Goal: Task Accomplishment & Management: Use online tool/utility

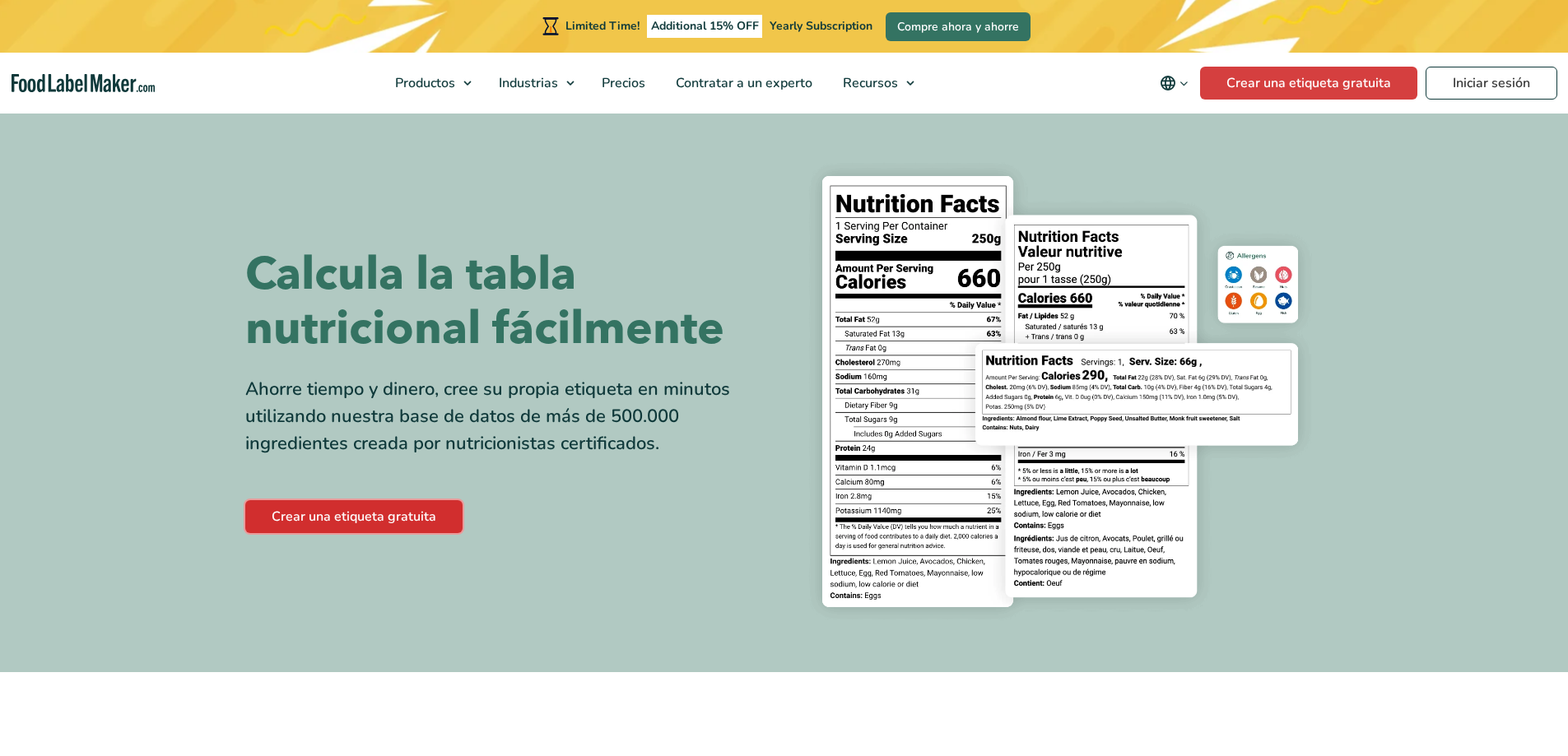
click at [329, 518] on link "Crear una etiqueta gratuita" at bounding box center [354, 516] width 217 height 33
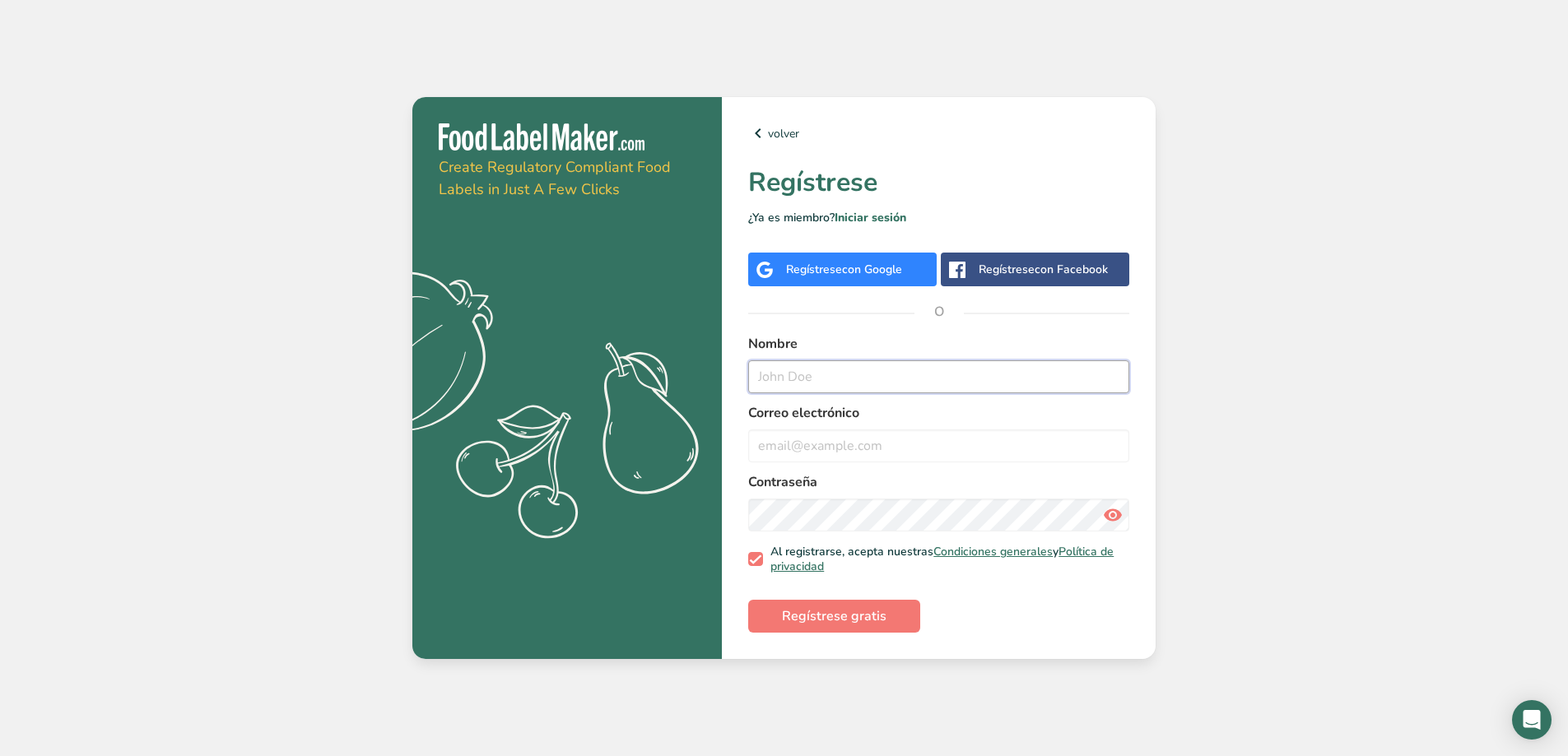
click at [779, 376] on input "text" at bounding box center [939, 376] width 381 height 33
click at [842, 266] on span "con Google" at bounding box center [872, 269] width 60 height 16
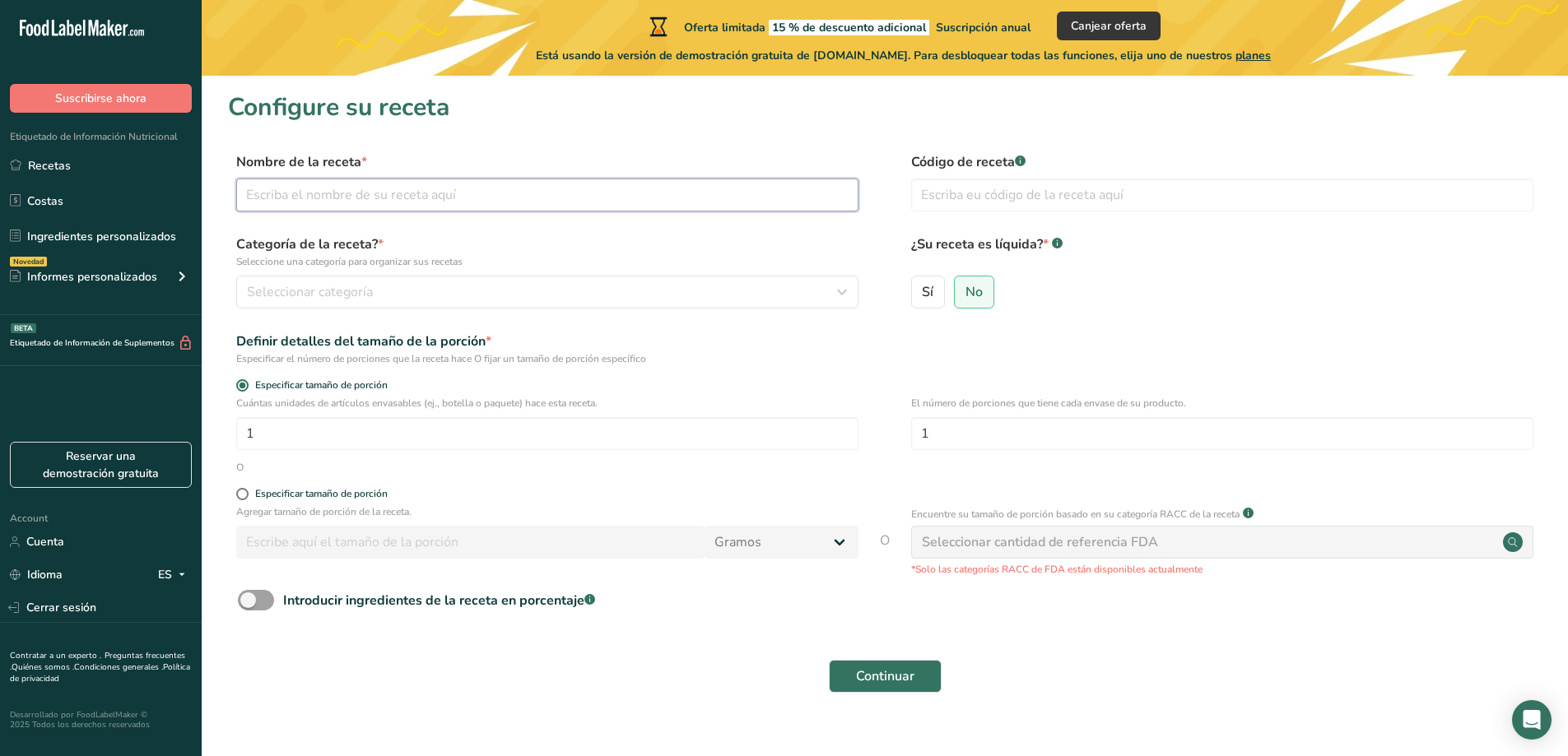
click at [273, 194] on input "text" at bounding box center [547, 194] width 622 height 33
type input "BIZCOTELAS"
click at [316, 284] on span "Seleccionar categoría" at bounding box center [310, 293] width 126 height 20
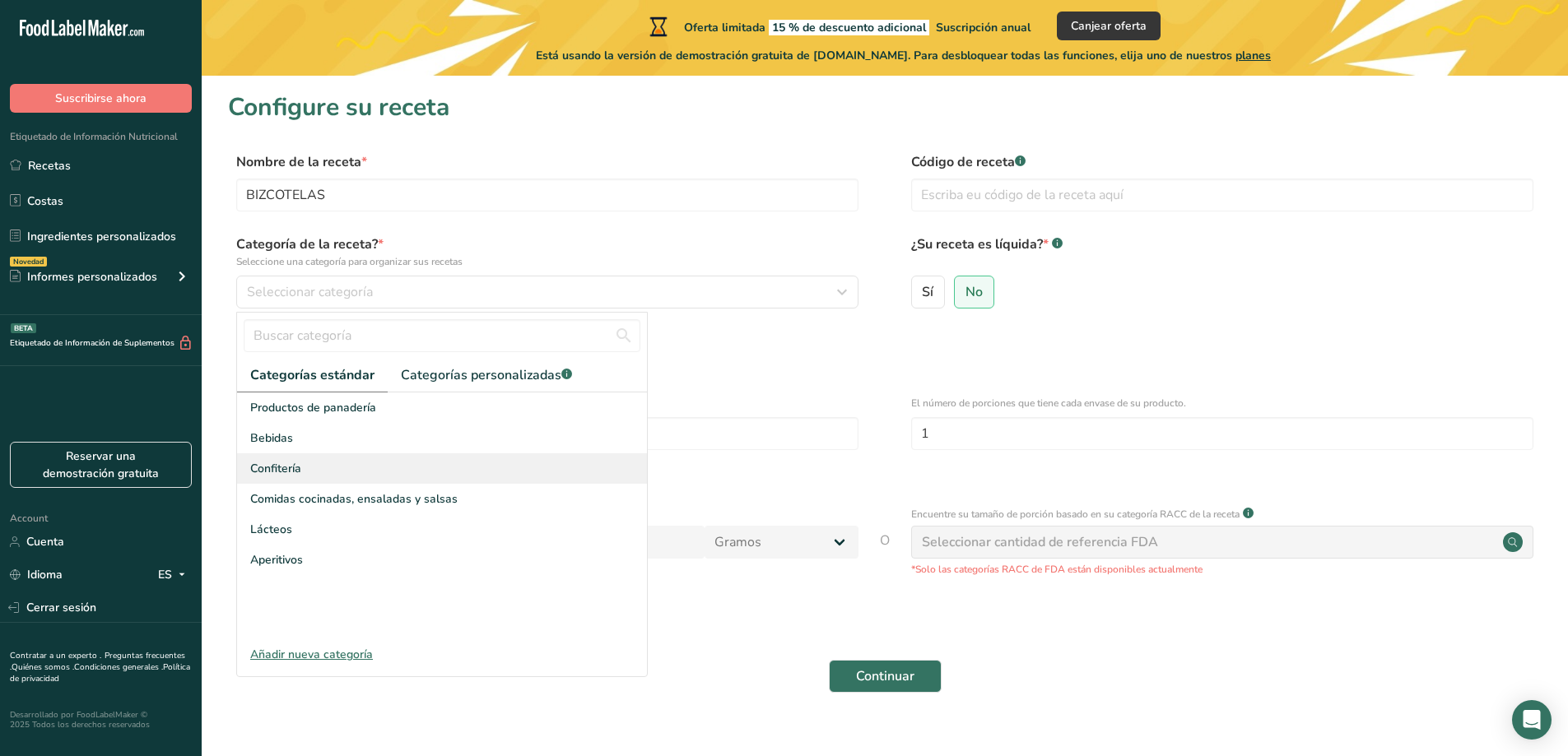
click at [298, 468] on span "Confitería" at bounding box center [276, 469] width 51 height 18
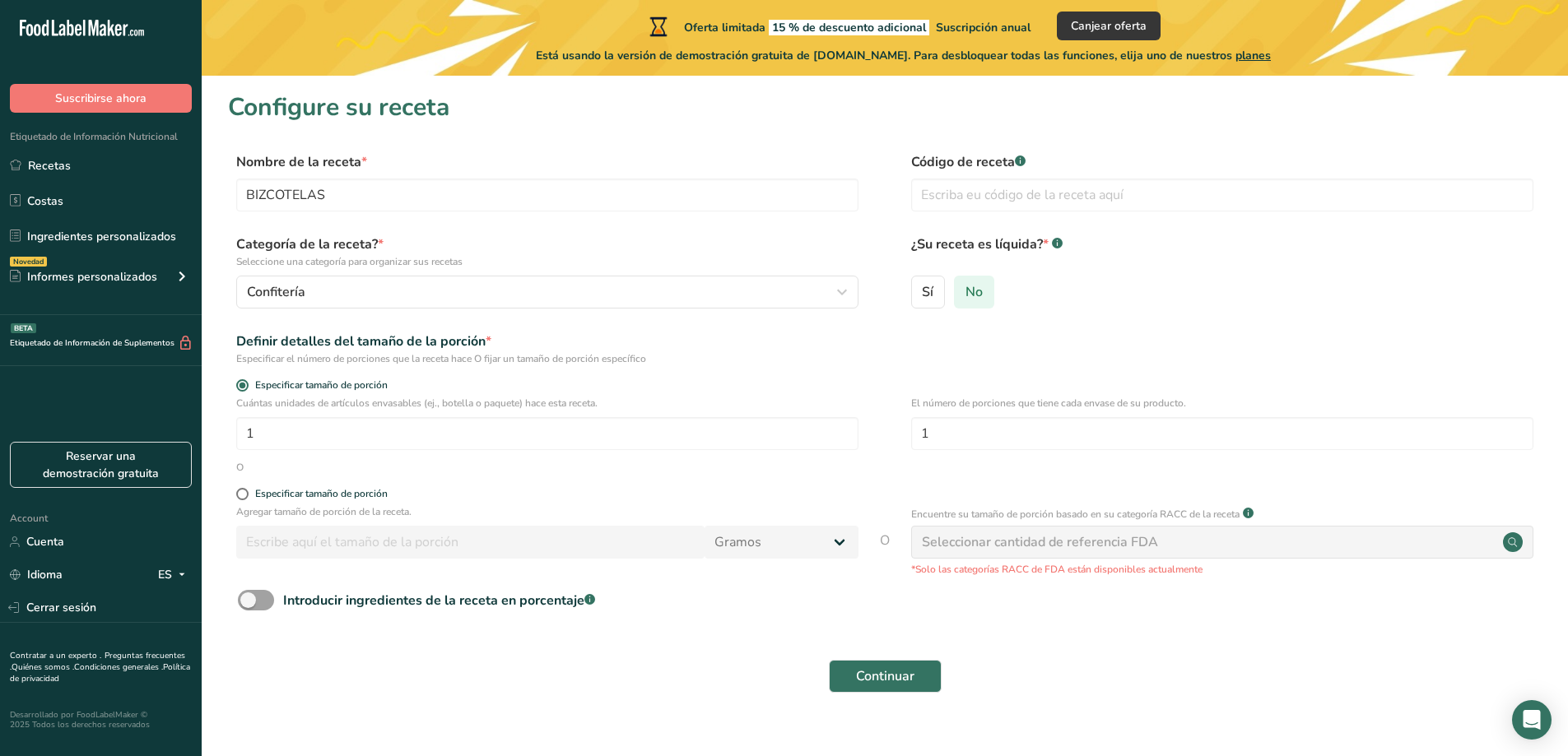
click at [974, 291] on span "No" at bounding box center [974, 293] width 18 height 17
click at [965, 291] on input "No" at bounding box center [960, 292] width 11 height 11
click at [265, 431] on input "1" at bounding box center [547, 433] width 622 height 33
type input "100"
click at [239, 497] on span at bounding box center [242, 494] width 13 height 13
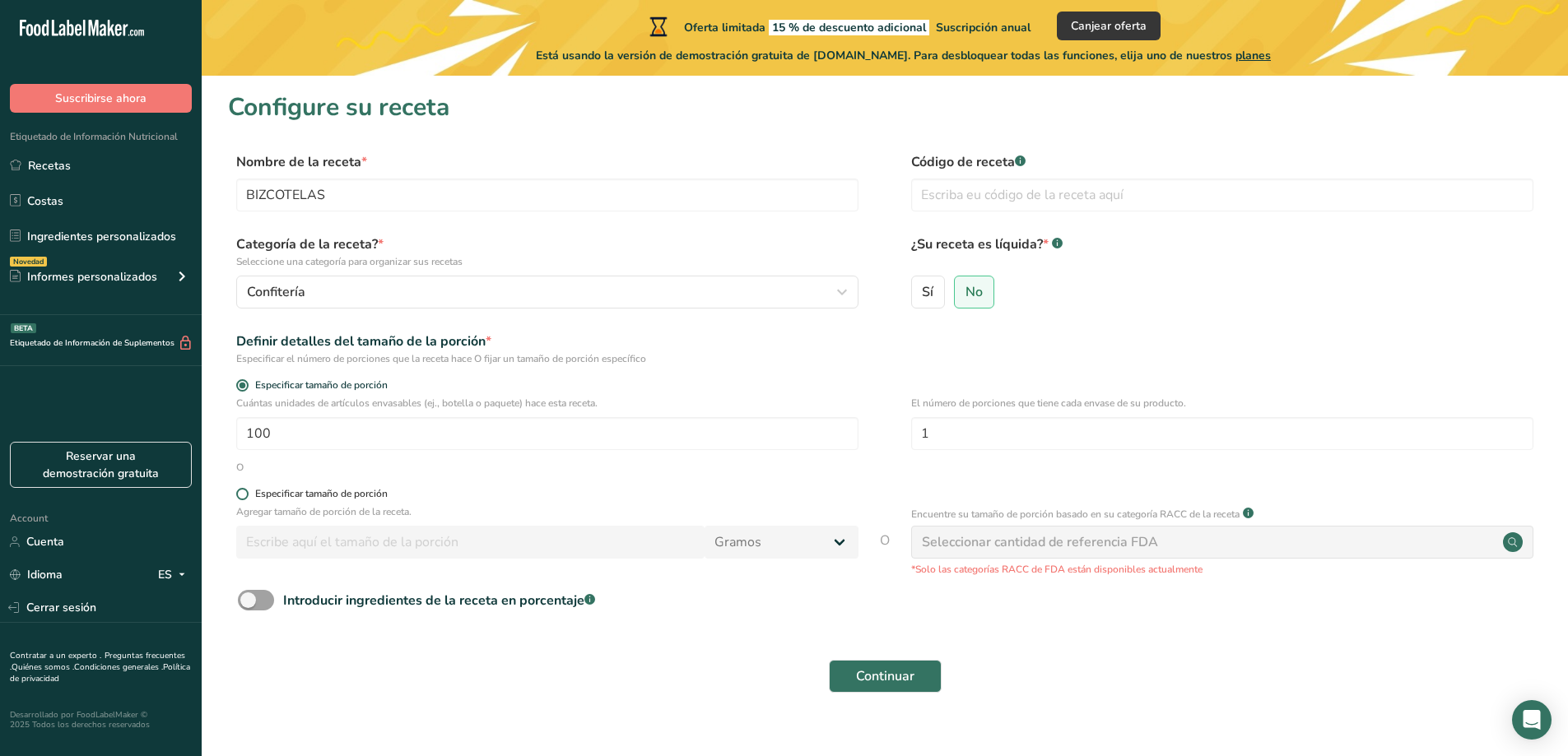
click at [239, 497] on input "Especificar tamaño de porción" at bounding box center [241, 494] width 11 height 11
radio input "true"
radio input "false"
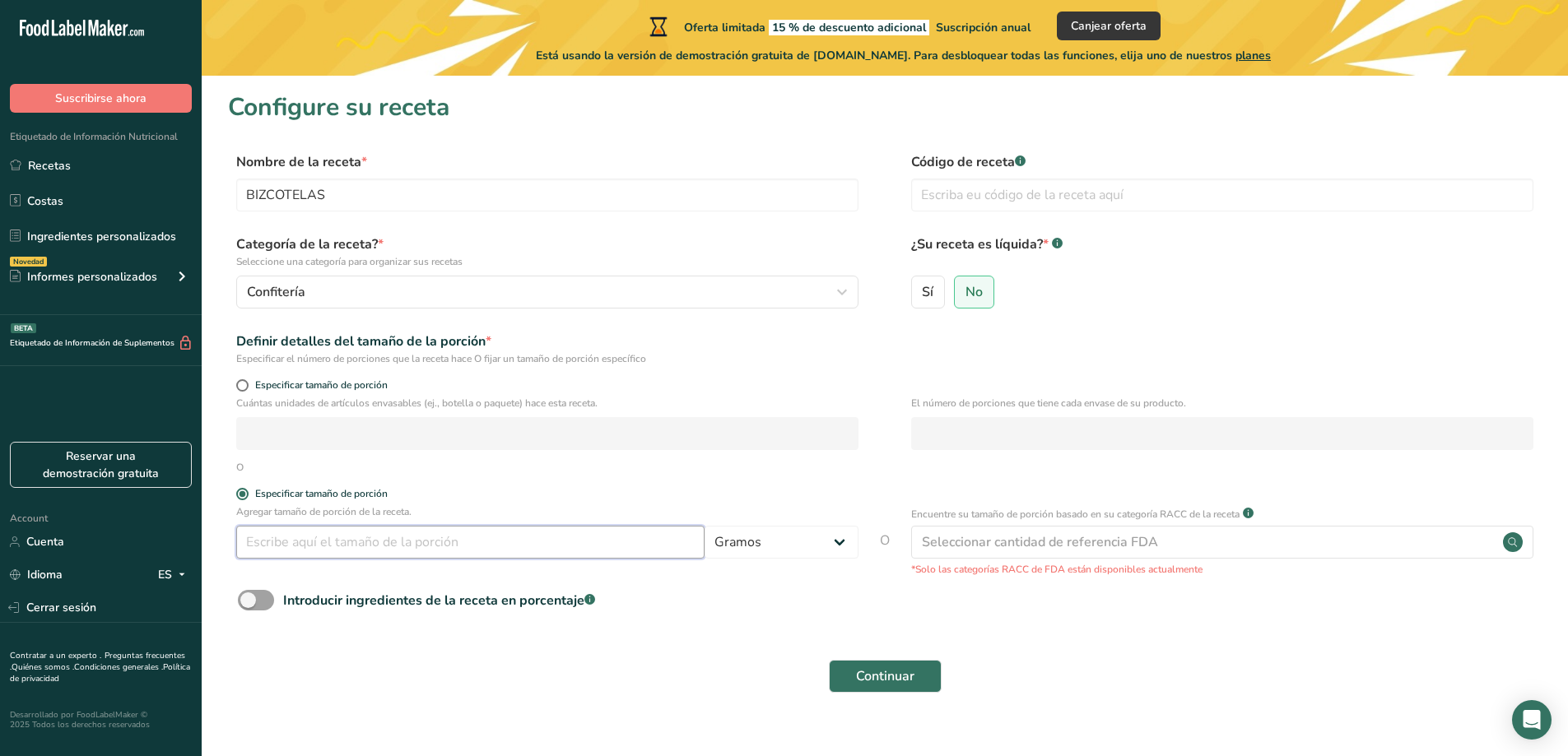
click at [369, 545] on input "number" at bounding box center [470, 541] width 468 height 33
type input "100"
click at [968, 532] on div "Seleccionar cantidad de referencia FDA" at bounding box center [1040, 542] width 236 height 20
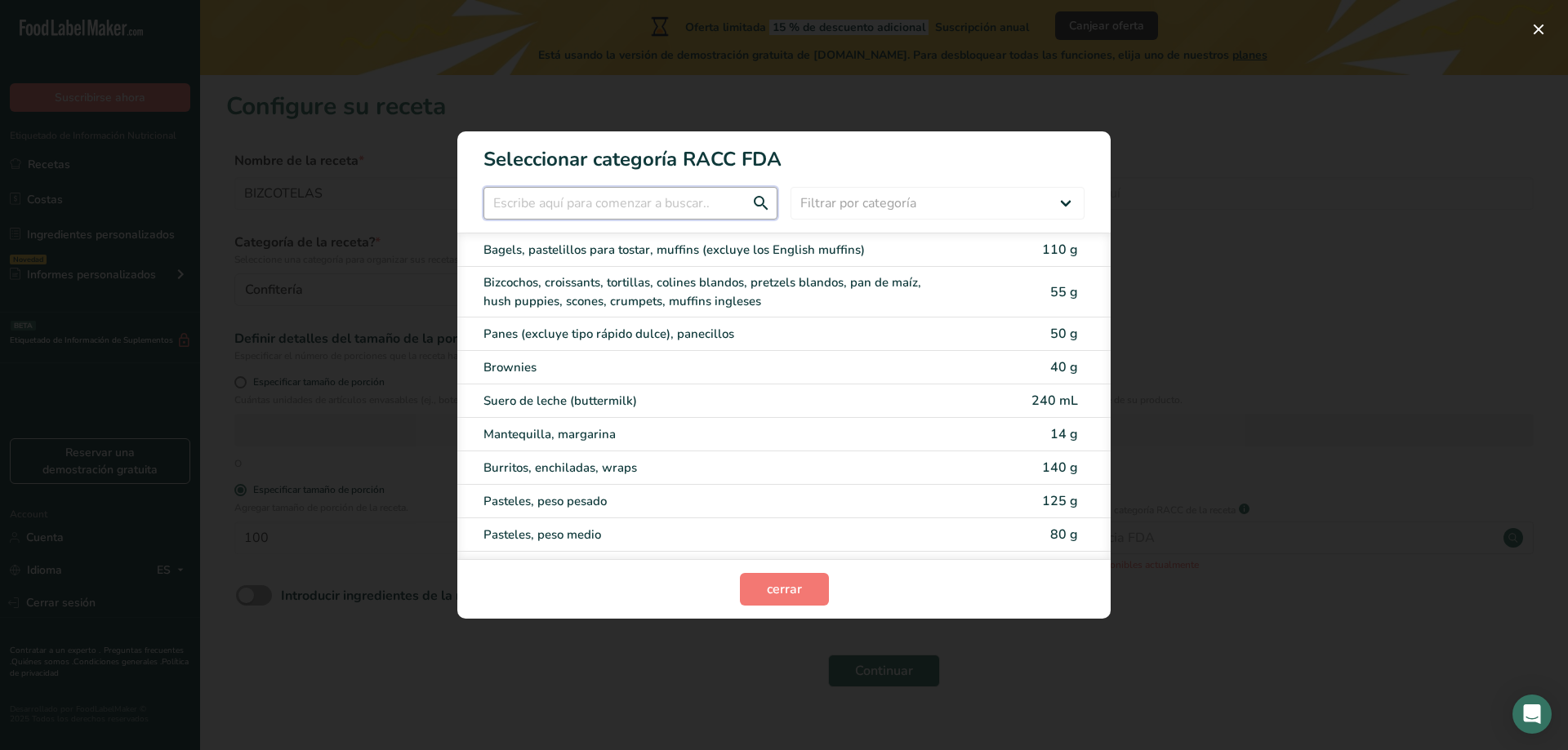
click at [535, 200] on input "RACC Category Selection Modal" at bounding box center [631, 203] width 294 height 32
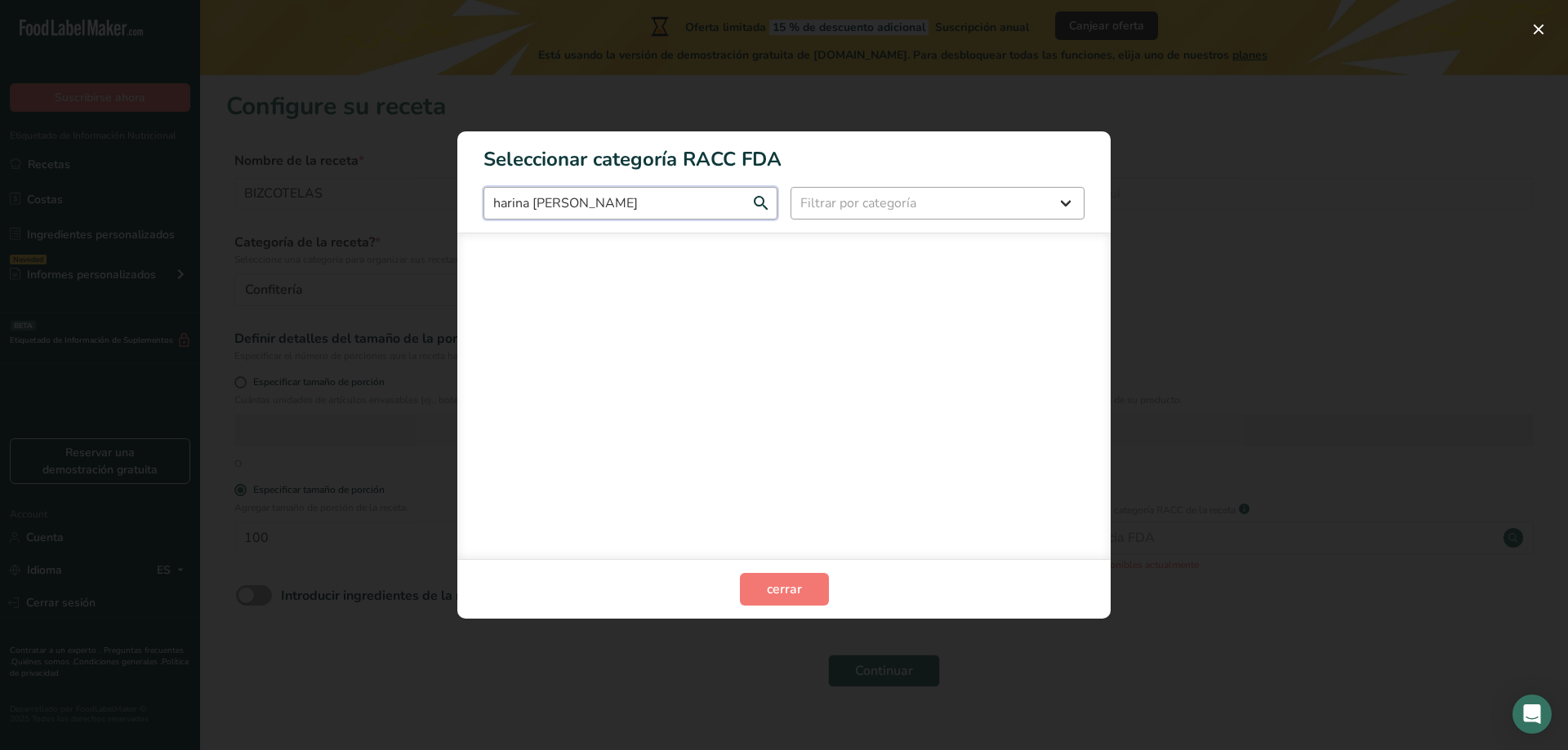
type input "harina de trigo"
click at [878, 208] on select "Filtrar por categoría Todos Productos de panadería Bebidas Cereales y otros pro…" at bounding box center [938, 203] width 294 height 32
select select "5"
click at [791, 187] on select "Filtrar por categoría Todos Productos de panadería Bebidas Cereales y otros pro…" at bounding box center [938, 203] width 294 height 32
click at [833, 286] on div "RACC Category Selection Modal" at bounding box center [784, 396] width 654 height 327
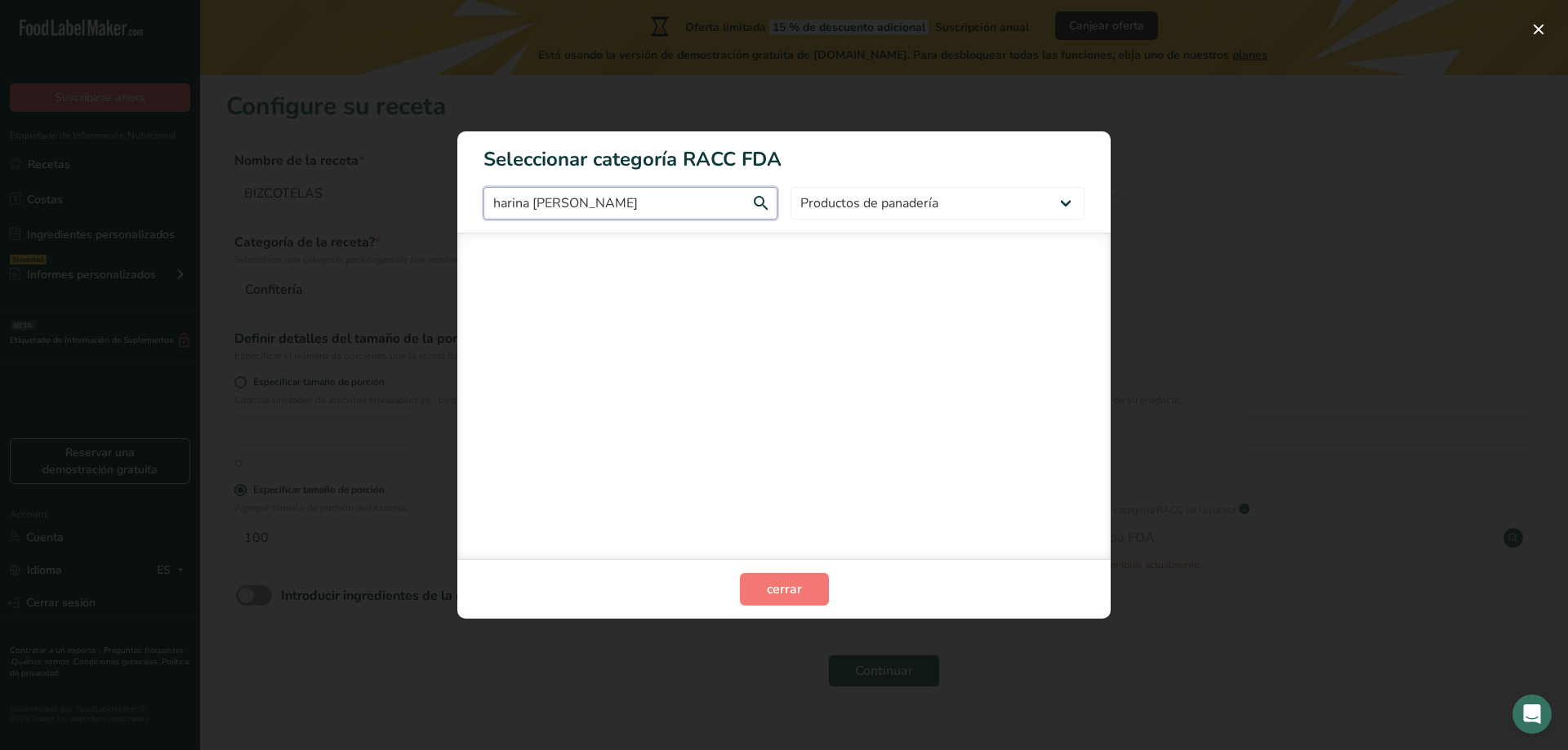
click at [691, 203] on input "harina de trigo" at bounding box center [631, 203] width 294 height 32
click at [850, 203] on select "Todos Productos de panadería Bebidas Cereales y otros productos de granos Produ…" at bounding box center [938, 203] width 294 height 32
click at [791, 187] on select "Todos Productos de panadería Bebidas Cereales y otros productos de granos Produ…" at bounding box center [938, 203] width 294 height 32
click at [948, 201] on select "Todos Productos de panadería Bebidas Cereales y otros productos de granos Produ…" at bounding box center [938, 203] width 294 height 32
click at [598, 200] on input "harina de trigo" at bounding box center [631, 203] width 294 height 32
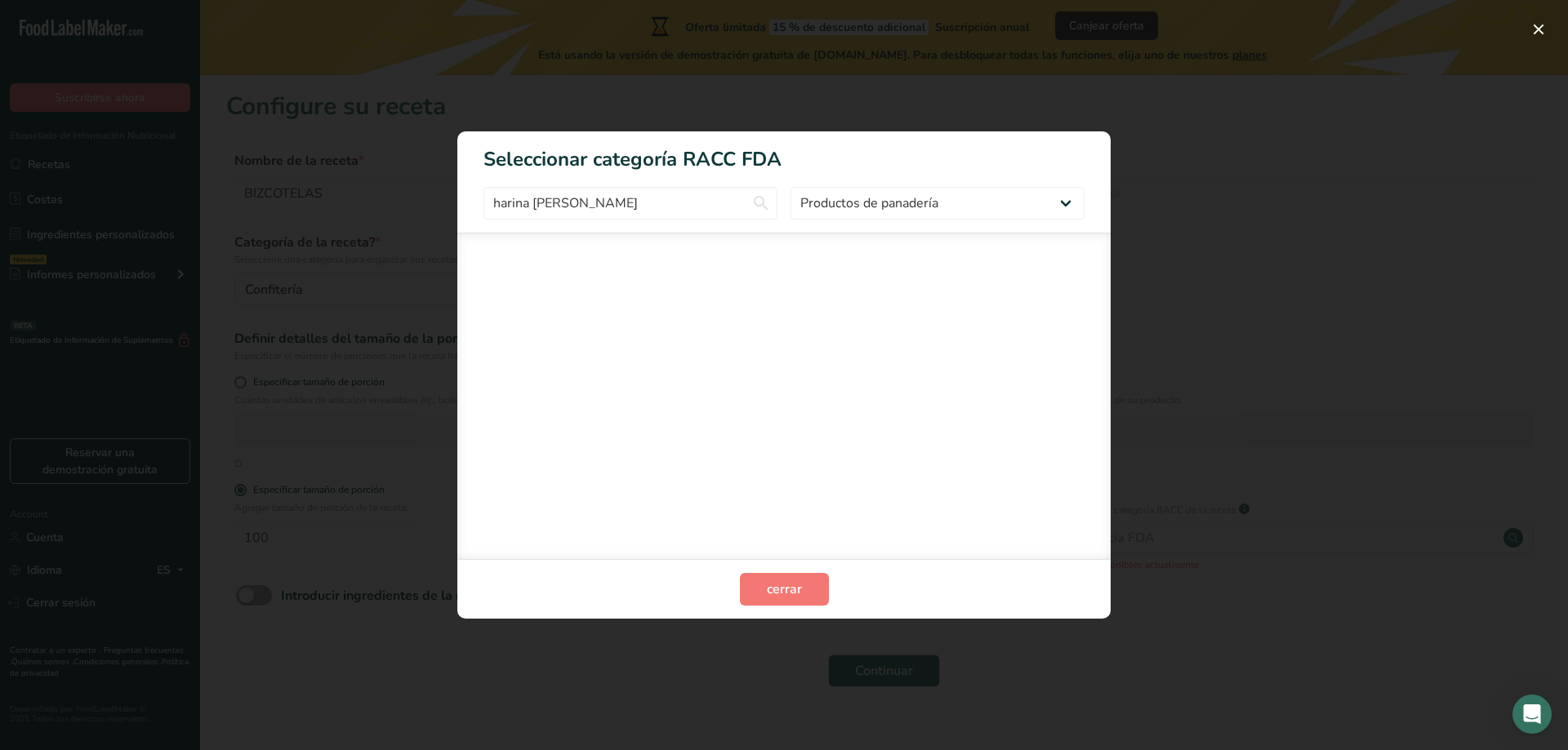
click at [762, 399] on div "RACC Category Selection Modal" at bounding box center [784, 396] width 654 height 327
click at [579, 208] on input "harina de trigo" at bounding box center [631, 203] width 294 height 32
click at [826, 202] on select "Todos Productos de panadería Bebidas Cereales y otros productos de granos Produ…" at bounding box center [938, 203] width 294 height 32
click at [744, 211] on input "harina de trigo" at bounding box center [631, 203] width 294 height 32
click at [791, 590] on span "cerrar" at bounding box center [784, 590] width 35 height 20
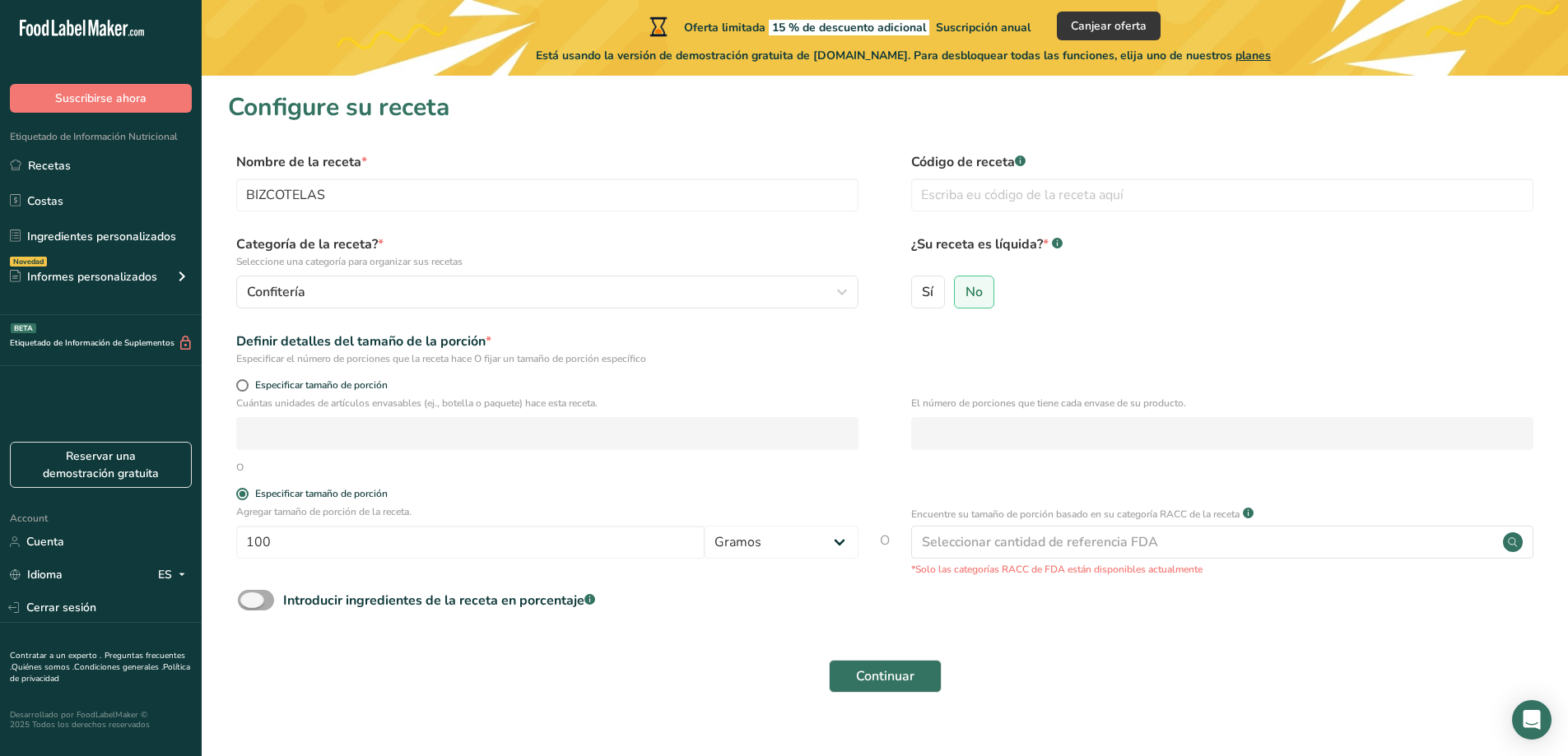
click at [252, 596] on span at bounding box center [256, 600] width 36 height 21
click at [249, 596] on input "Introducir ingredientes de la receta en porcentaje .a-a{fill:#347362;}.b-a{fill…" at bounding box center [243, 600] width 11 height 11
checkbox input "true"
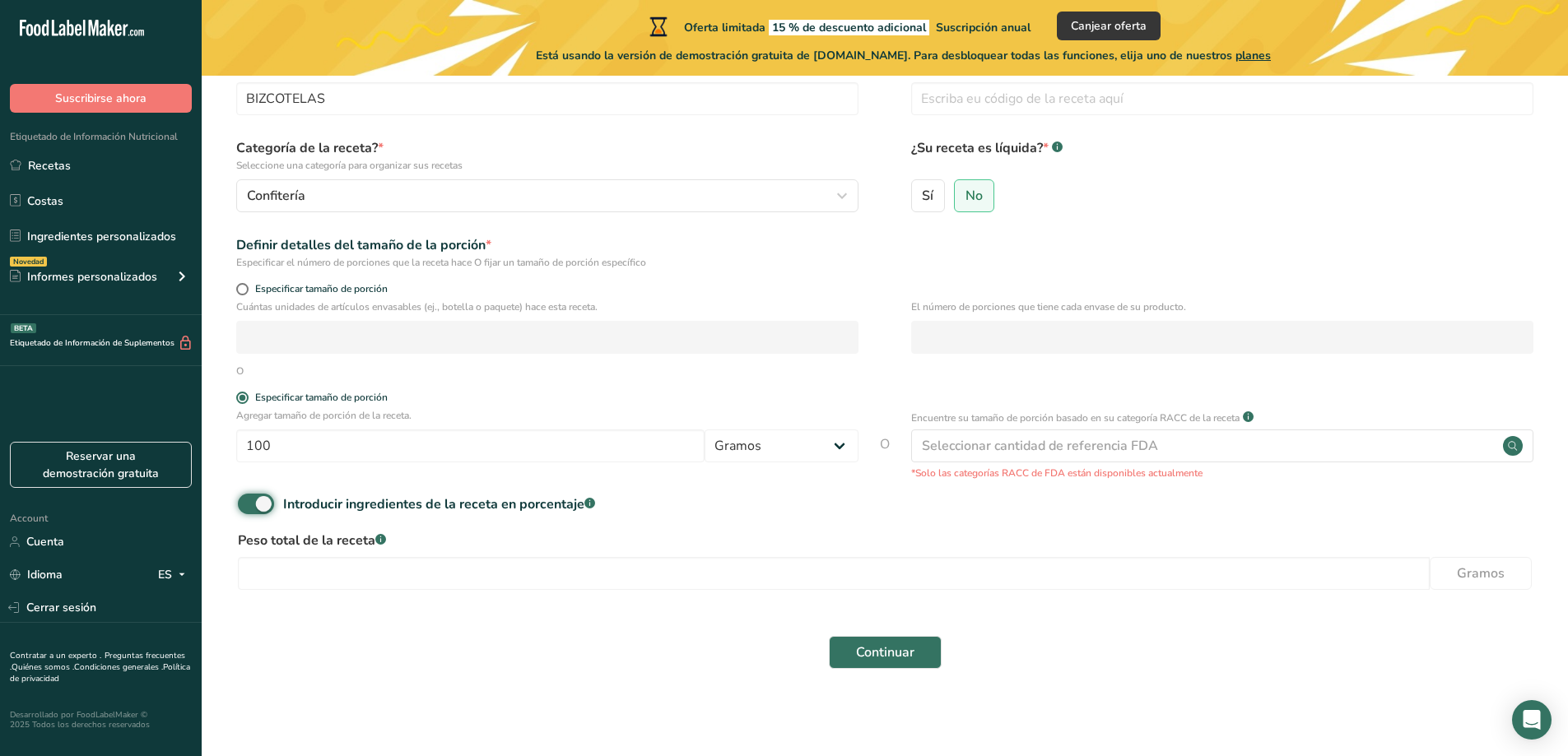
scroll to position [98, 0]
click at [346, 572] on input "number" at bounding box center [834, 572] width 1192 height 33
type input "2000"
click at [889, 650] on span "Continuar" at bounding box center [885, 651] width 59 height 20
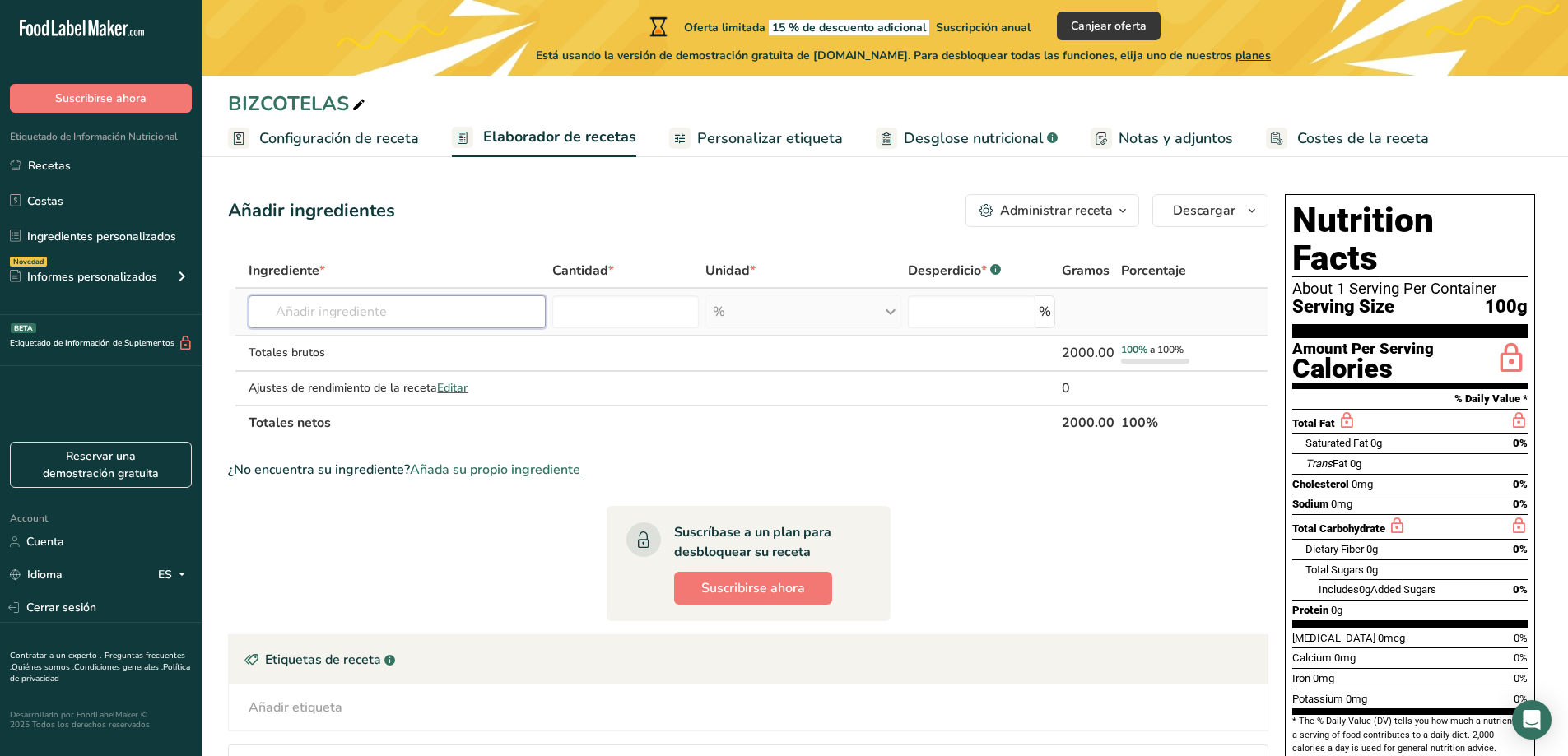
click at [349, 316] on input "text" at bounding box center [397, 312] width 297 height 33
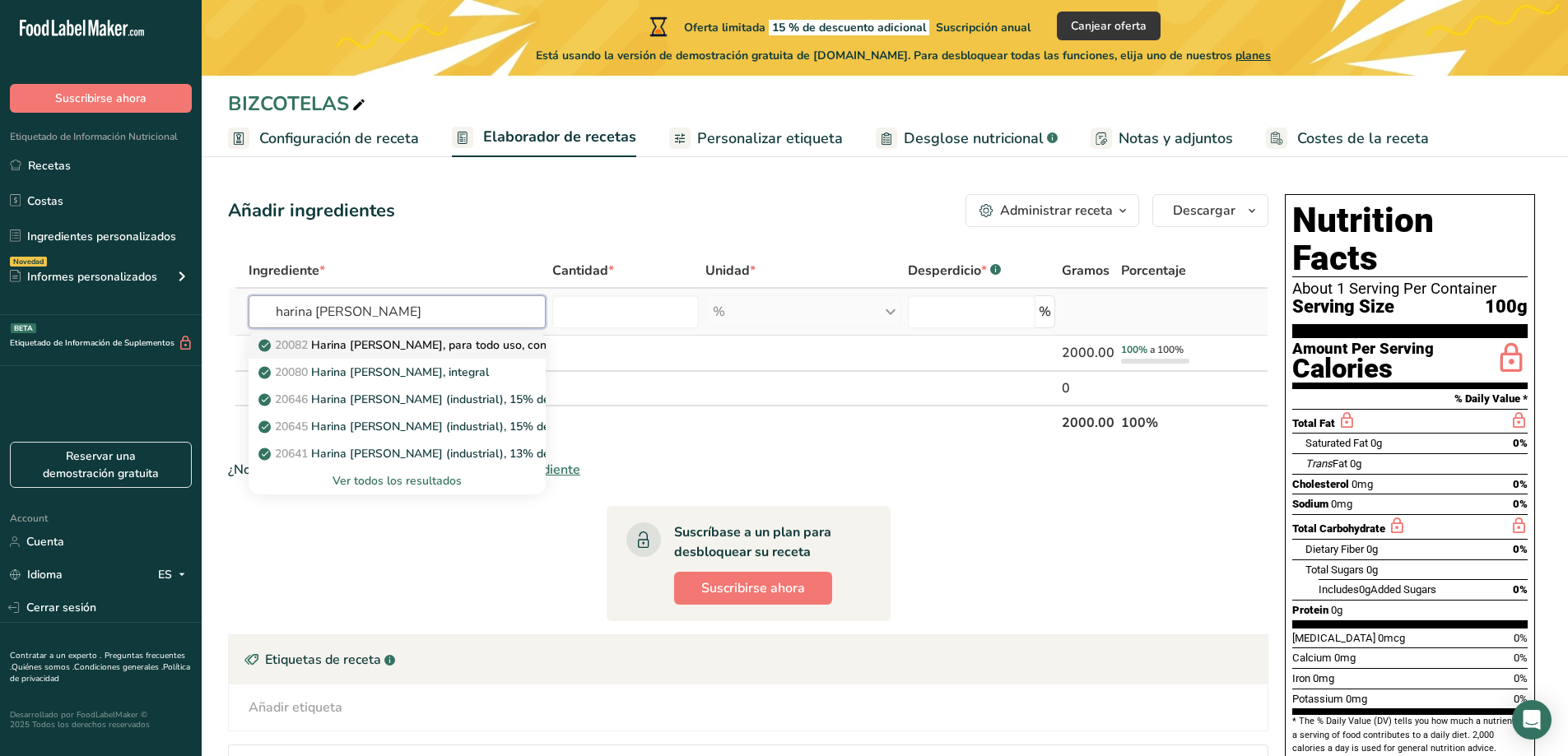
type input "harina de trigo"
click at [416, 343] on p "20082 Harina de trigo, blanca, para todo uso, con levadura, enriquecida" at bounding box center [462, 345] width 401 height 18
type input "Wheat flour, white, all-purpose, self-rising, enriched"
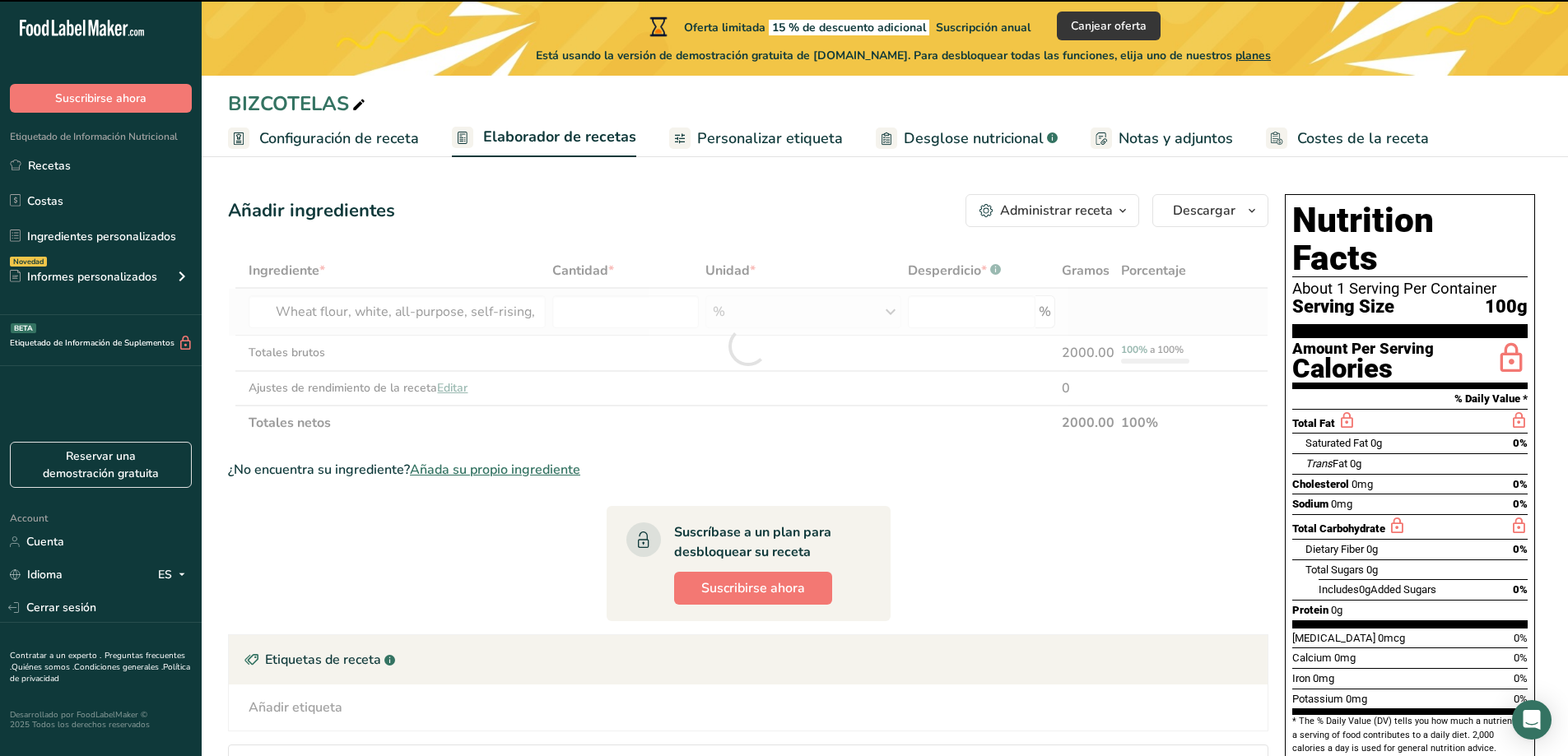
type input "0"
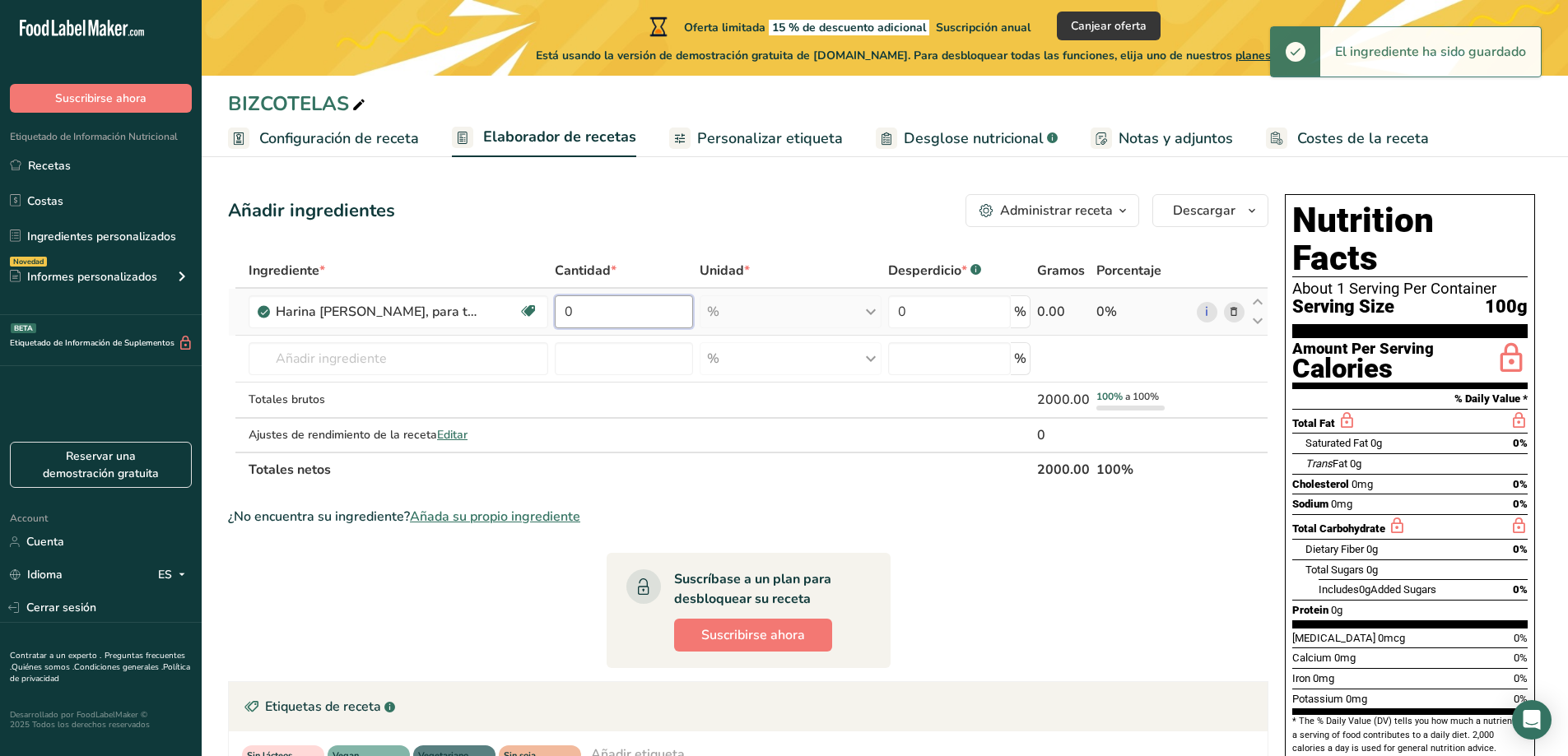
click at [587, 307] on input "0" at bounding box center [624, 312] width 138 height 33
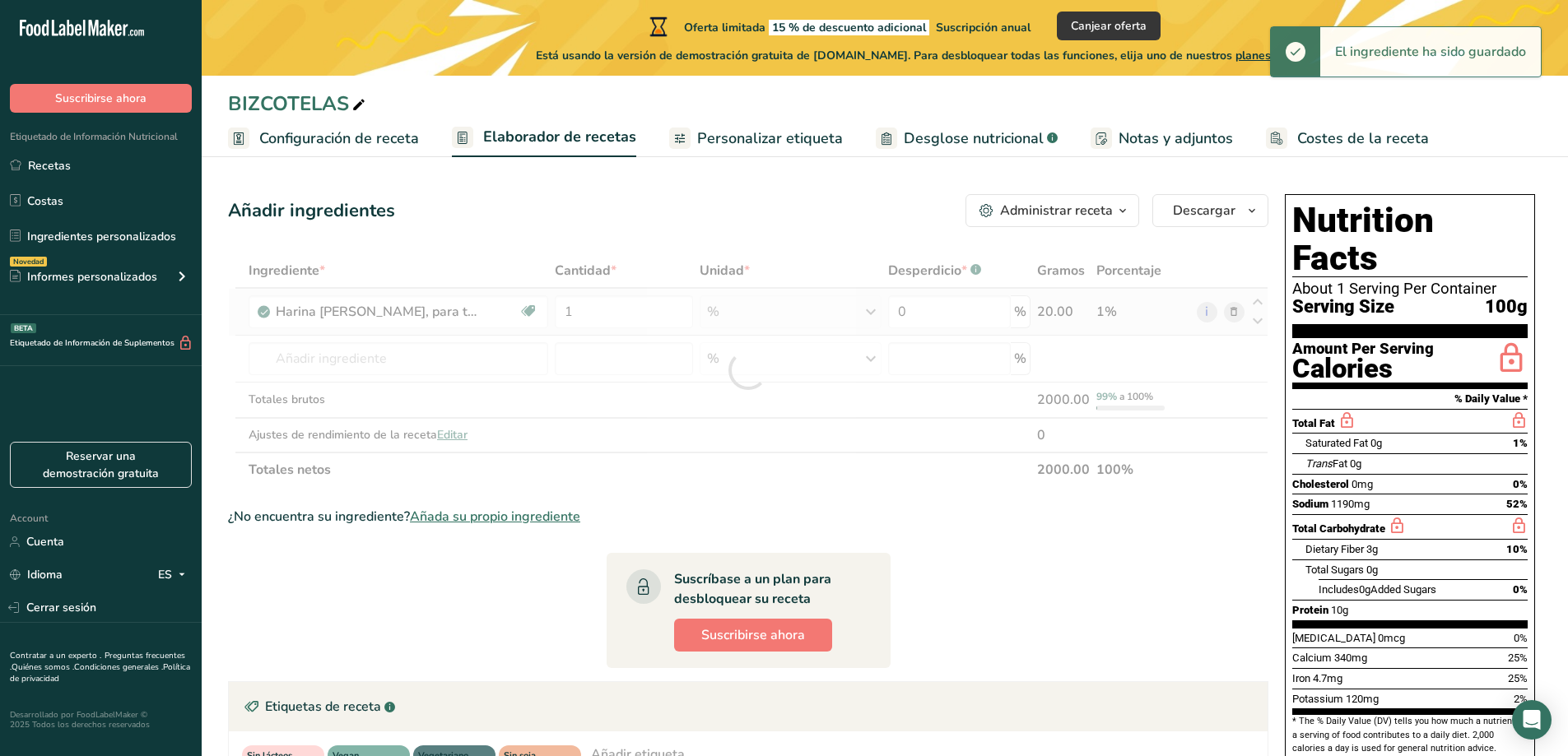
click at [870, 313] on div "Ingrediente * Cantidad * Unidad * Desperdicio * .a-a{fill:#347362;}.b-a{fill:#f…" at bounding box center [748, 370] width 1040 height 234
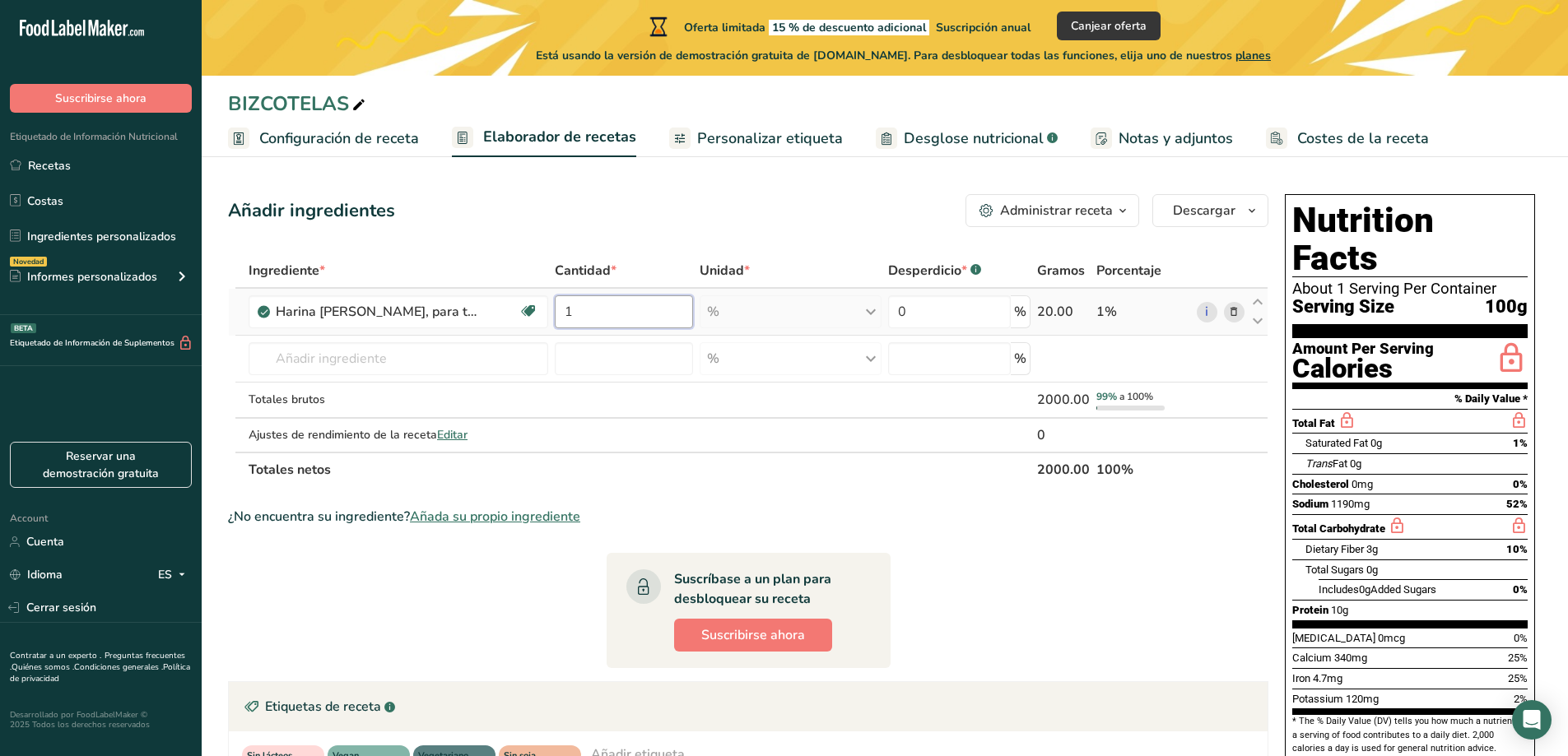
click at [588, 308] on input "1" at bounding box center [624, 312] width 138 height 33
type input "1"
type input "0"
click at [872, 311] on div "Ingrediente * Cantidad * Unidad * Desperdicio * .a-a{fill:#347362;}.b-a{fill:#f…" at bounding box center [748, 370] width 1040 height 234
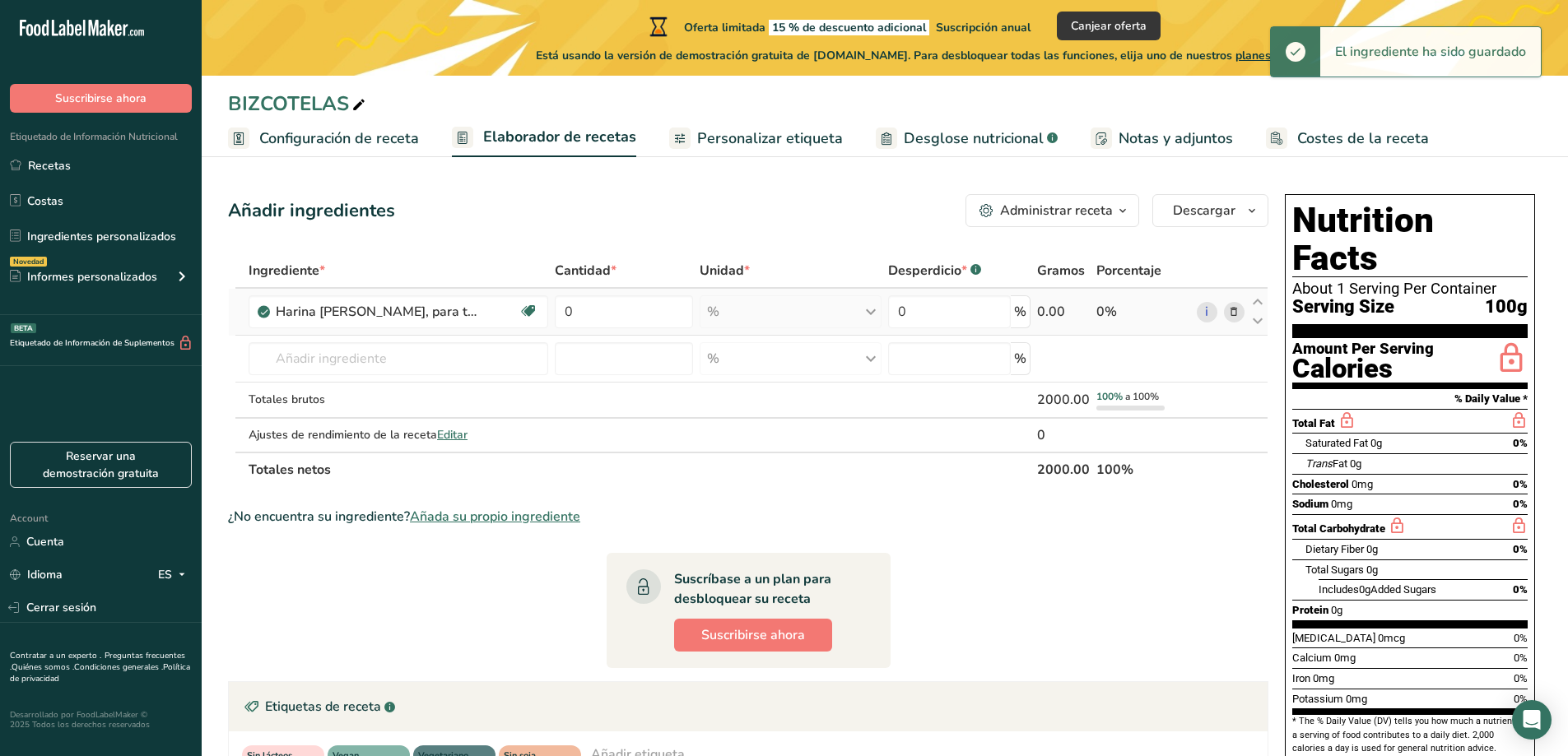
click at [872, 311] on div "% Porciones 1 cup Unidades de peso g kg mg Ver más Unidades de volumen litro La…" at bounding box center [790, 312] width 182 height 33
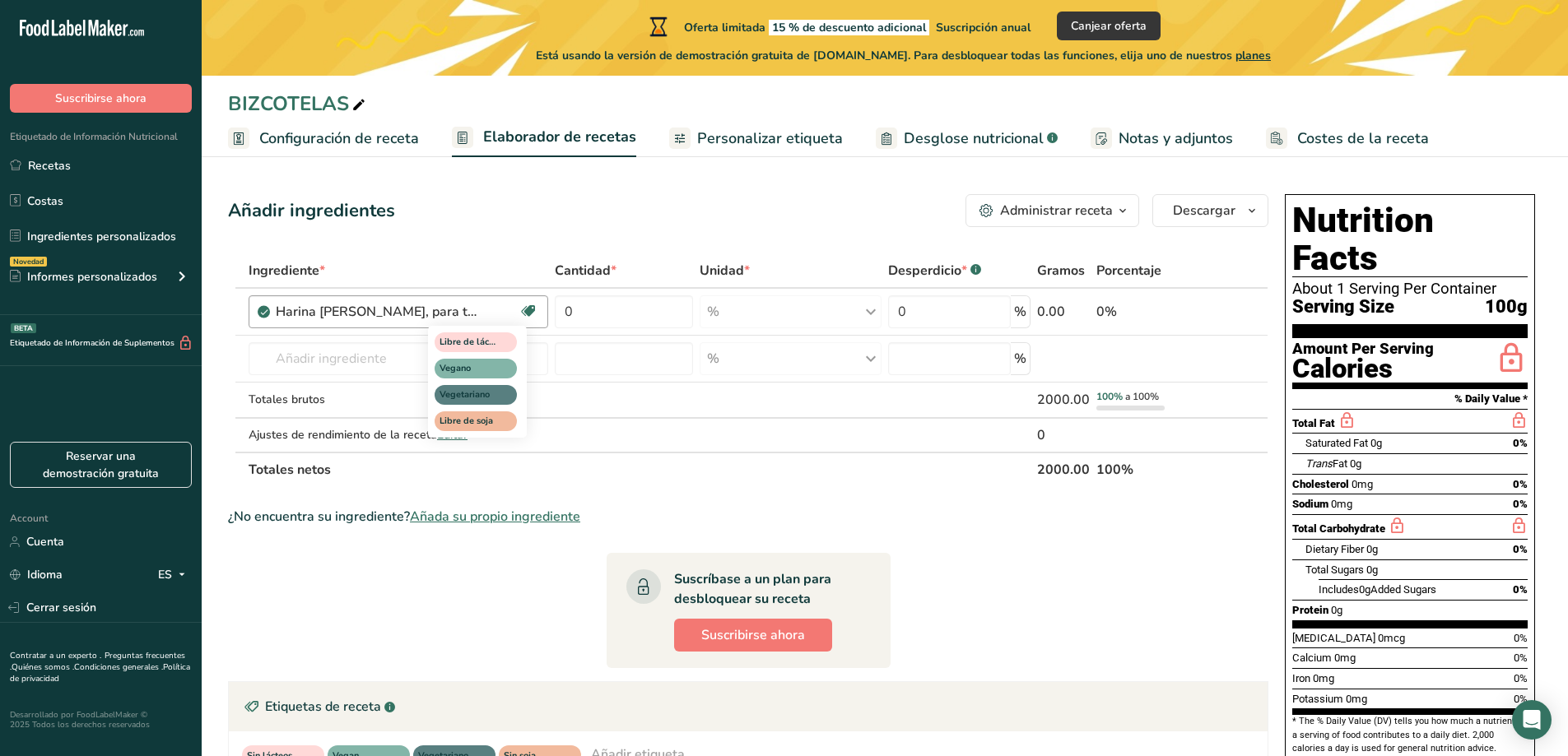
click at [532, 314] on icon at bounding box center [529, 311] width 17 height 25
click at [633, 309] on input "0" at bounding box center [624, 312] width 138 height 33
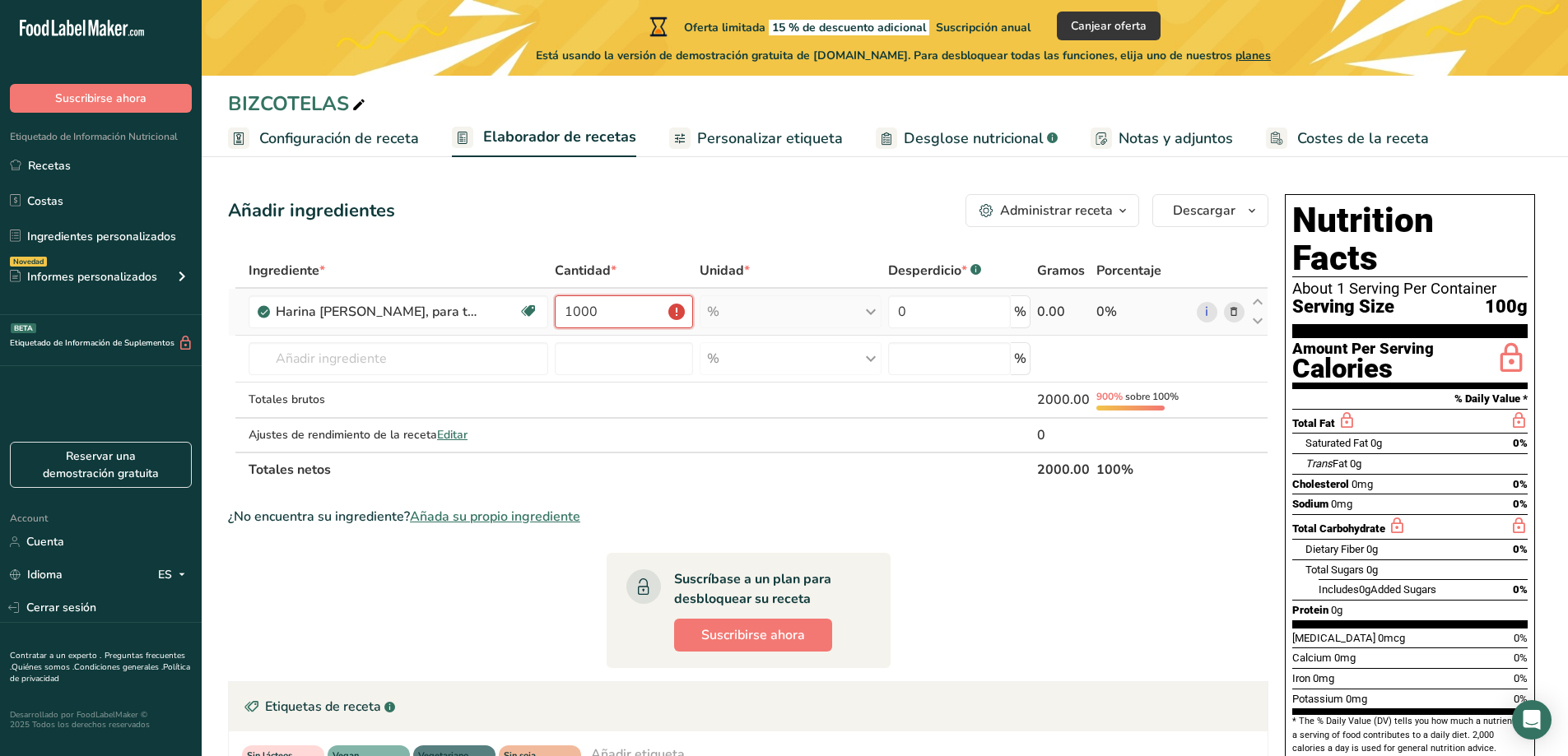
click at [673, 312] on input "1000" at bounding box center [624, 312] width 138 height 33
click at [682, 312] on input "1000" at bounding box center [624, 312] width 138 height 33
click at [682, 311] on input "1000" at bounding box center [624, 312] width 138 height 33
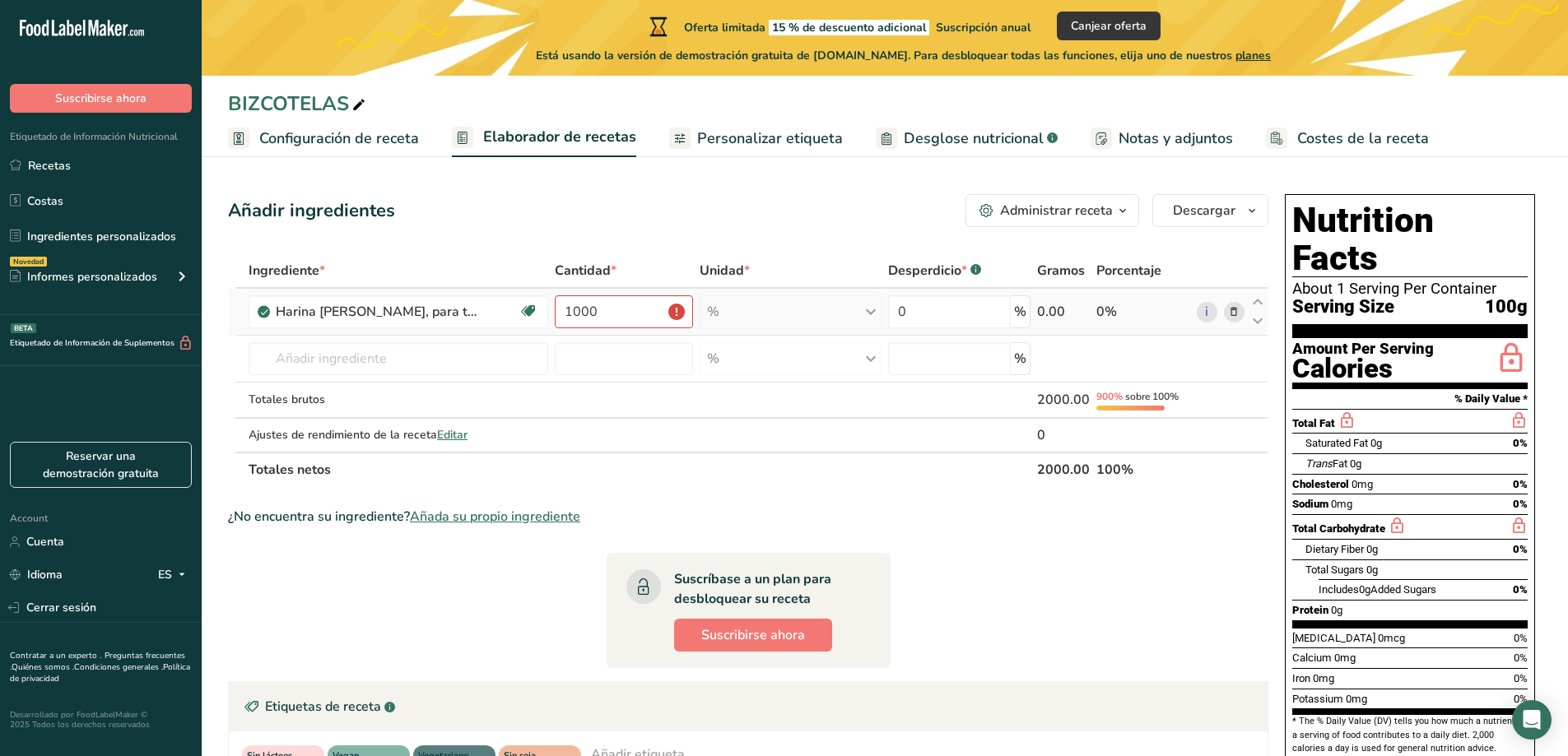
click at [1038, 313] on div "0.00" at bounding box center [1063, 312] width 53 height 20
click at [615, 303] on input "1000" at bounding box center [624, 312] width 138 height 33
type input "1"
type input "50"
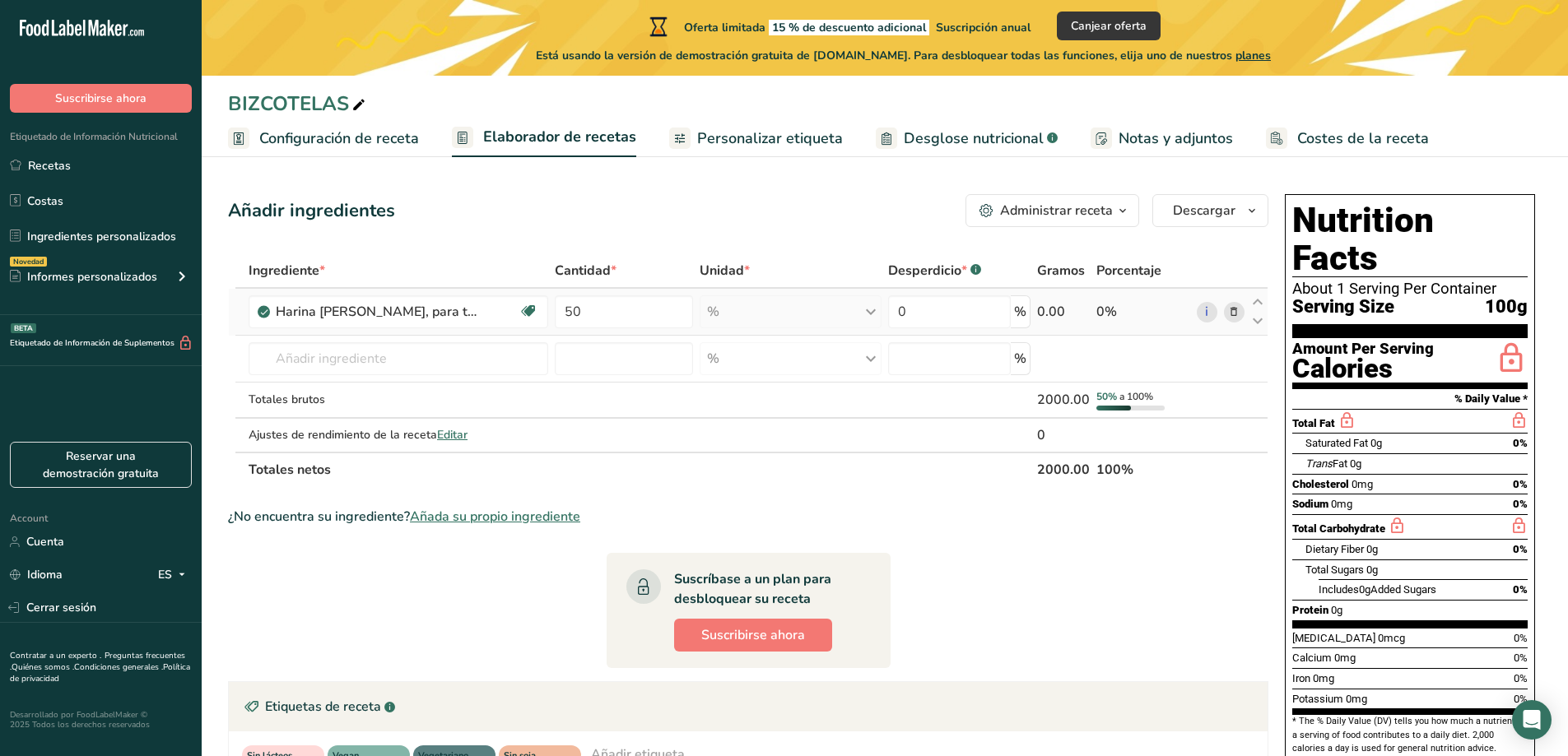
click at [1042, 309] on div "Ingrediente * Cantidad * Unidad * Desperdicio * .a-a{fill:#347362;}.b-a{fill:#f…" at bounding box center [748, 370] width 1040 height 234
click at [290, 354] on input "text" at bounding box center [398, 358] width 299 height 33
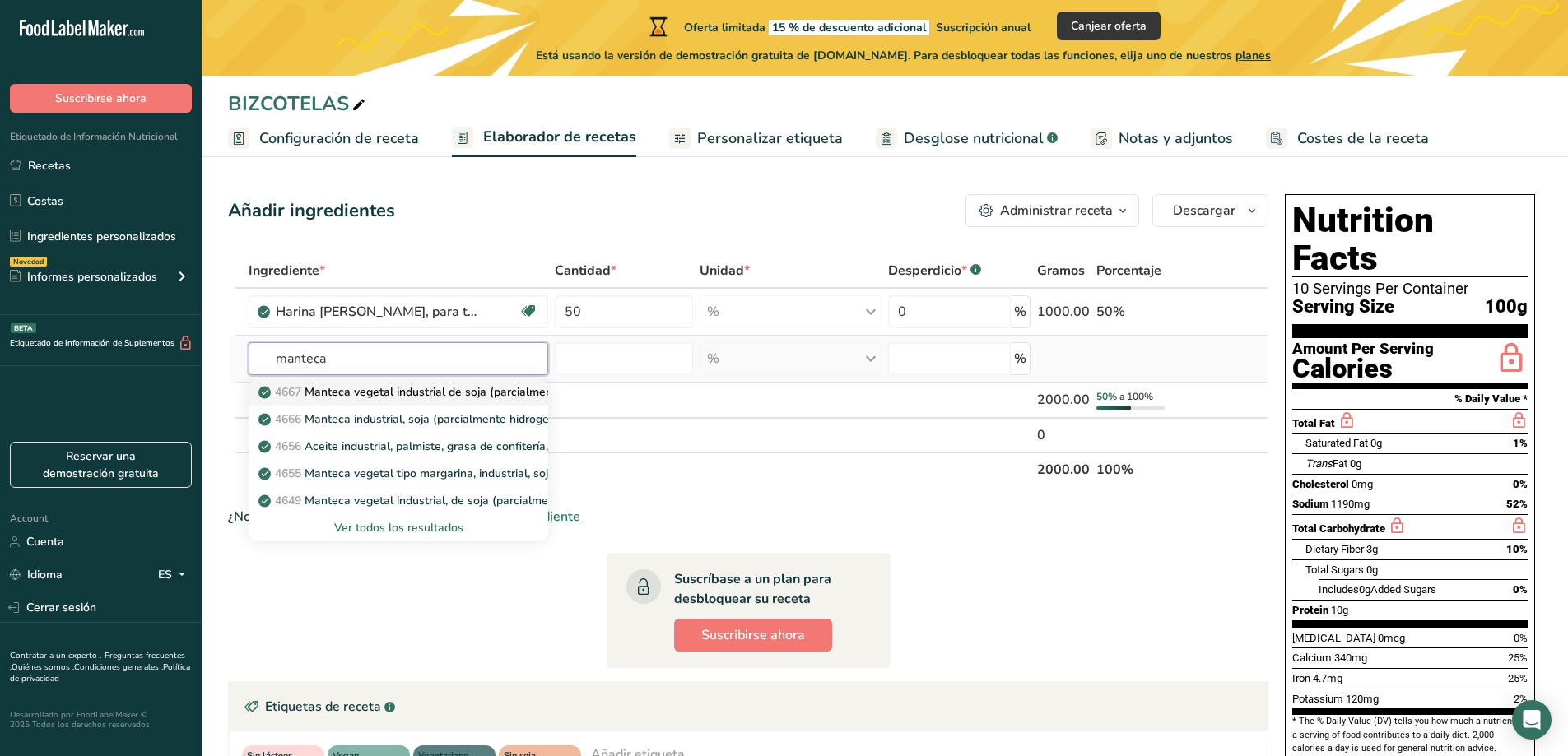
type input "manteca"
click at [334, 388] on p "4667 Manteca vegetal industrial de soja (parcialmente hidrogenada) para reposte…" at bounding box center [523, 392] width 523 height 18
type input "Shortening, industrial, soy (partially hydrogenated ) for baking and confections"
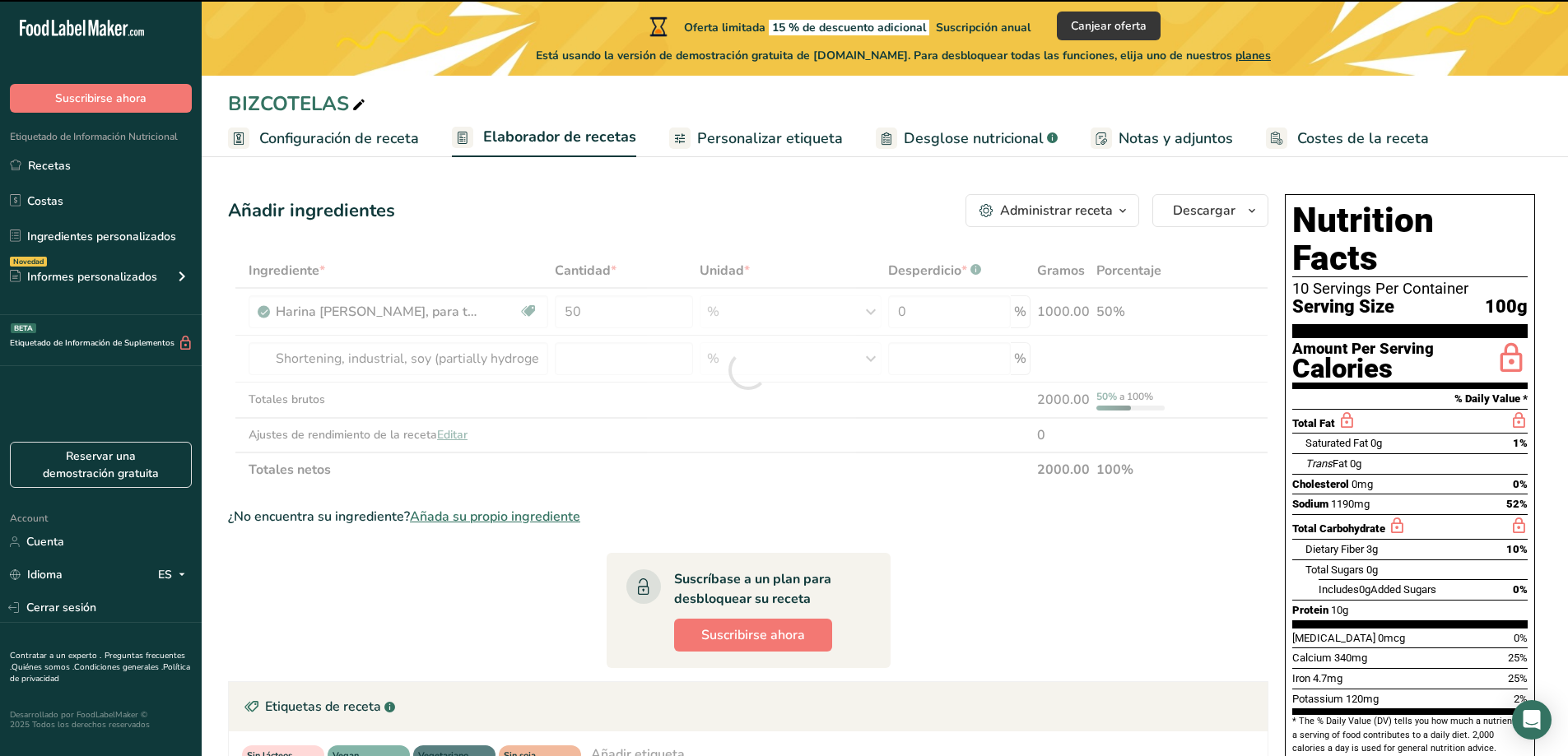
type input "0"
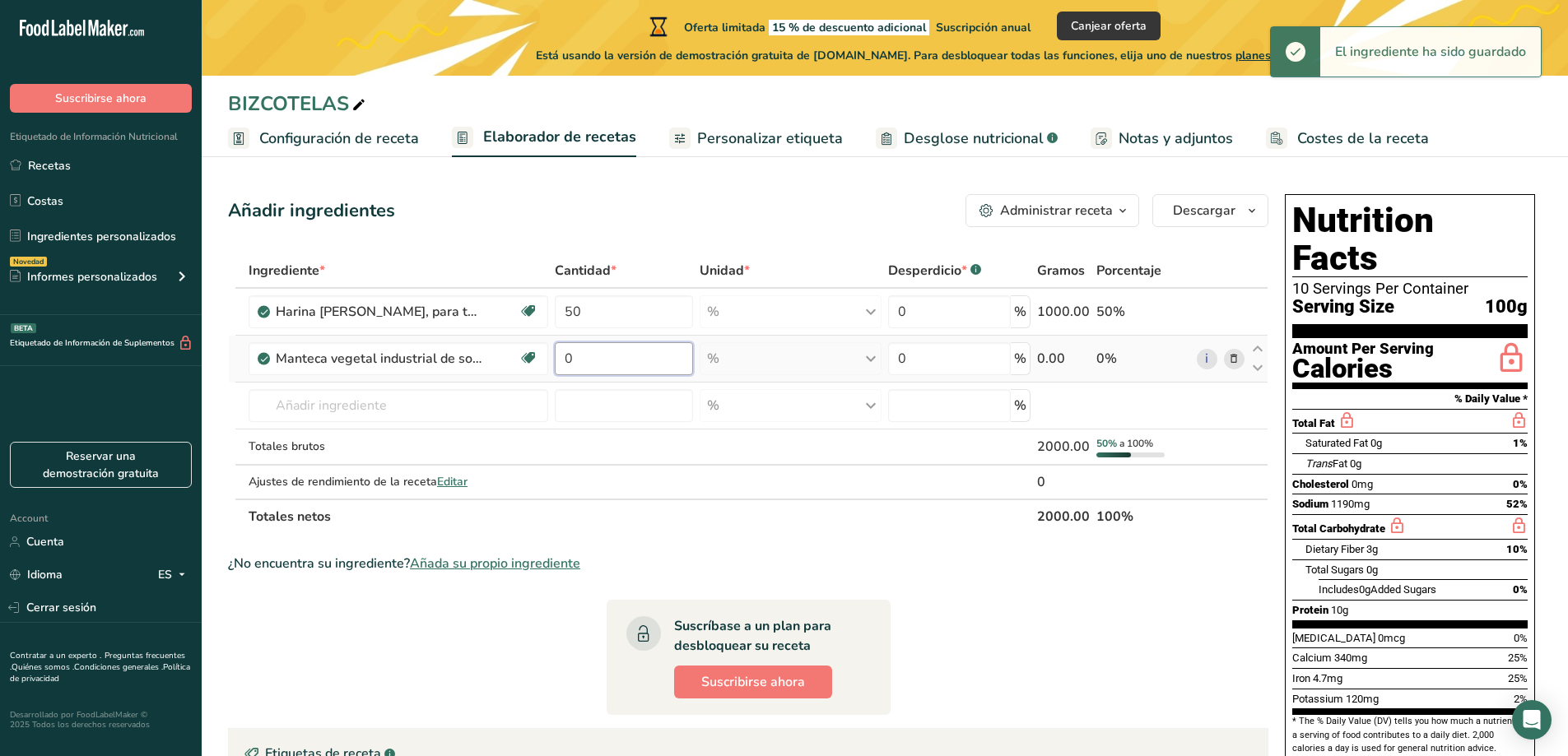
click at [559, 358] on input "0" at bounding box center [624, 358] width 138 height 33
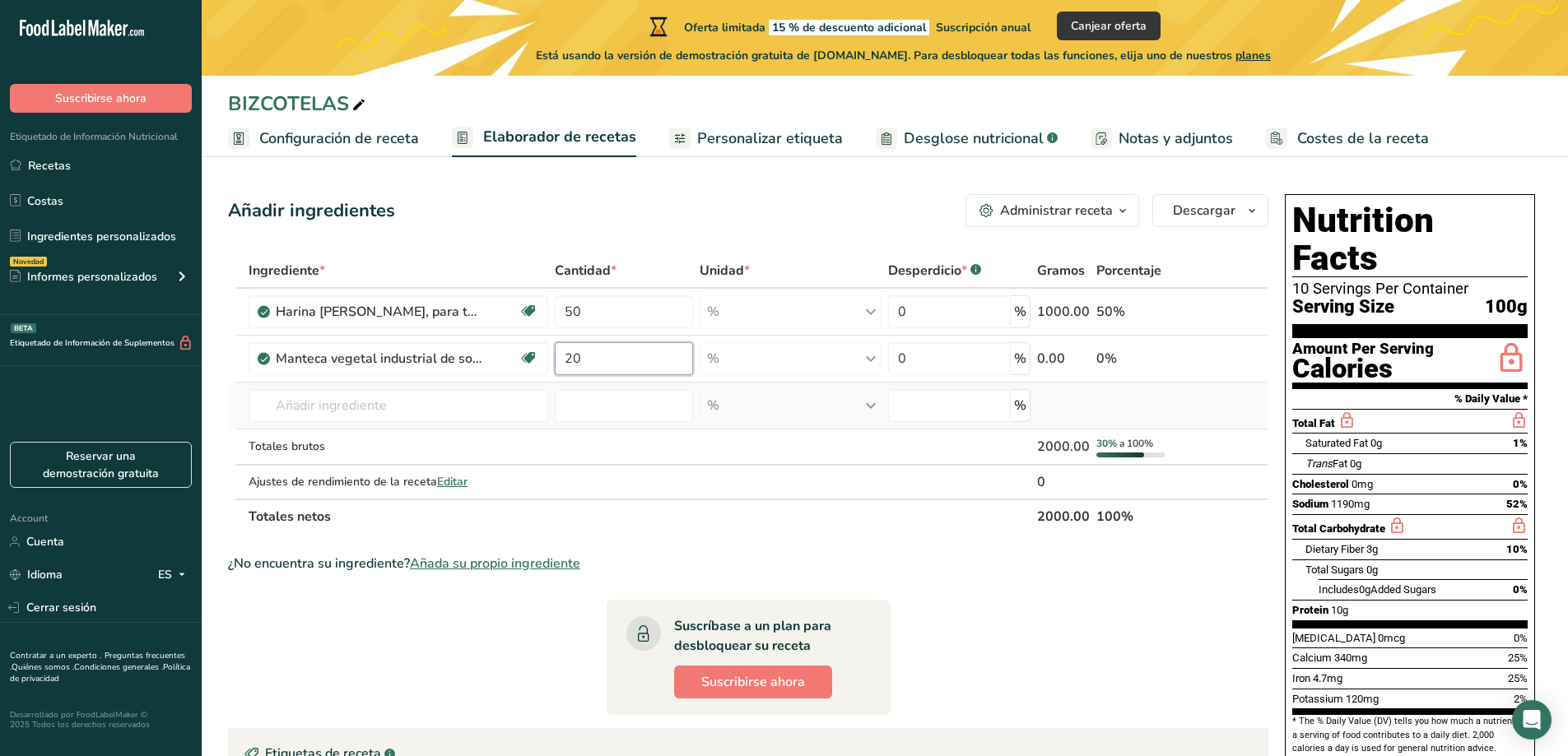
type input "20"
click at [260, 402] on div "Ingrediente * Cantidad * Unidad * Desperdicio * .a-a{fill:#347362;}.b-a{fill:#f…" at bounding box center [748, 393] width 1040 height 281
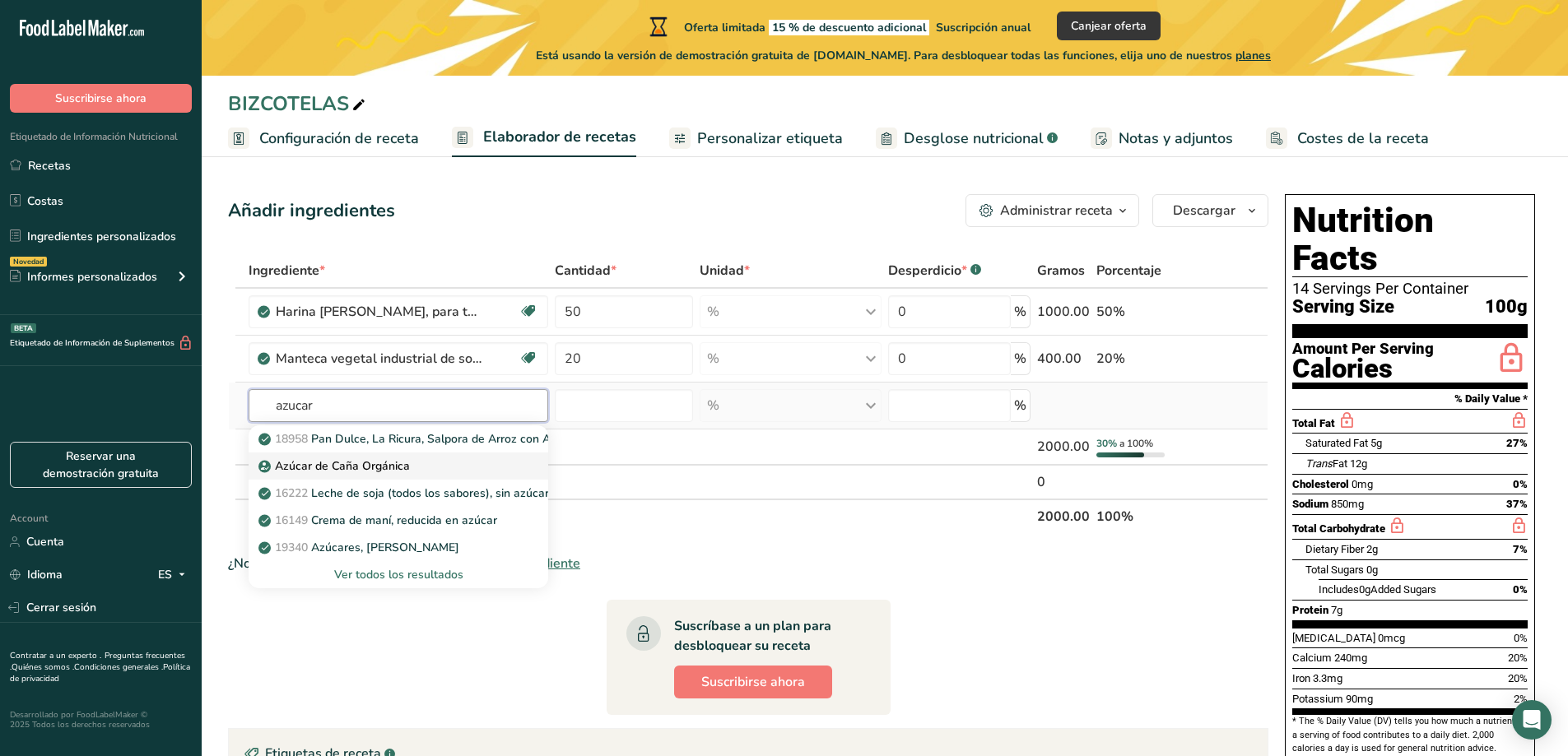
type input "azucar"
click at [360, 467] on p "Azúcar de Caña Orgánica" at bounding box center [335, 466] width 148 height 18
type input "Organic Cane Sugar"
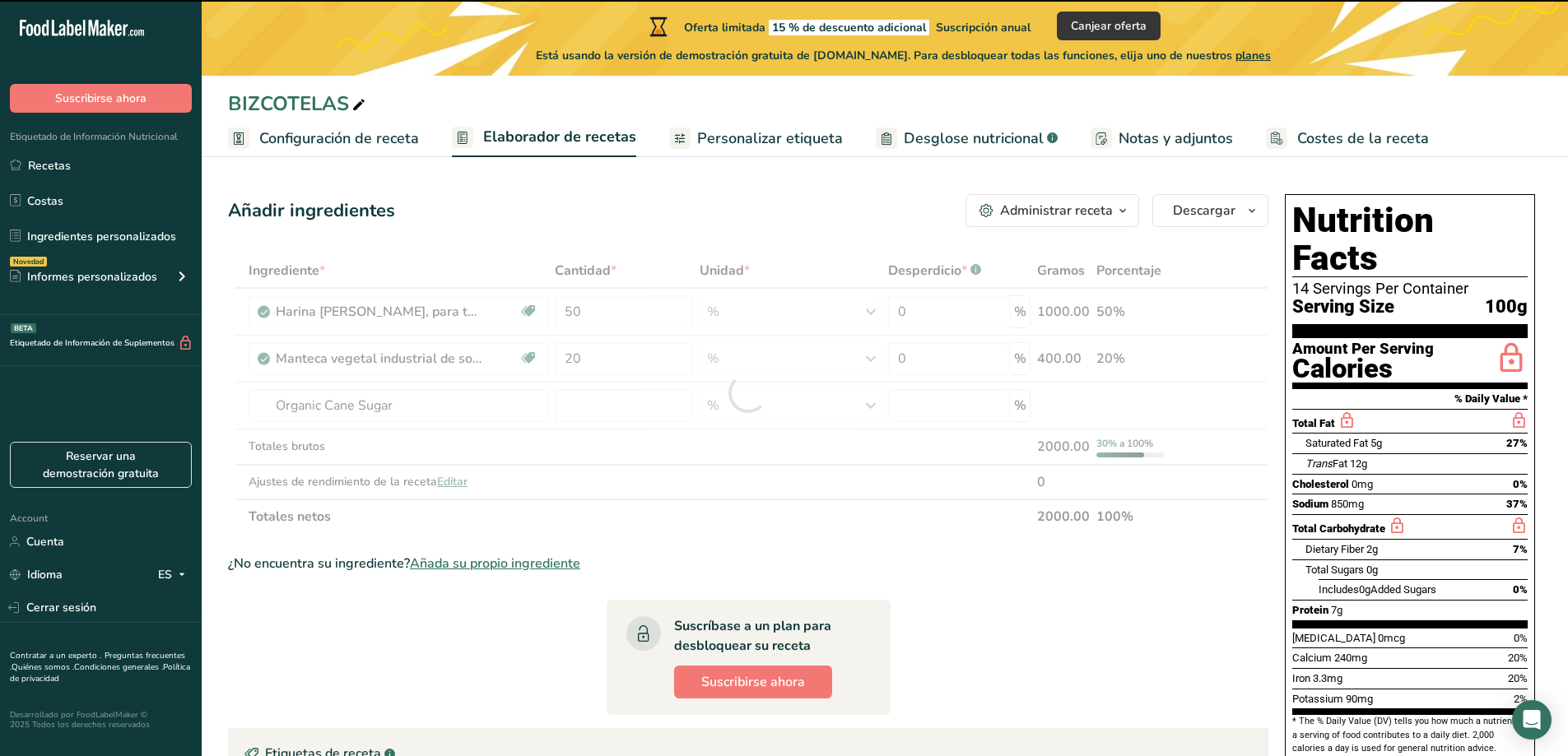
type input "0"
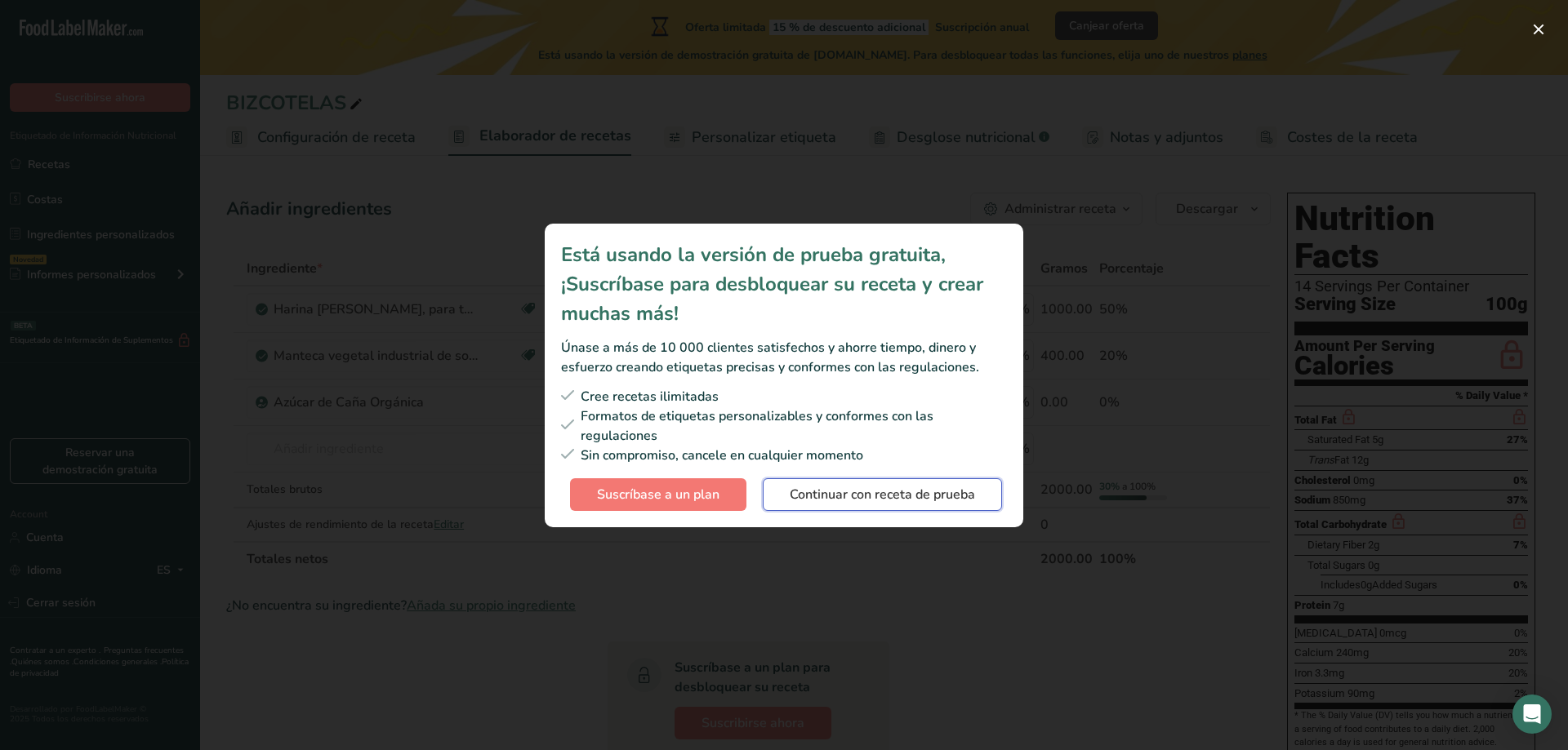
click at [838, 494] on span "Continuar con receta de prueba" at bounding box center [883, 495] width 185 height 20
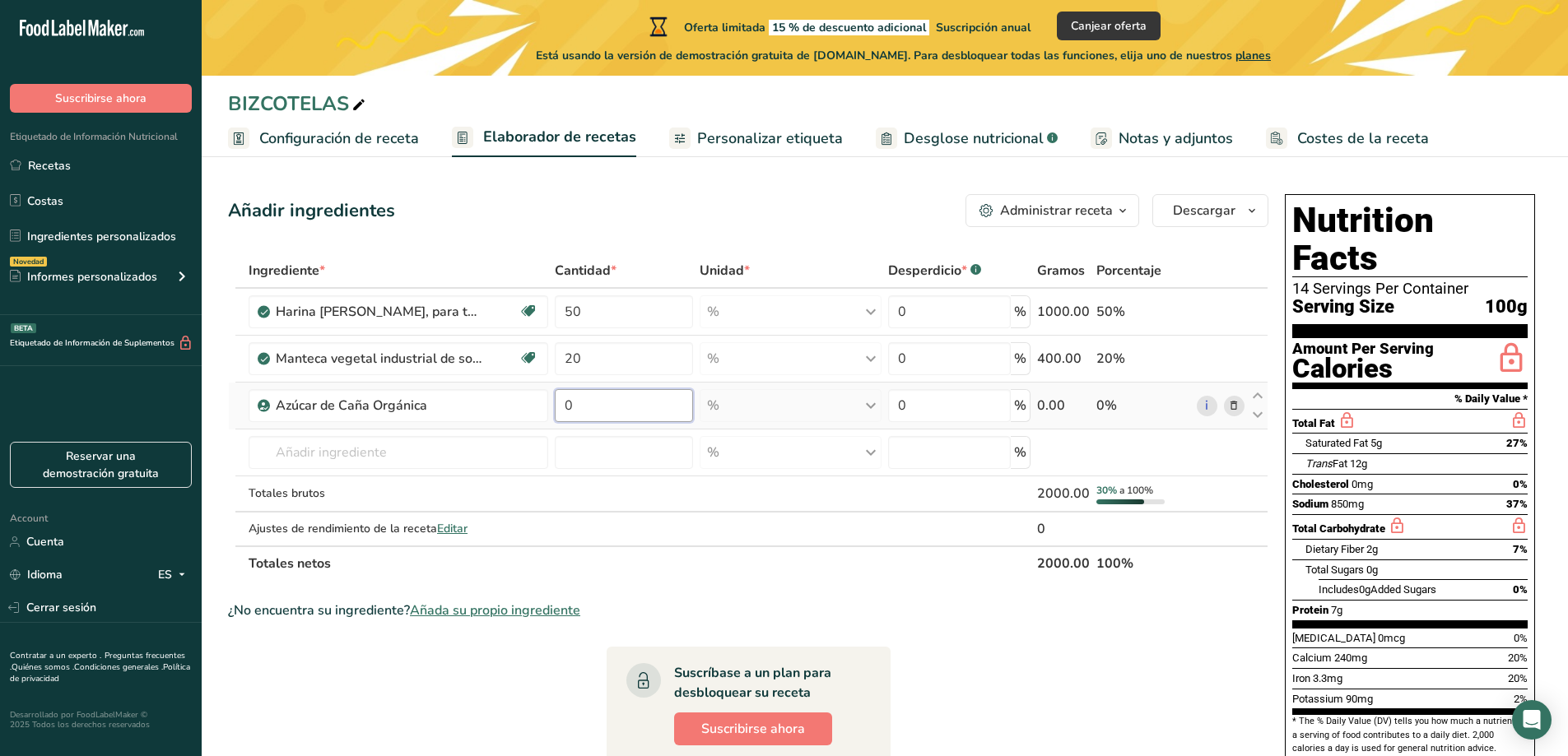
click at [568, 404] on input "0" at bounding box center [624, 405] width 138 height 33
type input "17.5"
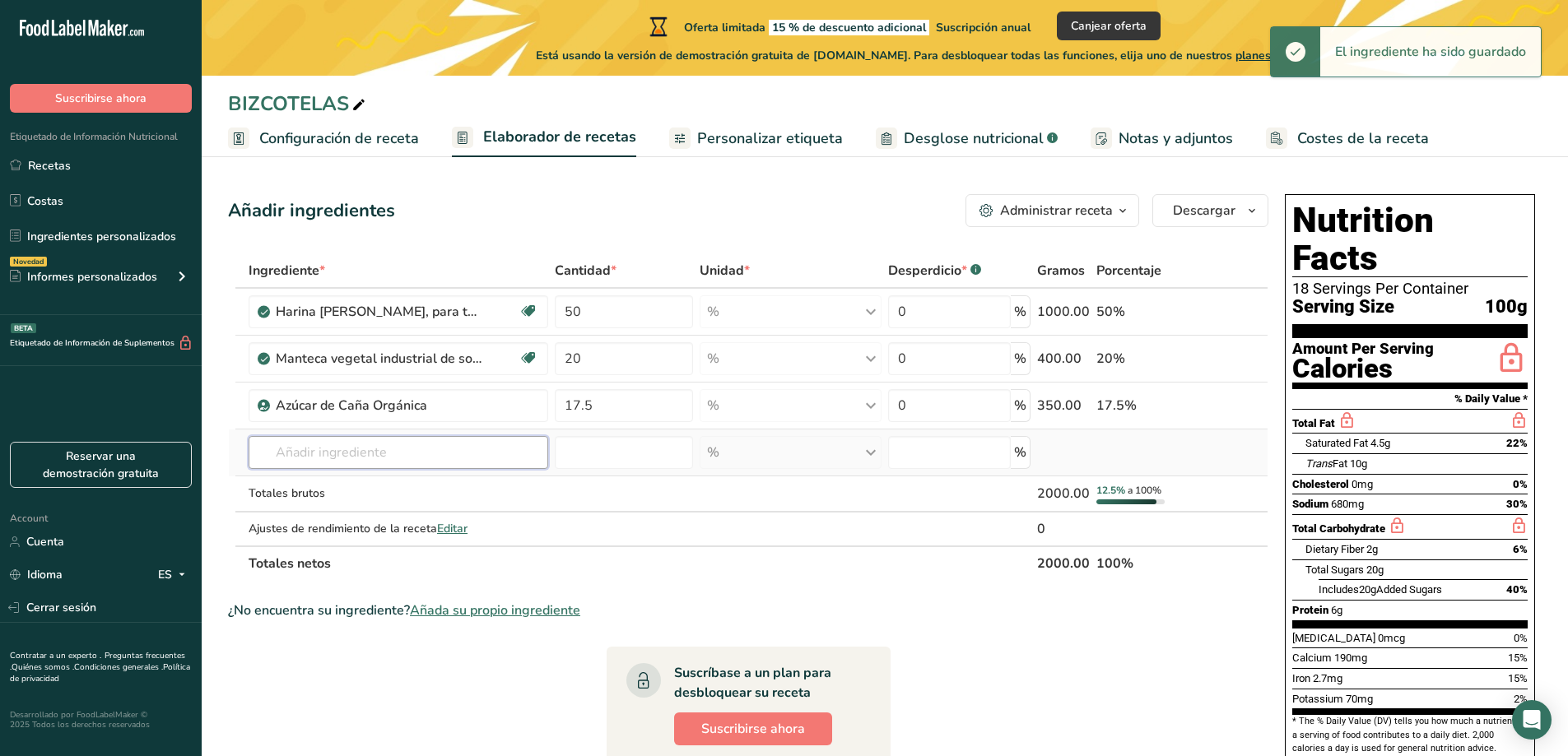
click at [292, 455] on div "Ingrediente * Cantidad * Unidad * Desperdicio * .a-a{fill:#347362;}.b-a{fill:#f…" at bounding box center [748, 417] width 1040 height 328
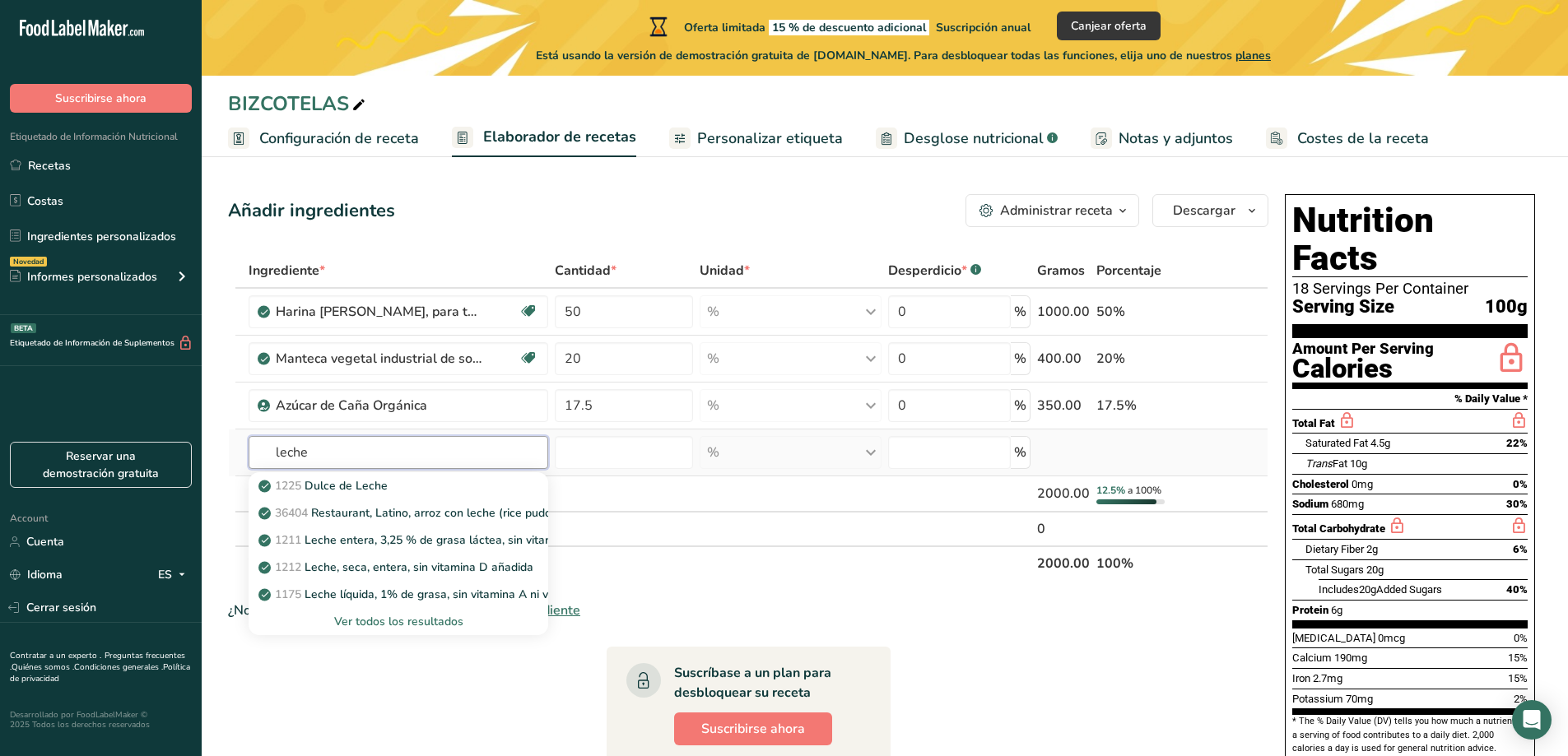
type input "leche"
click at [411, 621] on div "Ver todos los resultados" at bounding box center [398, 622] width 273 height 18
click at [323, 444] on input "text" at bounding box center [398, 452] width 299 height 33
type input "leche evaporada"
click at [338, 512] on p "Leche evaporada" at bounding box center [313, 513] width 105 height 18
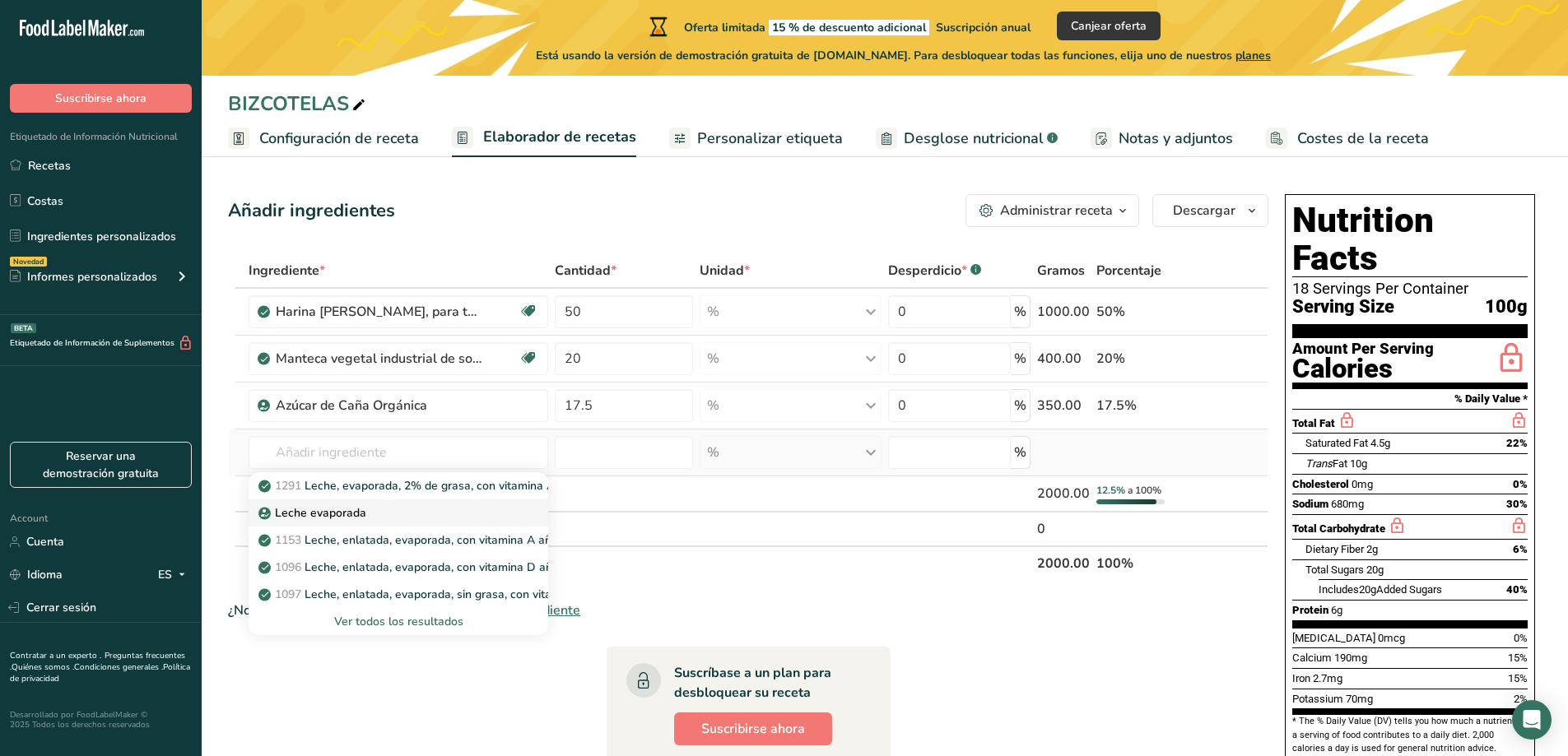
type input "Evaporated Milk"
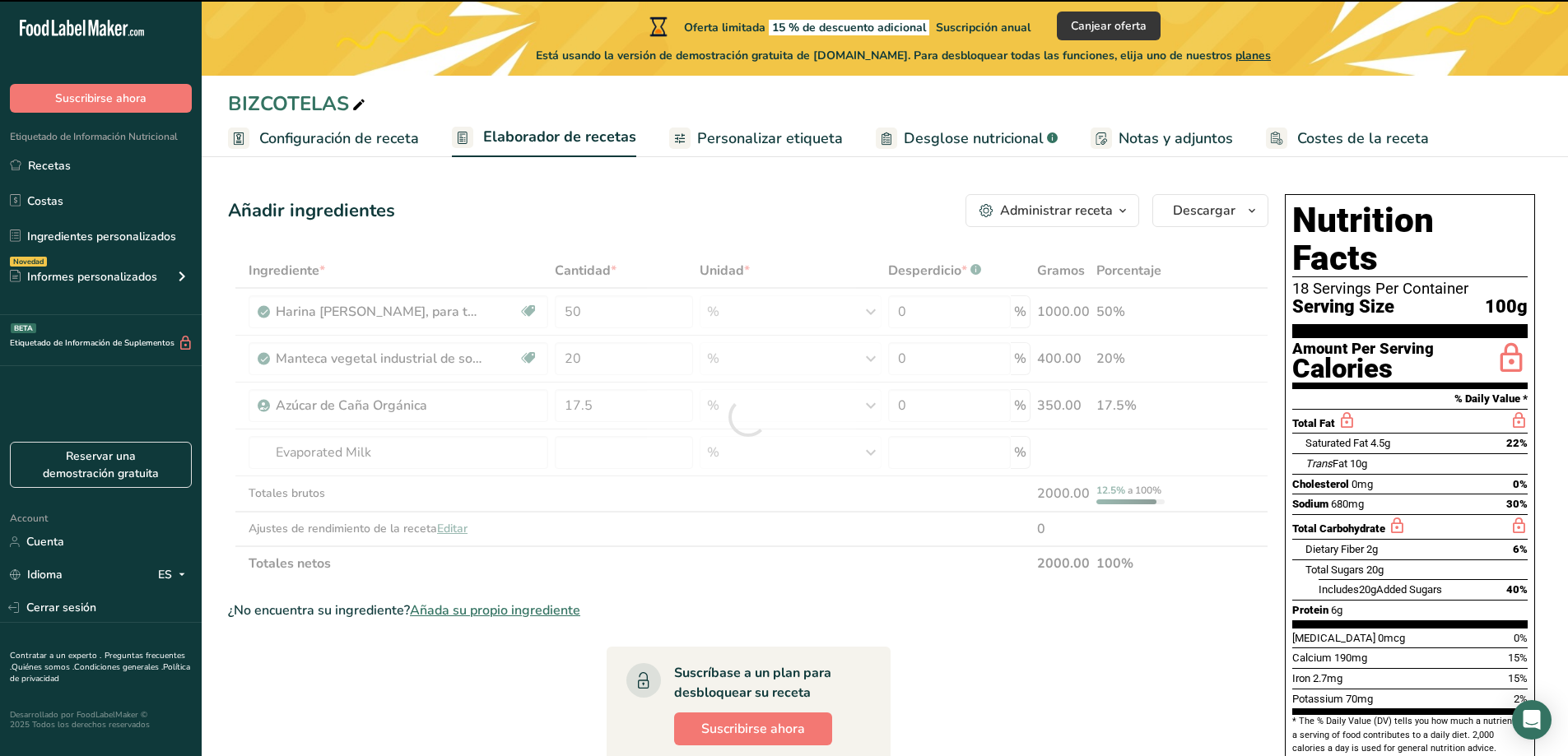
type input "0"
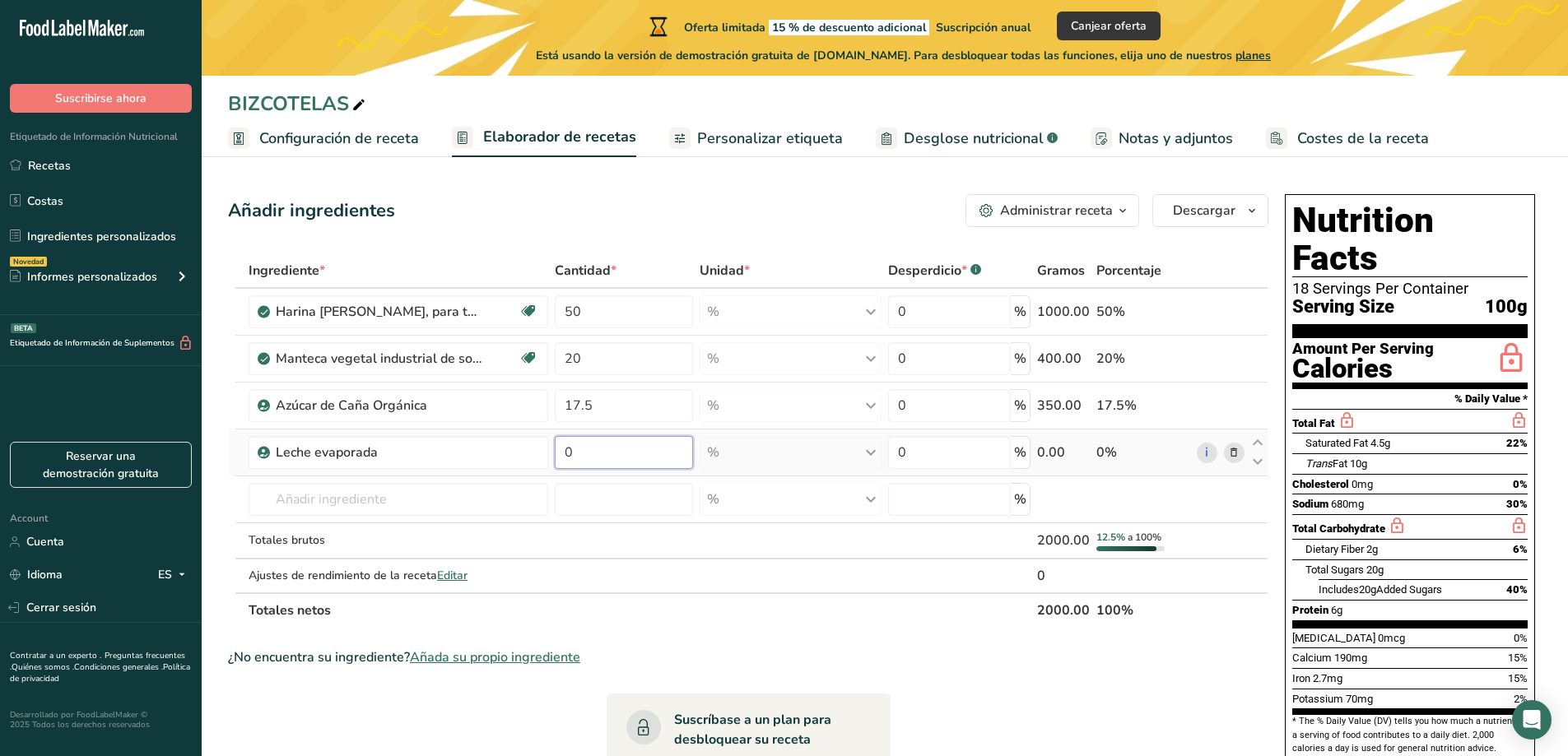
click at [565, 453] on input "0" at bounding box center [624, 452] width 138 height 33
drag, startPoint x: 588, startPoint y: 453, endPoint x: 566, endPoint y: 453, distance: 22.0
click at [566, 453] on input "150" at bounding box center [624, 452] width 138 height 33
type input "7.5"
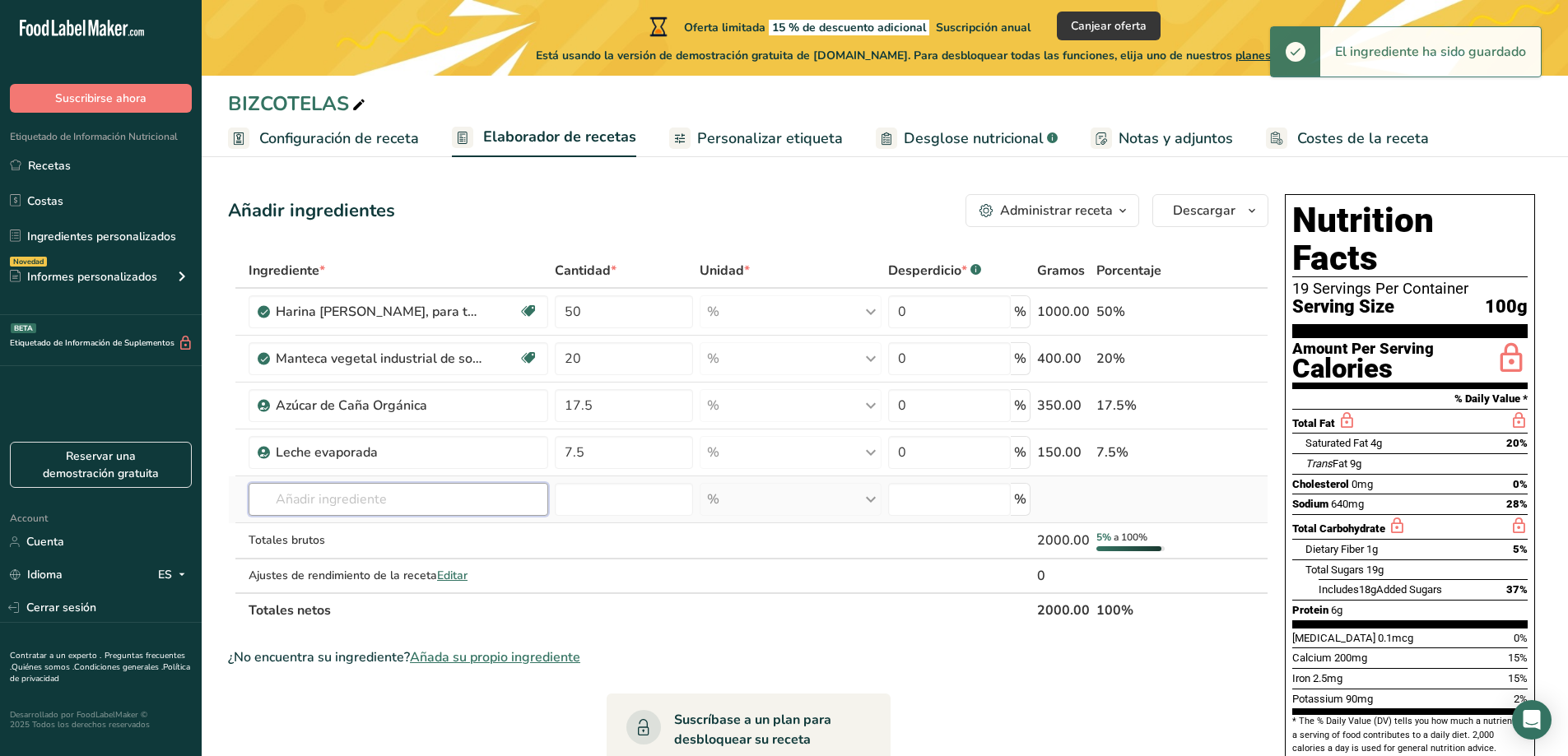
click at [287, 499] on div "Ingrediente * Cantidad * Unidad * Desperdicio * .a-a{fill:#347362;}.b-a{fill:#f…" at bounding box center [748, 440] width 1040 height 375
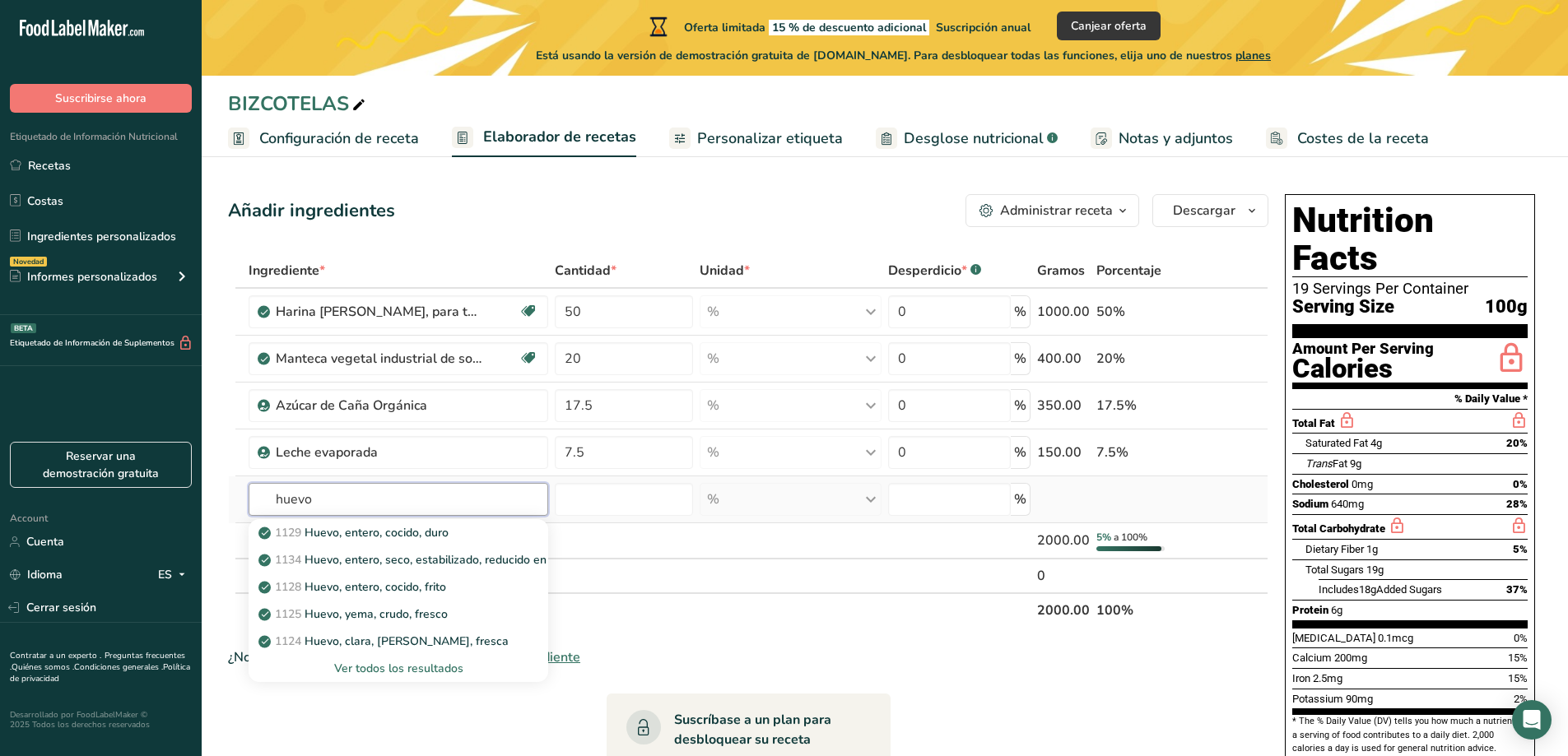
type input "huevo"
click at [392, 664] on div "Ver todos los resultados" at bounding box center [398, 669] width 273 height 18
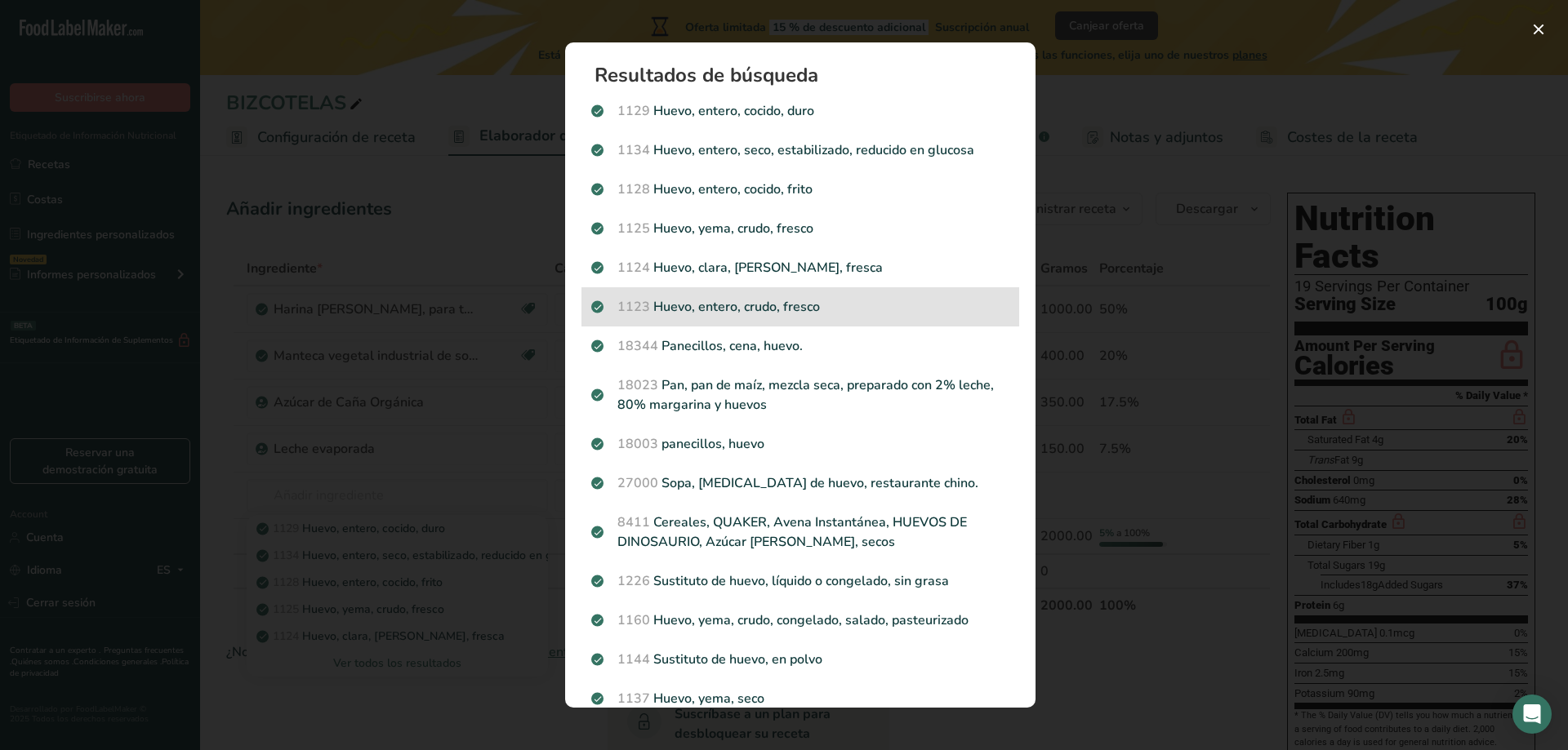
click at [700, 303] on p "1123 Huevo, entero, crudo, fresco" at bounding box center [800, 307] width 418 height 20
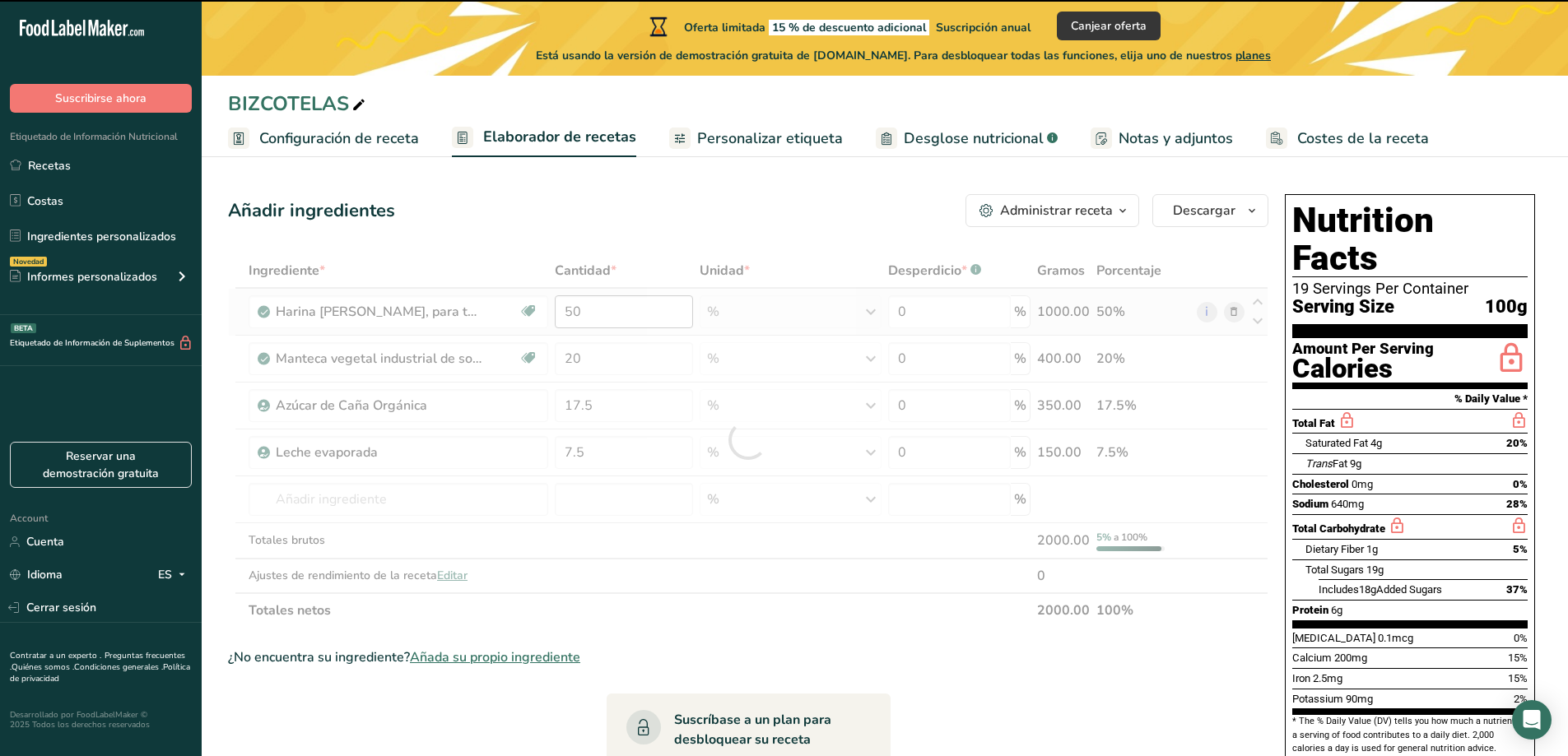
type input "0"
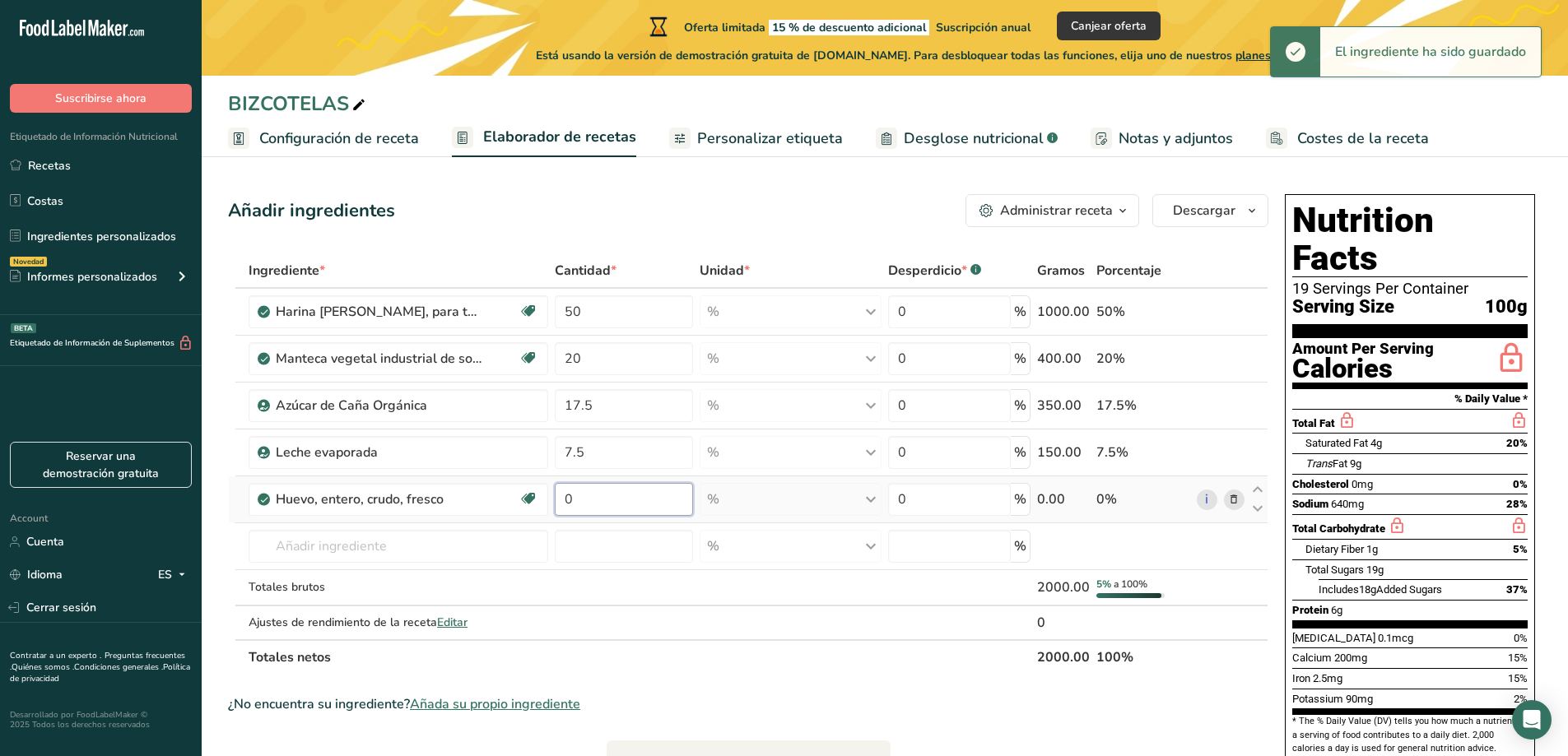
click at [568, 501] on input "0" at bounding box center [624, 499] width 138 height 33
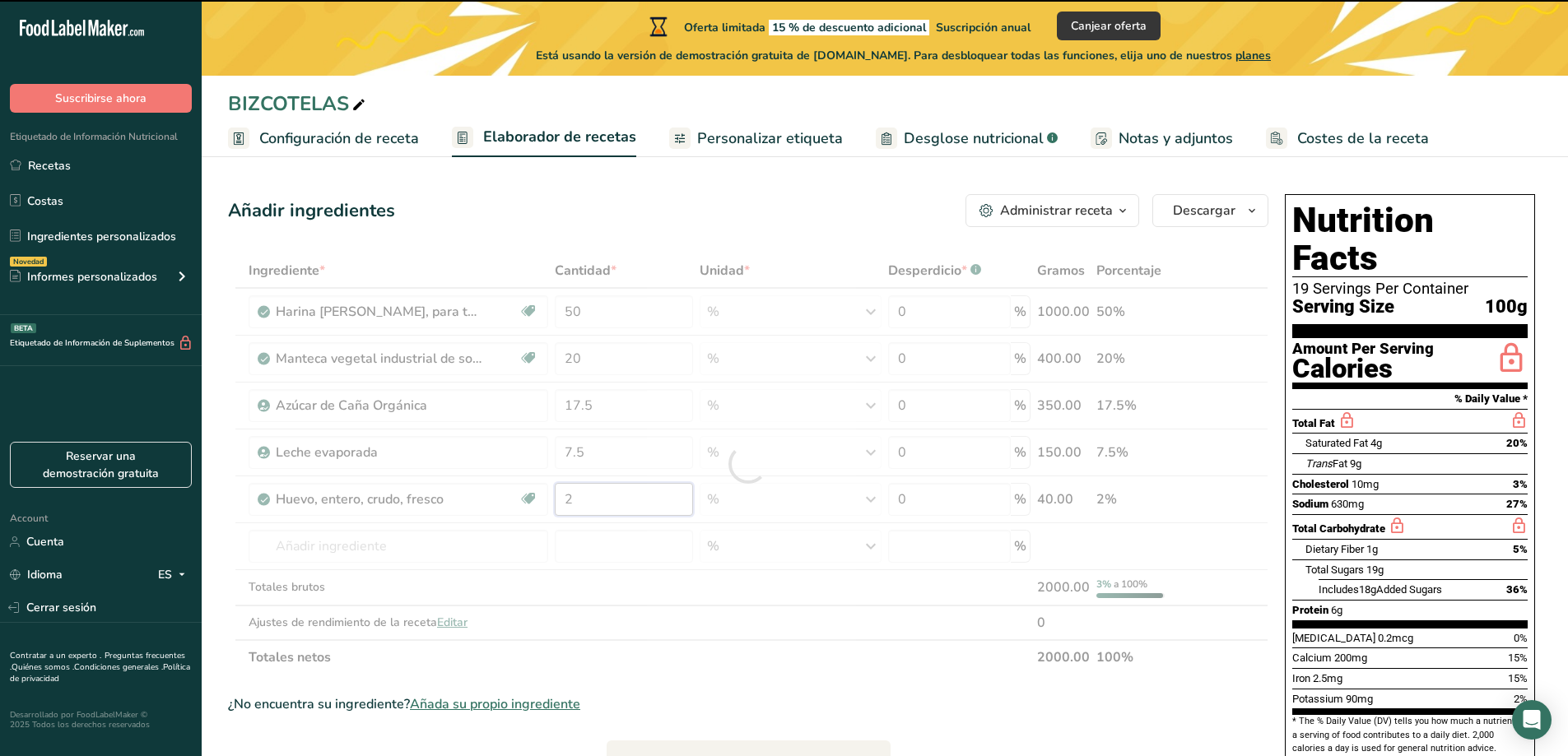
drag, startPoint x: 574, startPoint y: 499, endPoint x: 561, endPoint y: 500, distance: 13.0
click at [561, 500] on div "Ingrediente * Cantidad * Unidad * Desperdicio * .a-a{fill:#347362;}.b-a{fill:#f…" at bounding box center [748, 463] width 1040 height 422
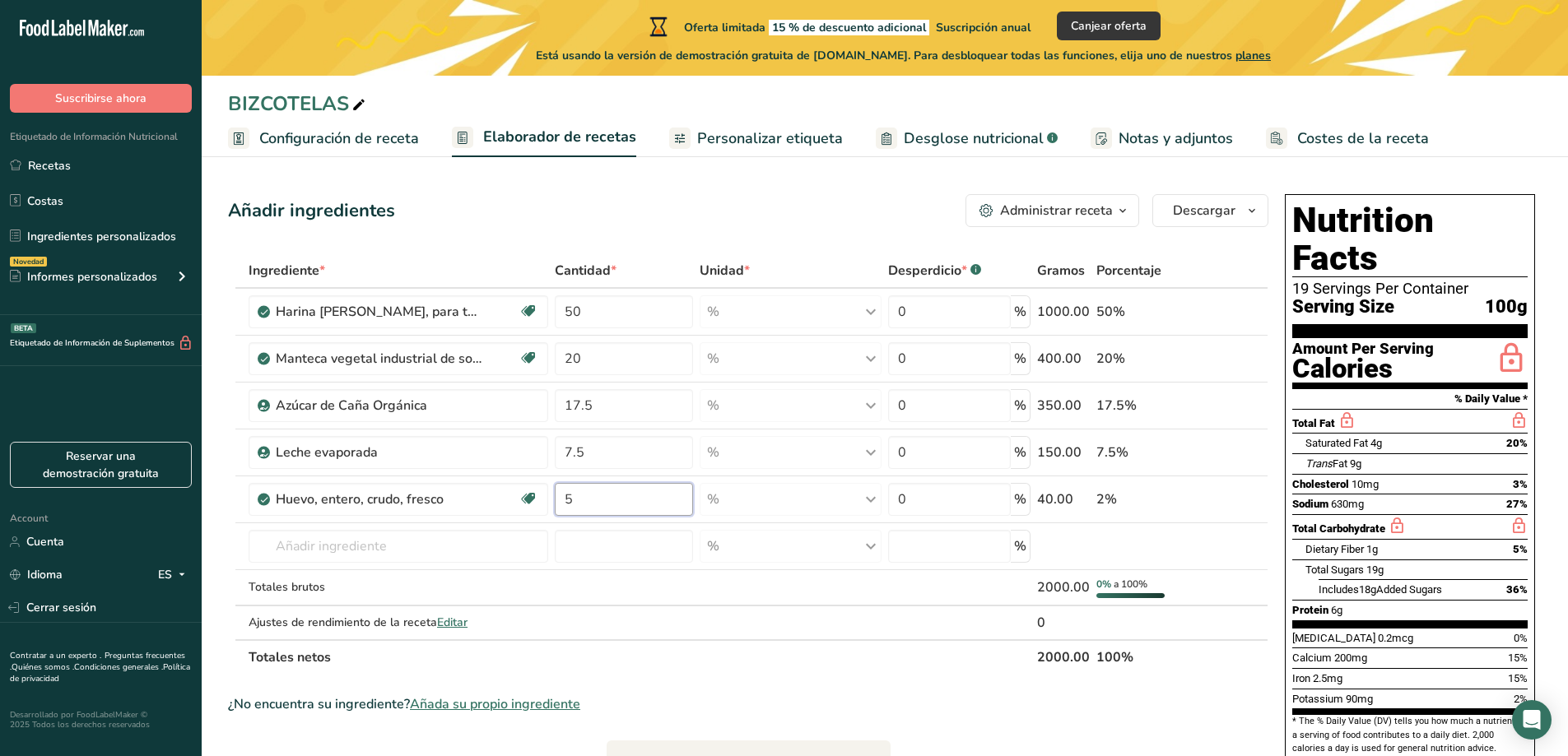
type input "5"
click at [356, 541] on div "Ingrediente * Cantidad * Unidad * Desperdicio * .a-a{fill:#347362;}.b-a{fill:#f…" at bounding box center [748, 463] width 1040 height 422
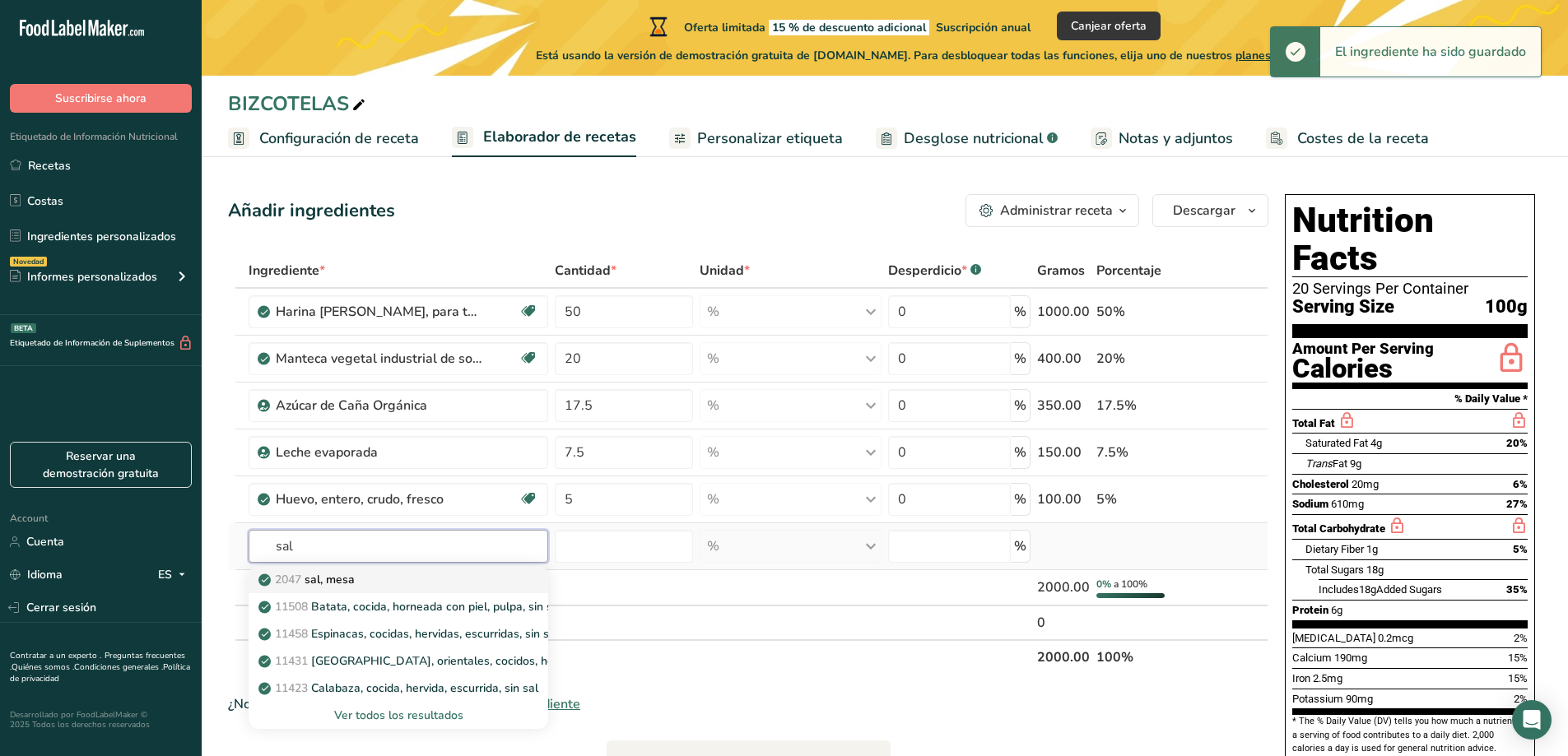
type input "sal"
click at [354, 572] on p "2047 sal, mesa" at bounding box center [308, 579] width 93 height 18
type input "Salt, table"
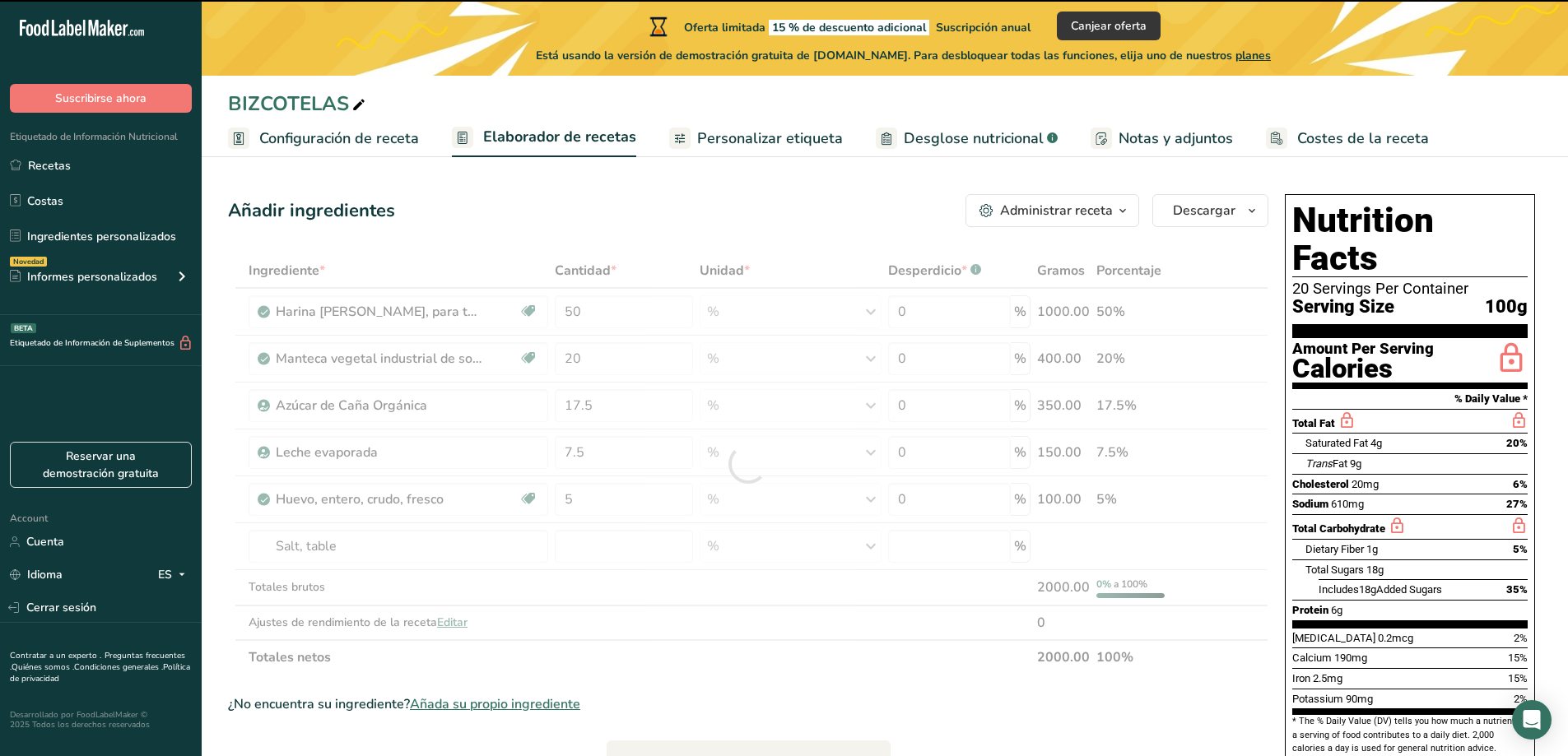
type input "0"
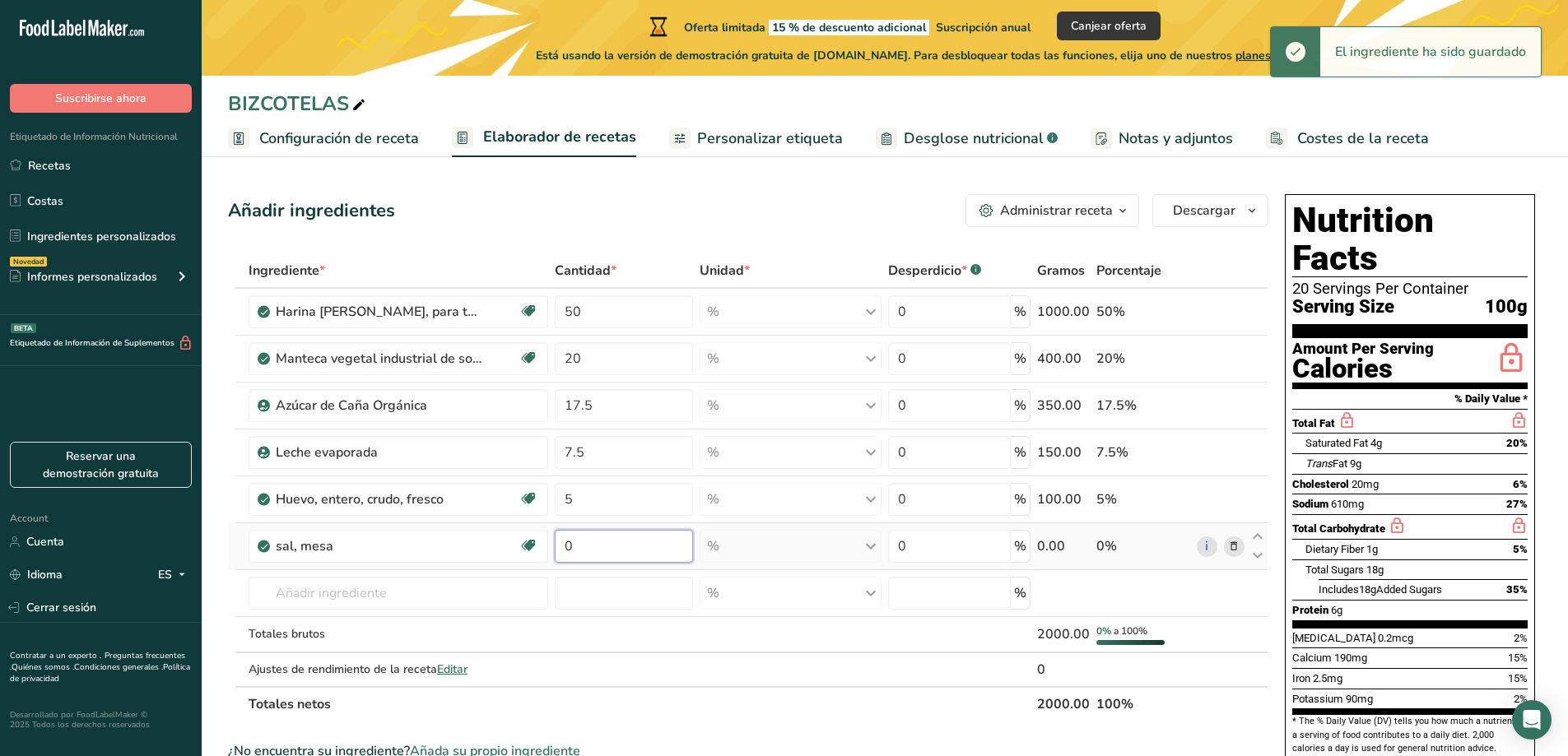
click at [575, 550] on input "0" at bounding box center [624, 546] width 138 height 33
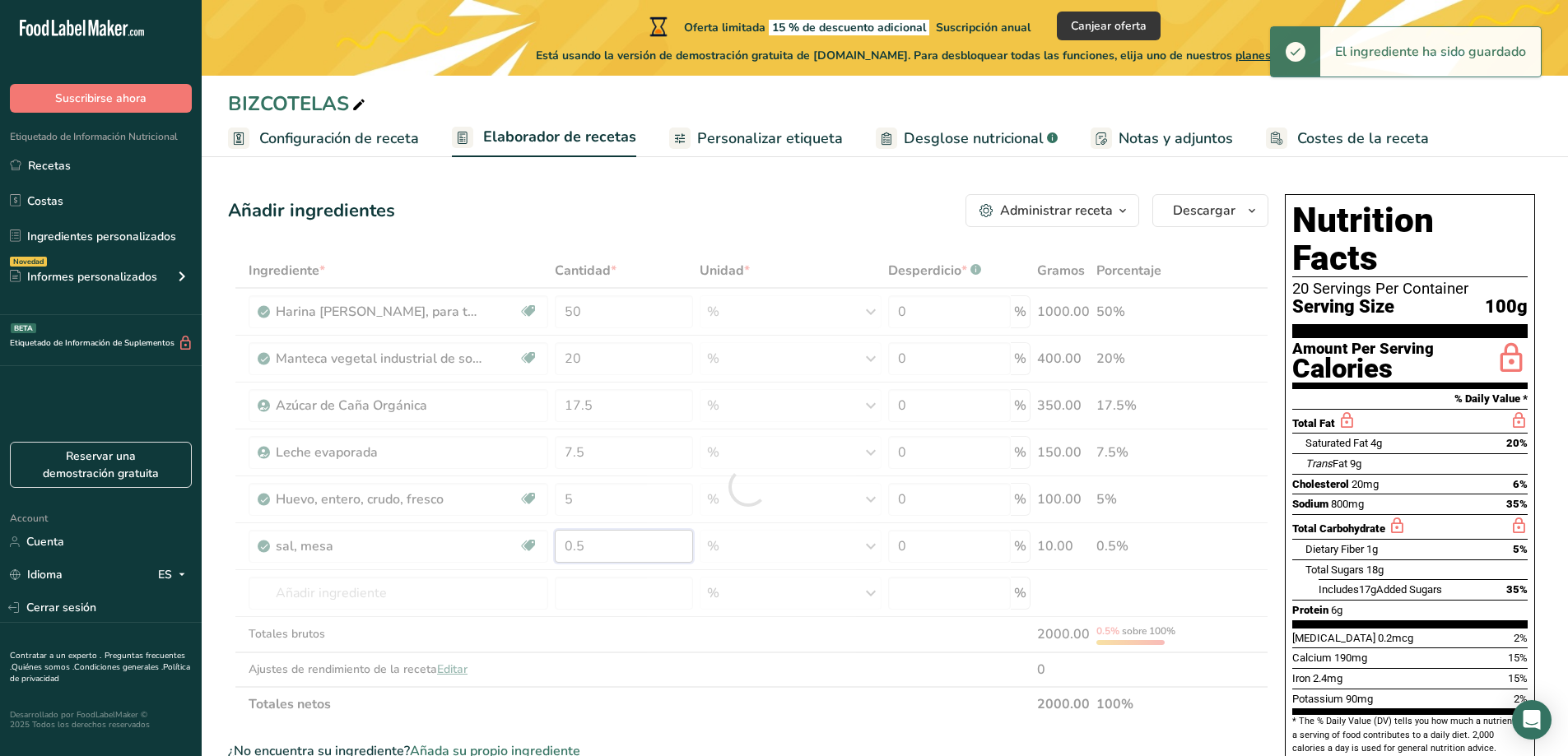
click at [601, 544] on div "Ingrediente * Cantidad * Unidad * Desperdicio * .a-a{fill:#347362;}.b-a{fill:#f…" at bounding box center [748, 487] width 1040 height 469
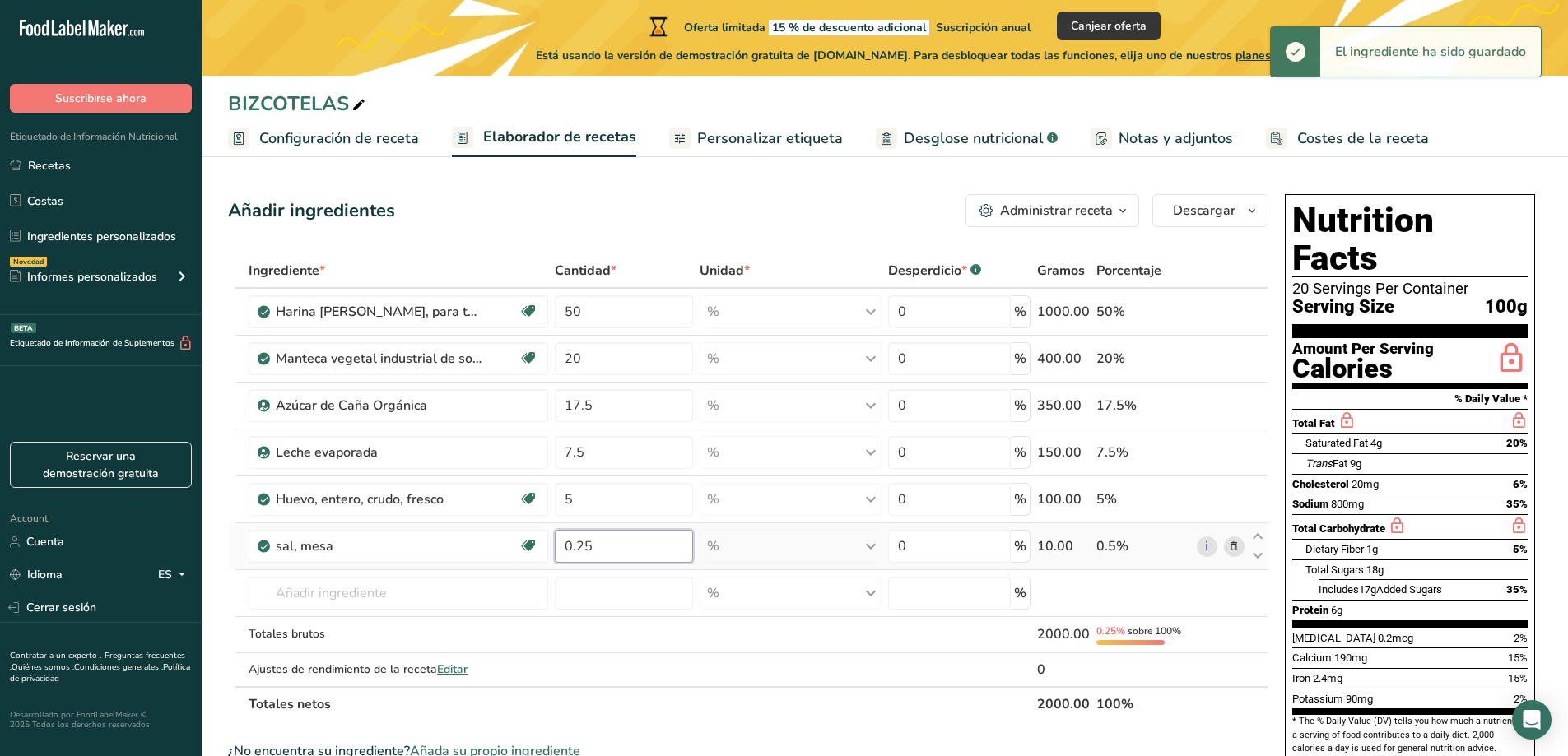
type input "0.25"
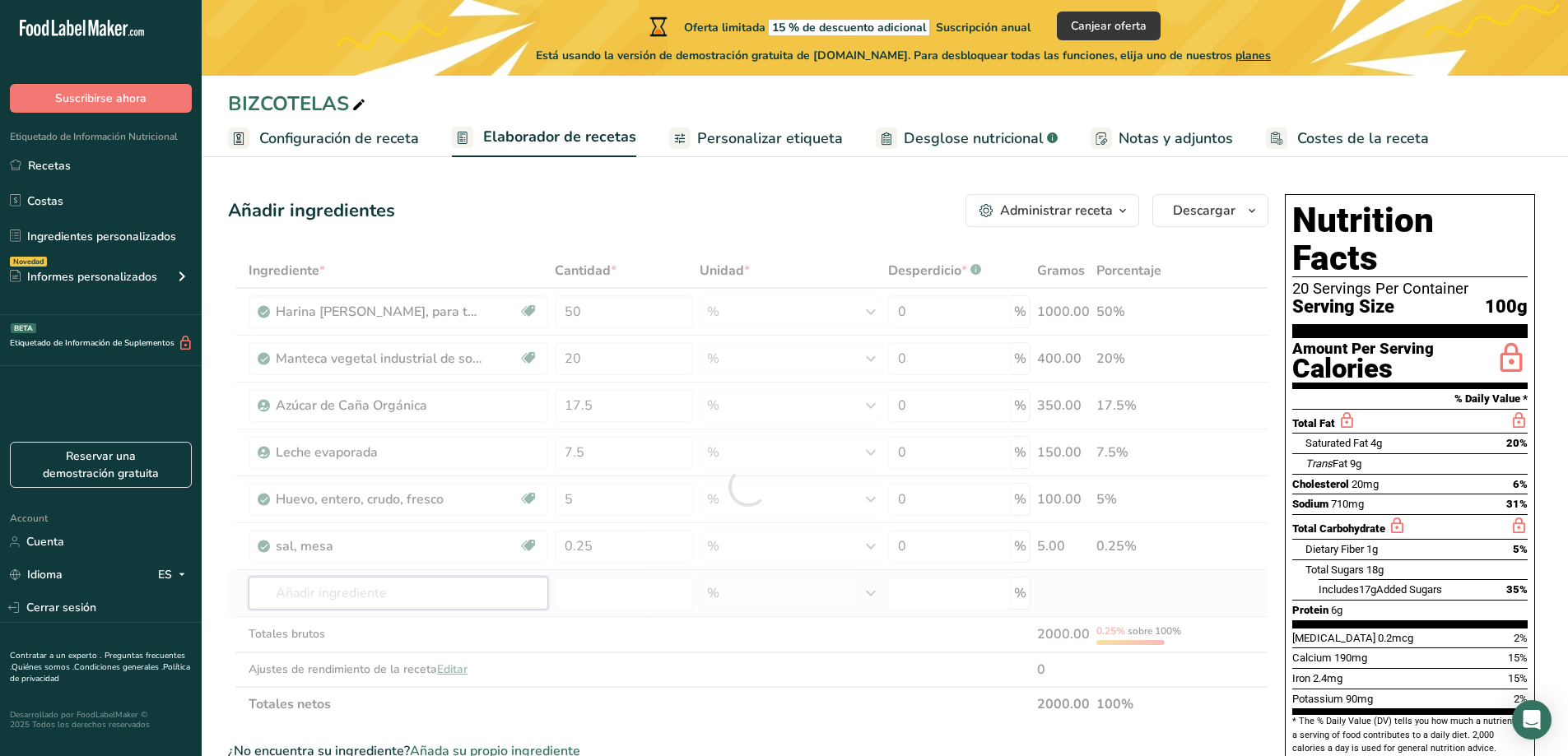
click at [375, 589] on div "Ingrediente * Cantidad * Unidad * Desperdicio * .a-a{fill:#347362;}.b-a{fill:#f…" at bounding box center [748, 487] width 1040 height 469
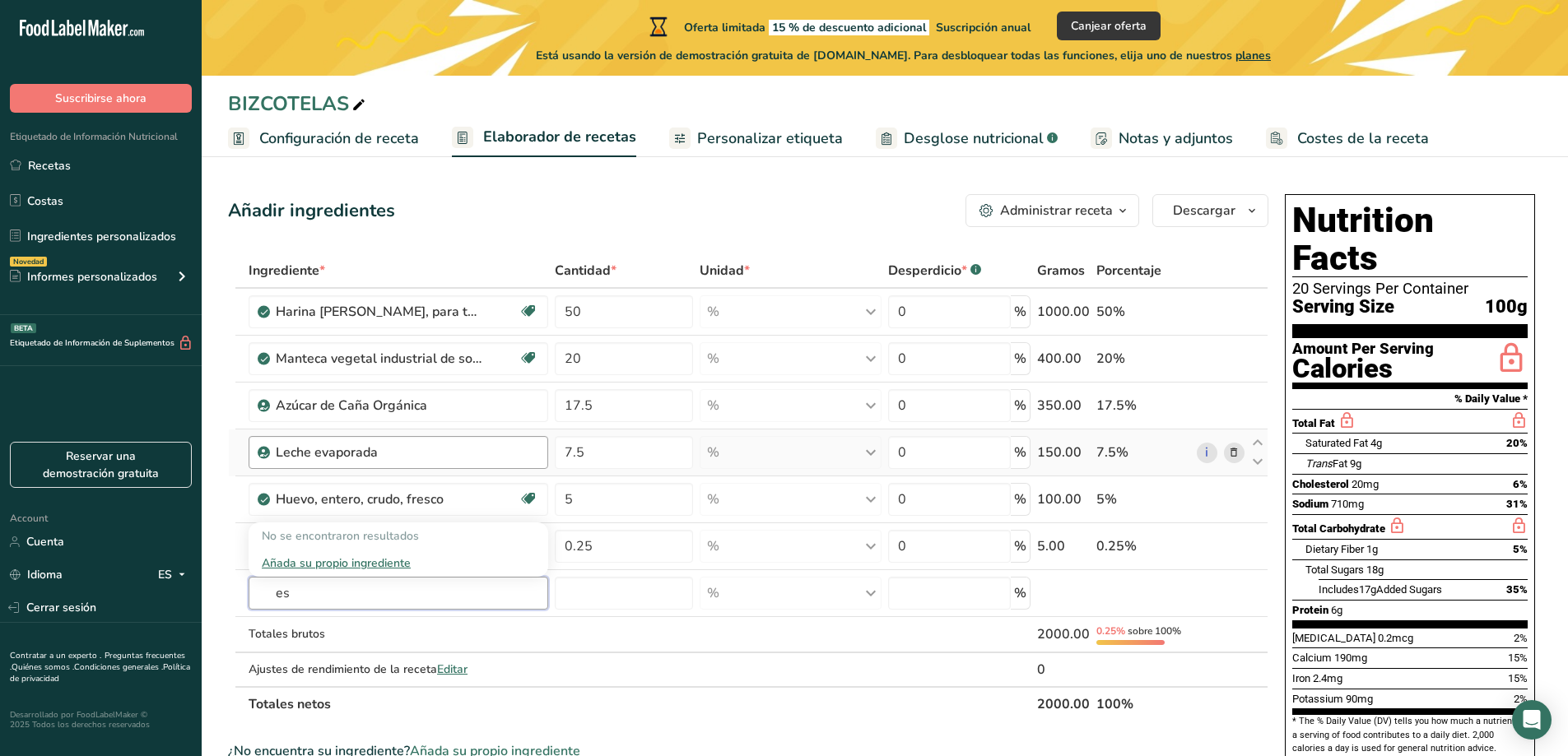
type input "e"
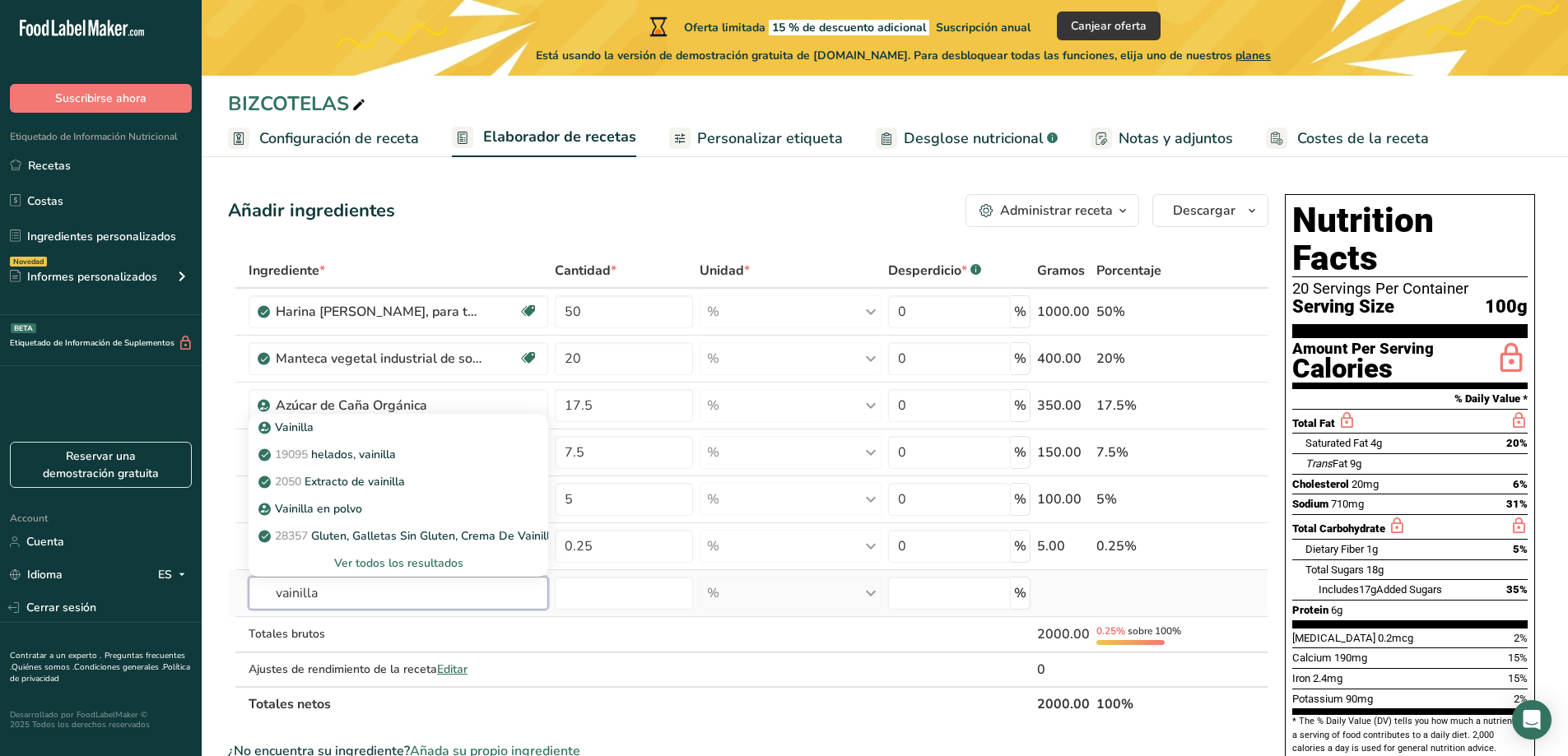
type input "vainilla"
click at [417, 562] on div "Ver todos los resultados" at bounding box center [398, 563] width 273 height 18
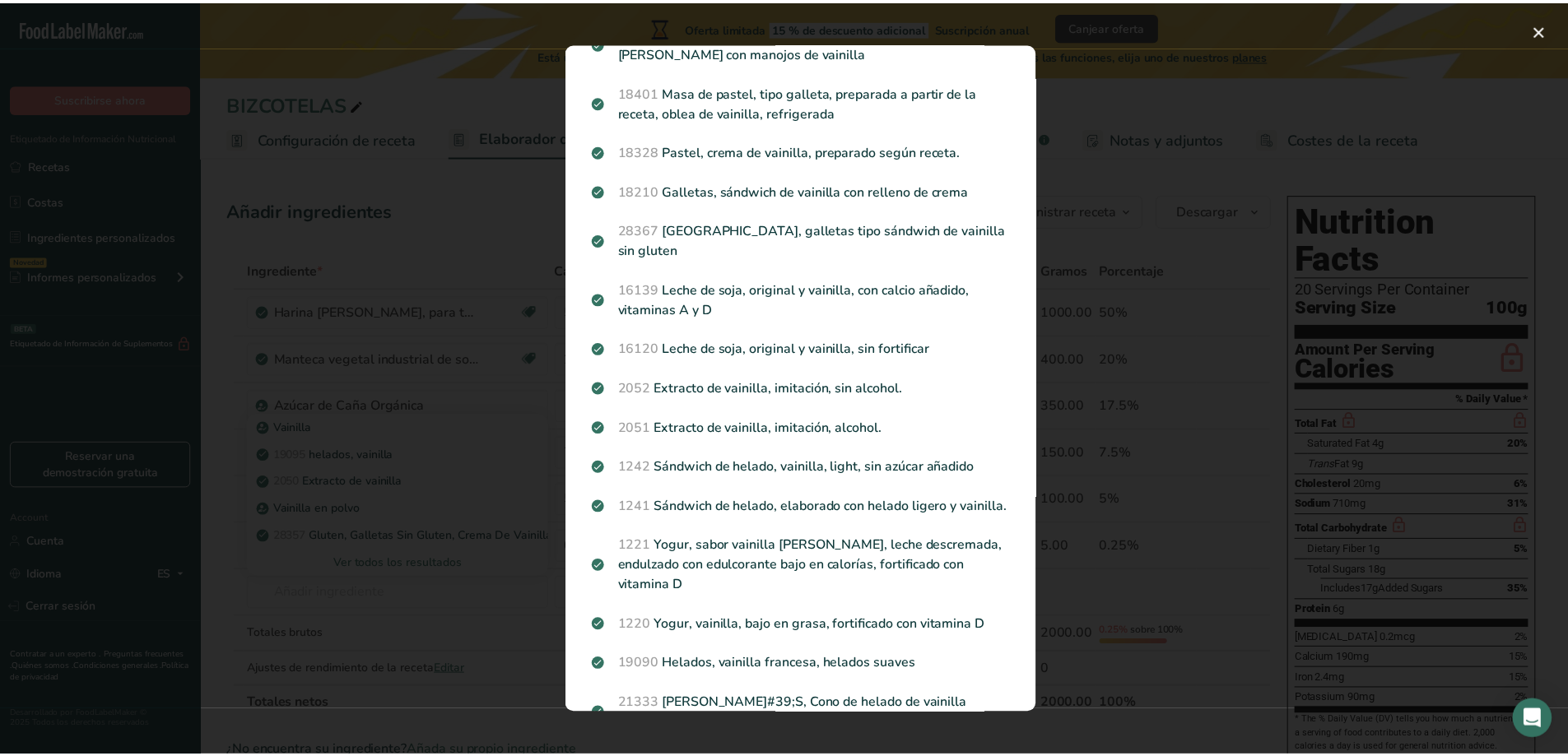
scroll to position [1399, 0]
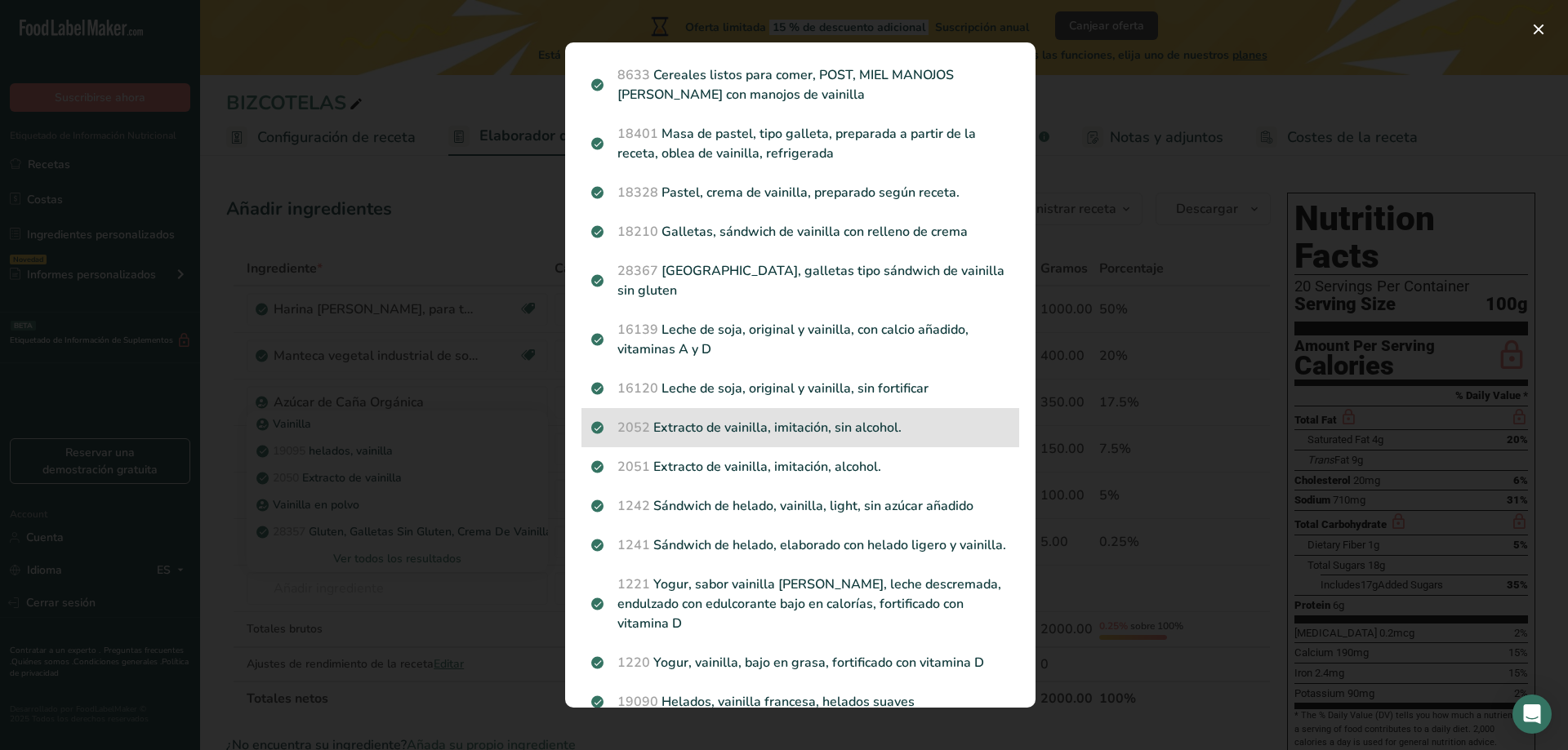
click at [714, 423] on p "2052 Extracto de vainilla, imitación, sin alcohol." at bounding box center [800, 428] width 418 height 20
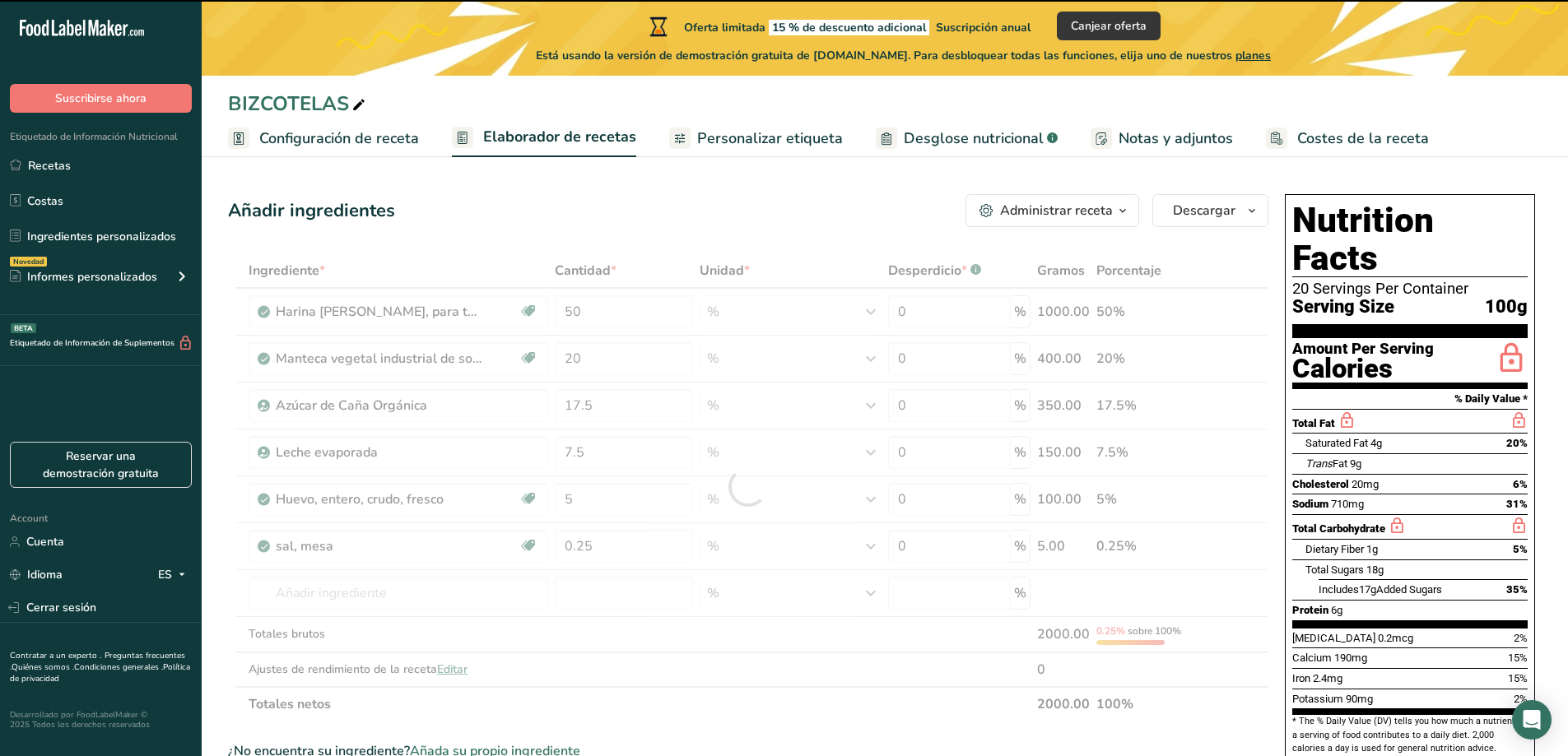
type input "0"
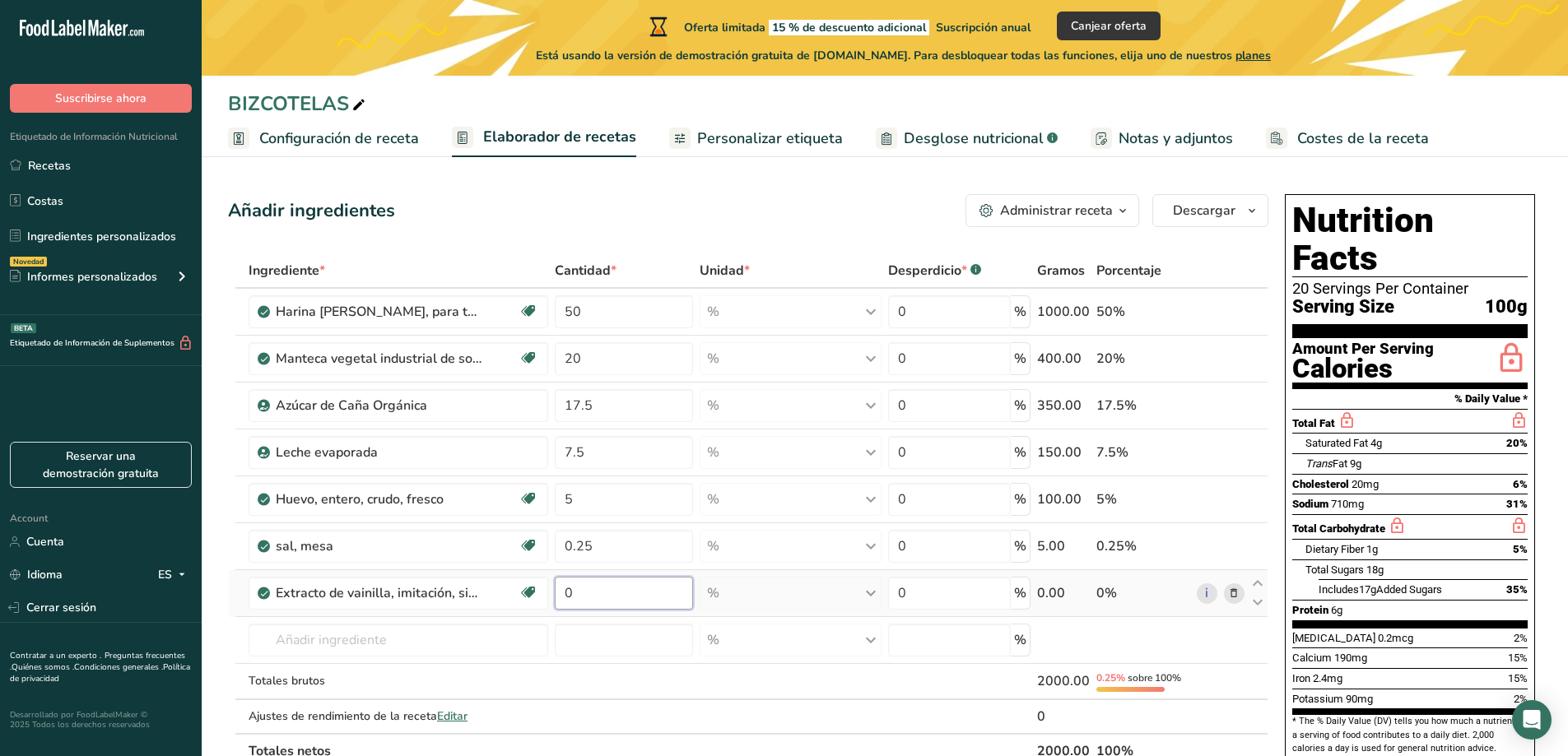
click at [562, 593] on input "0" at bounding box center [624, 593] width 138 height 33
type input "0.05"
click at [598, 546] on div "Ingrediente * Cantidad * Unidad * Desperdicio * .a-a{fill:#347362;}.b-a{fill:#f…" at bounding box center [748, 510] width 1040 height 515
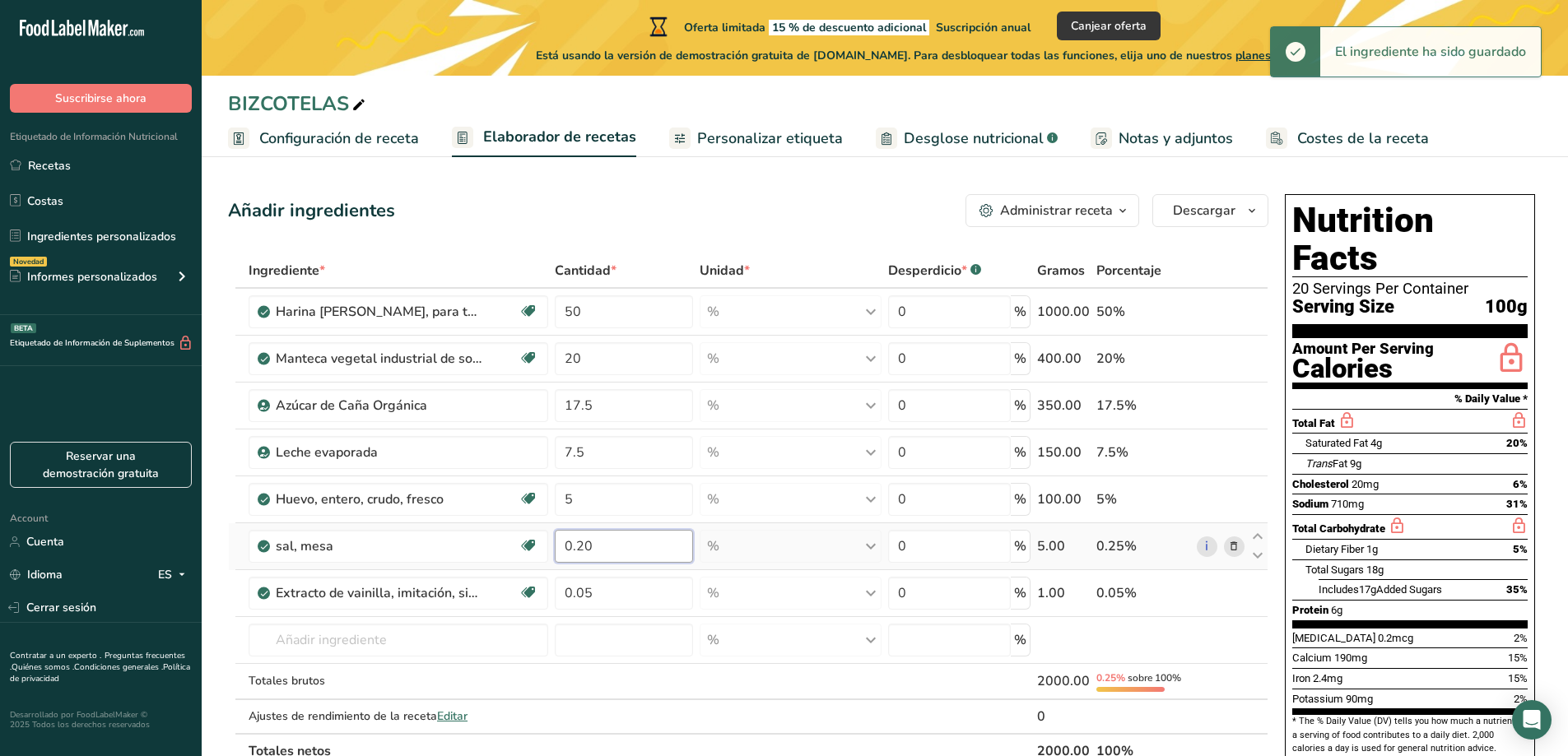
type input "0.20"
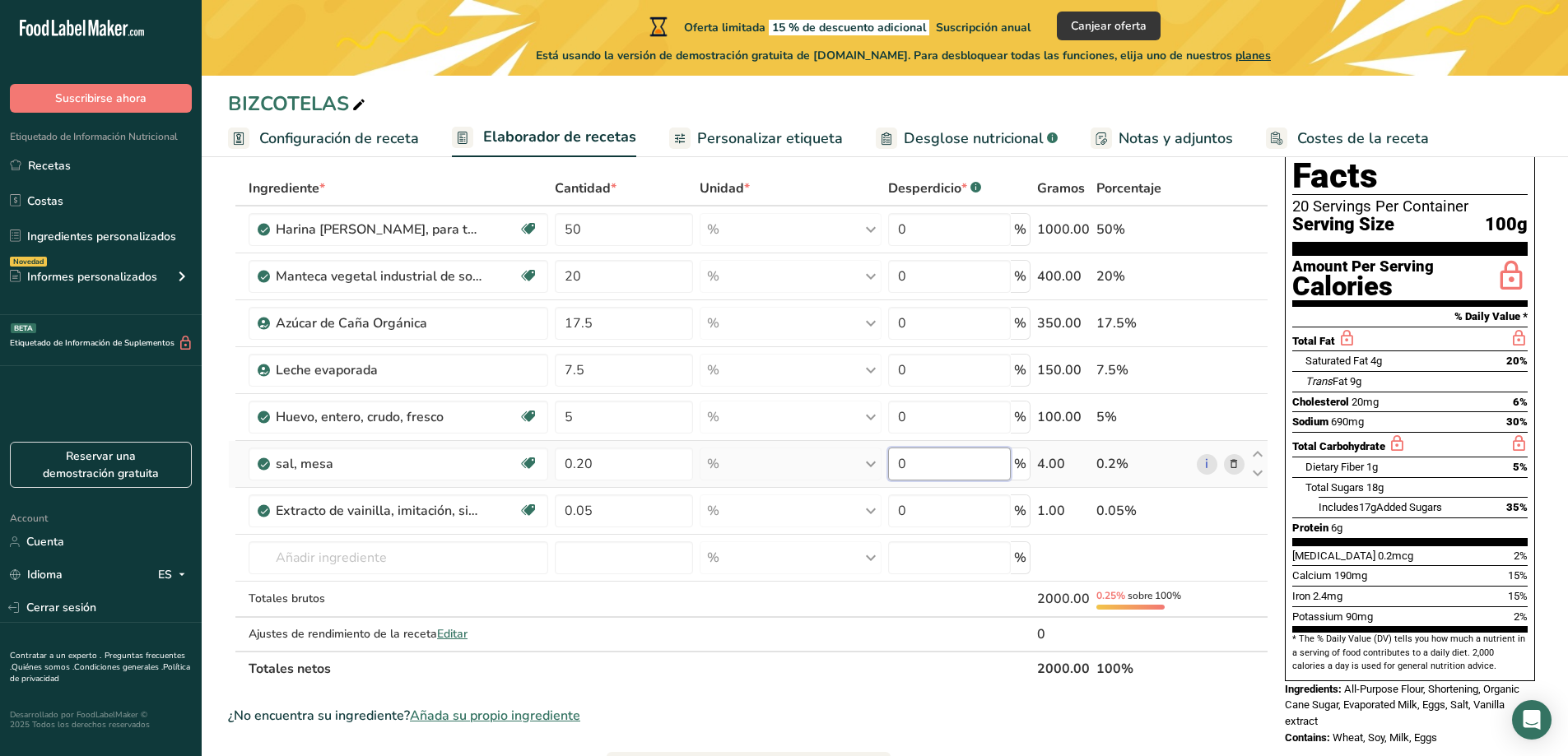
scroll to position [164, 0]
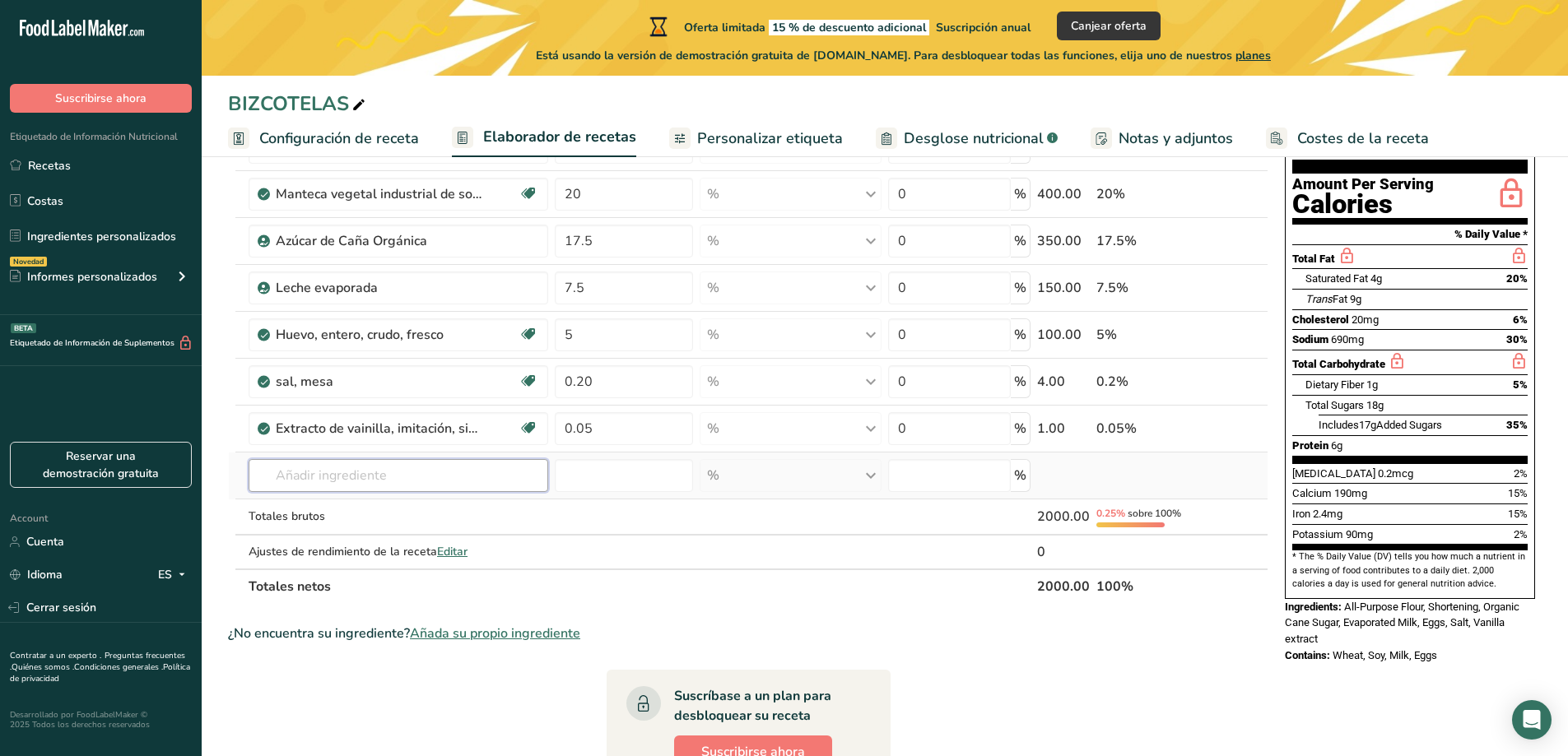
click at [317, 471] on div "Ingrediente * Cantidad * Unidad * Desperdicio * .a-a{fill:#347362;}.b-a{fill:#f…" at bounding box center [748, 346] width 1040 height 515
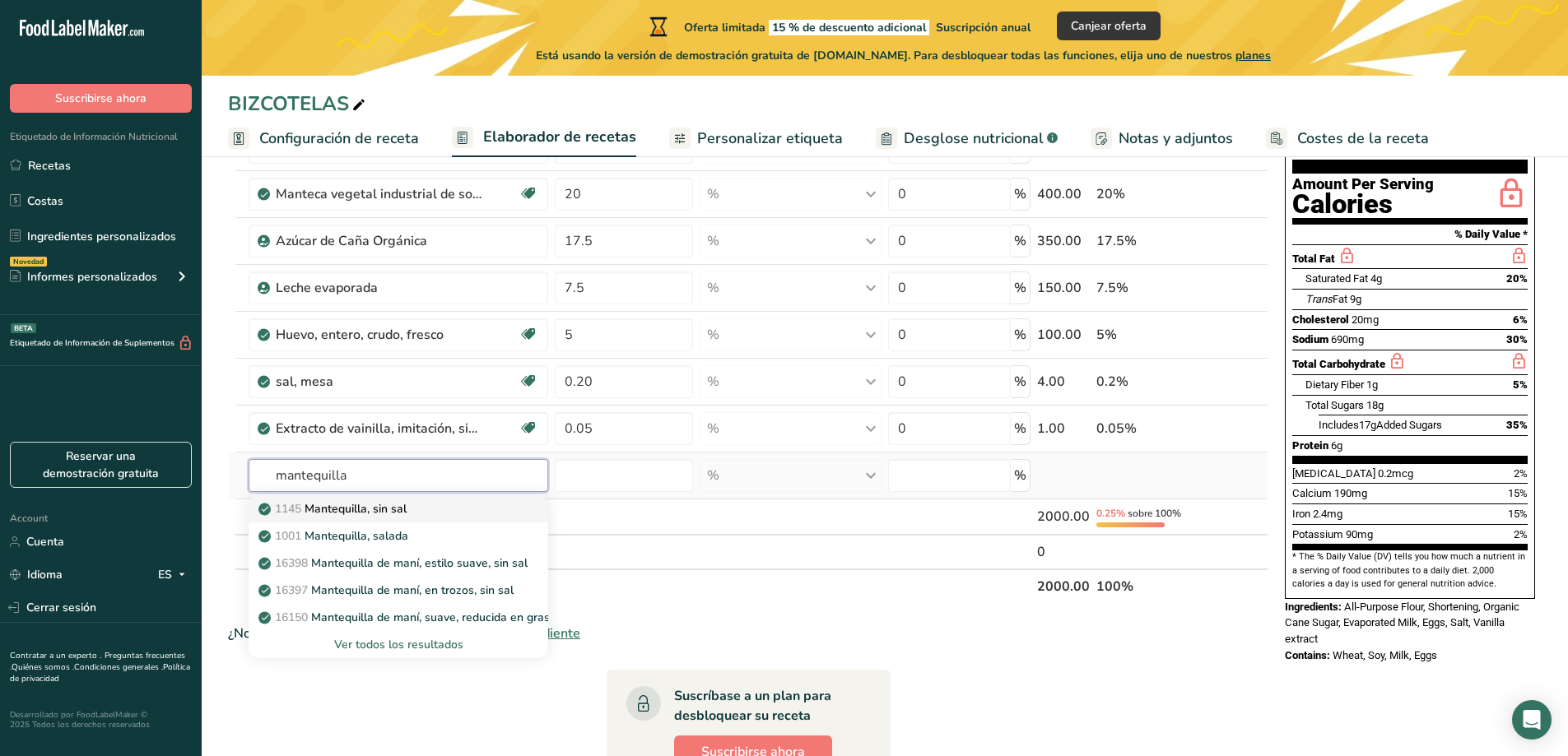
type input "mantequilla"
click at [397, 506] on p "1145 Mantequilla, sin sal" at bounding box center [334, 509] width 145 height 18
type input "Butter, without salt"
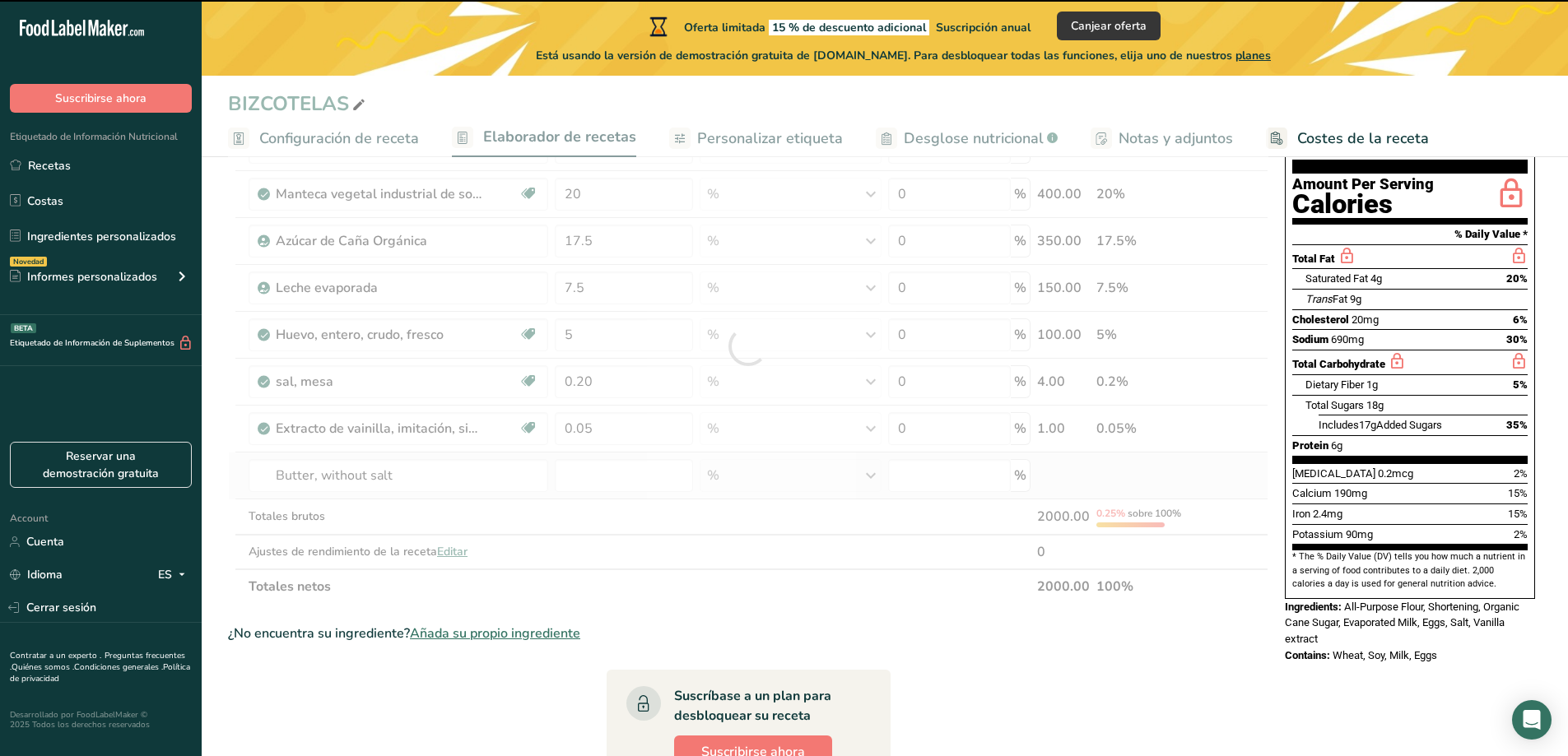
type input "0"
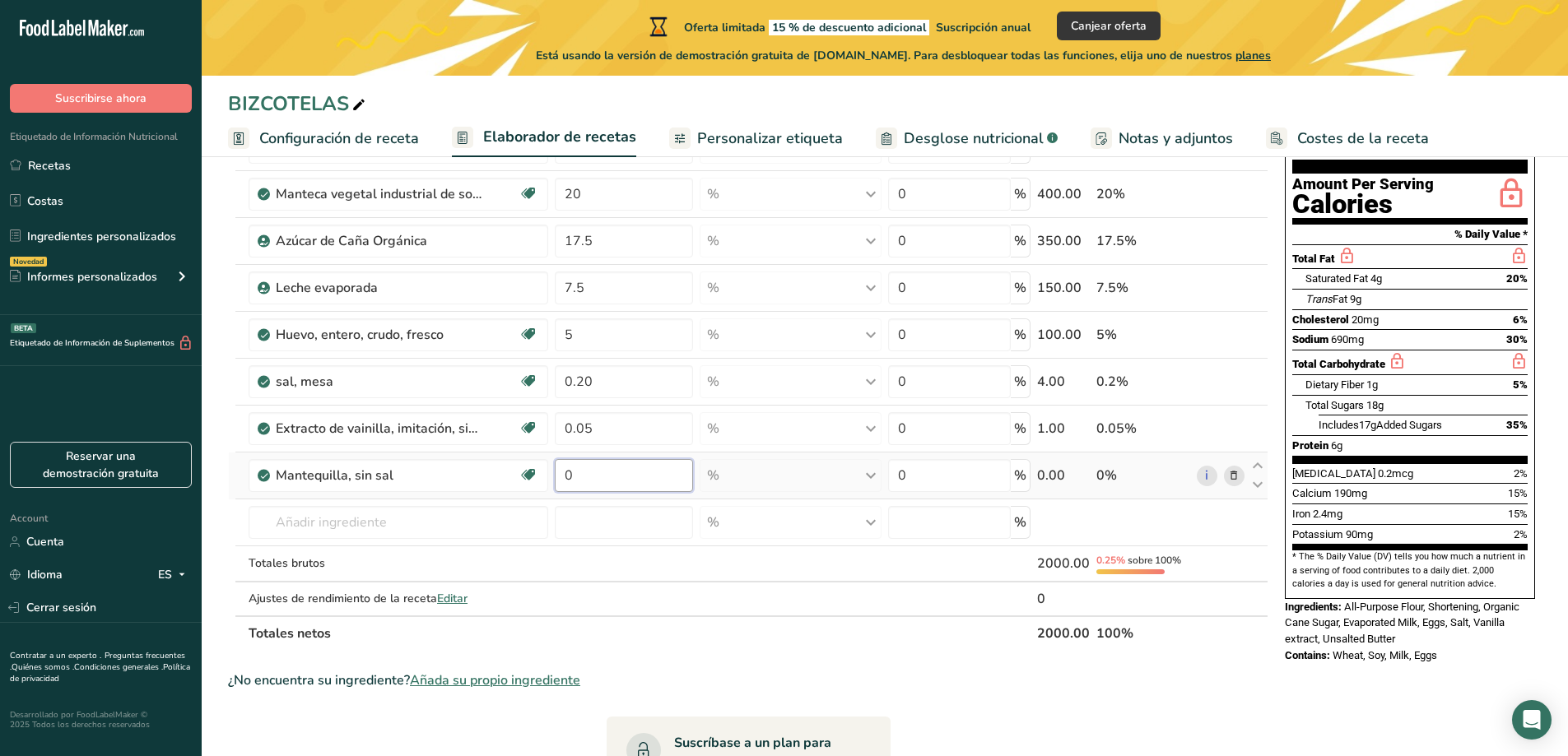
click at [564, 475] on input "0" at bounding box center [624, 475] width 138 height 33
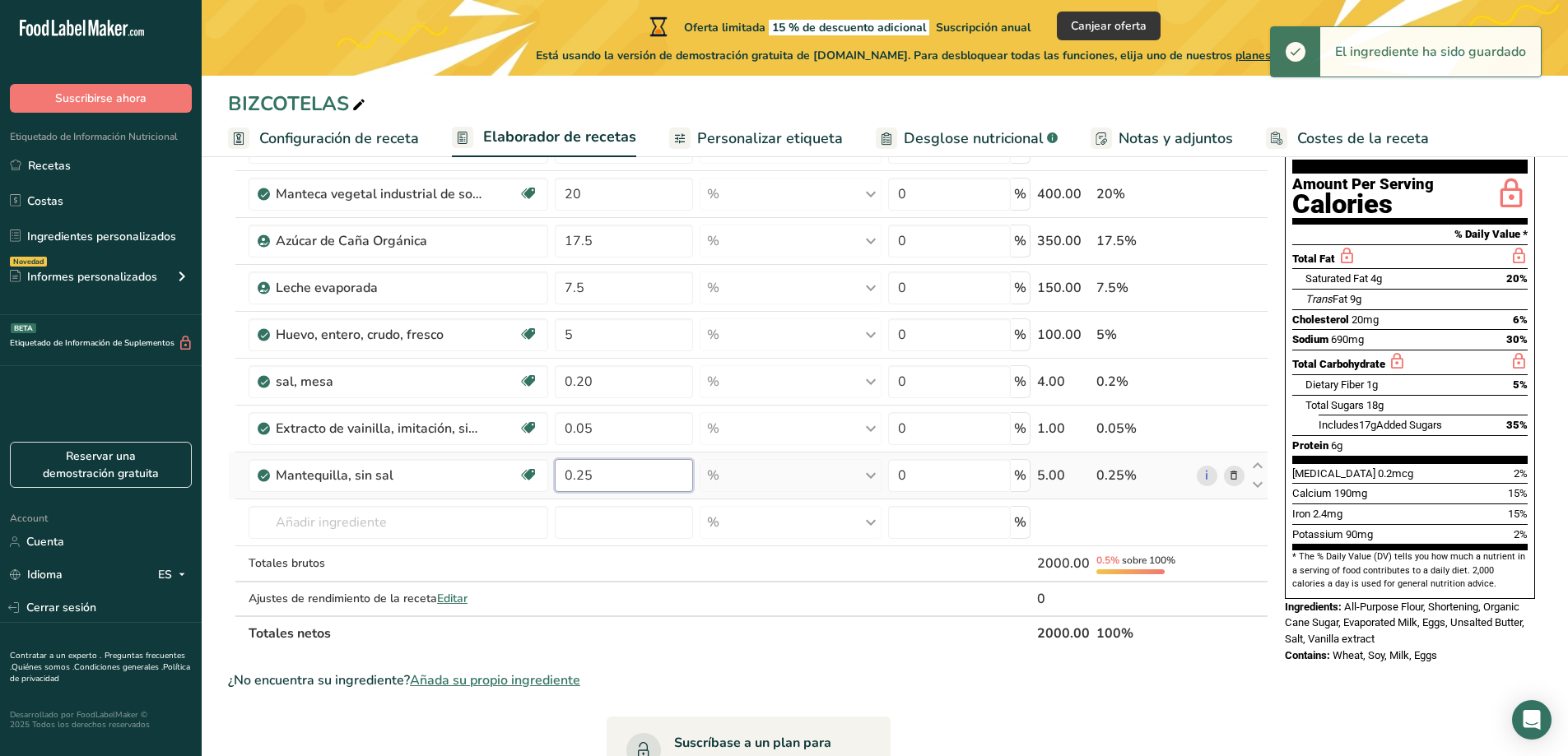
click at [595, 477] on div "Ingrediente * Cantidad * Unidad * Desperdicio * .a-a{fill:#347362;}.b-a{fill:#f…" at bounding box center [748, 370] width 1040 height 562
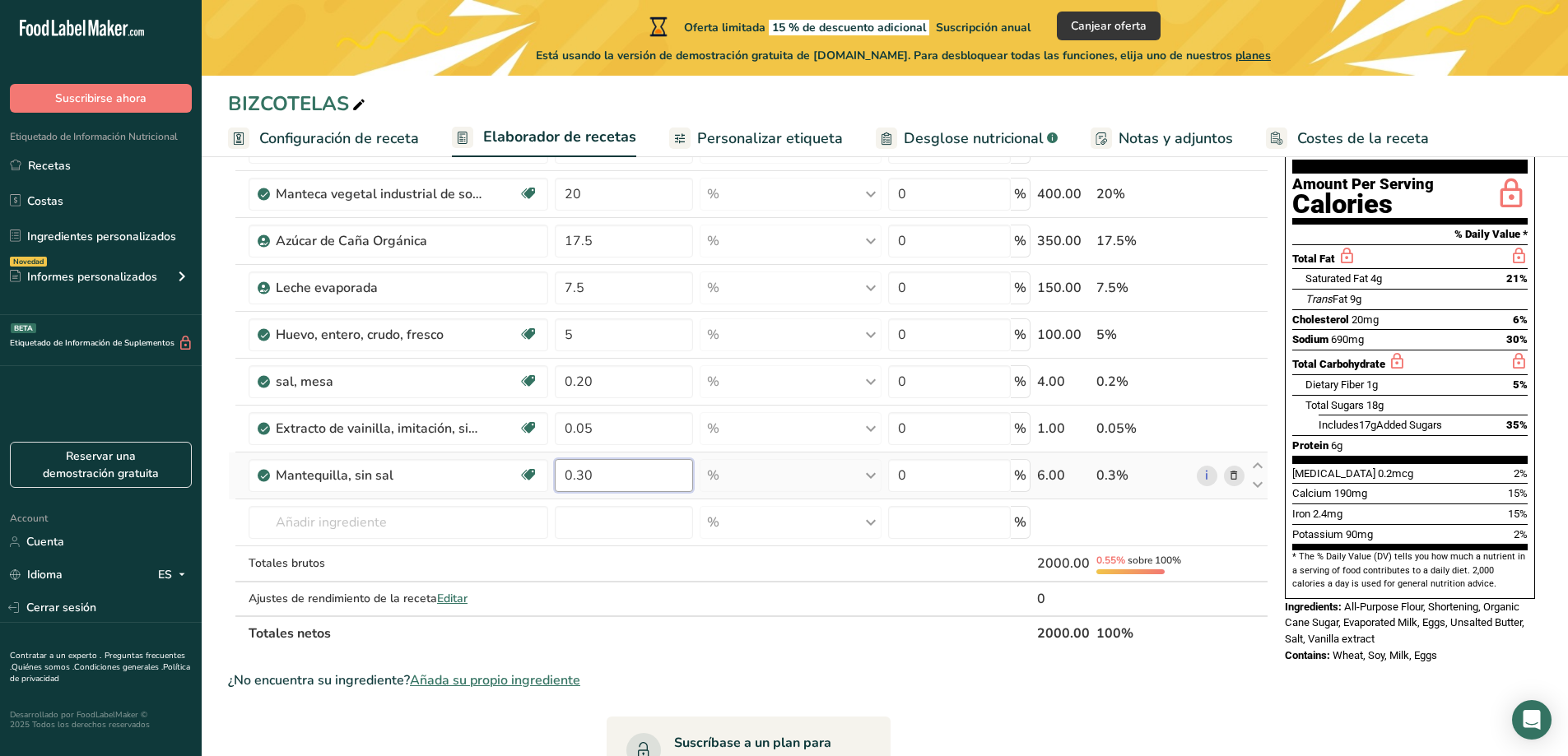
click at [598, 475] on div "Ingrediente * Cantidad * Unidad * Desperdicio * .a-a{fill:#347362;}.b-a{fill:#f…" at bounding box center [748, 370] width 1040 height 562
type input "0.25"
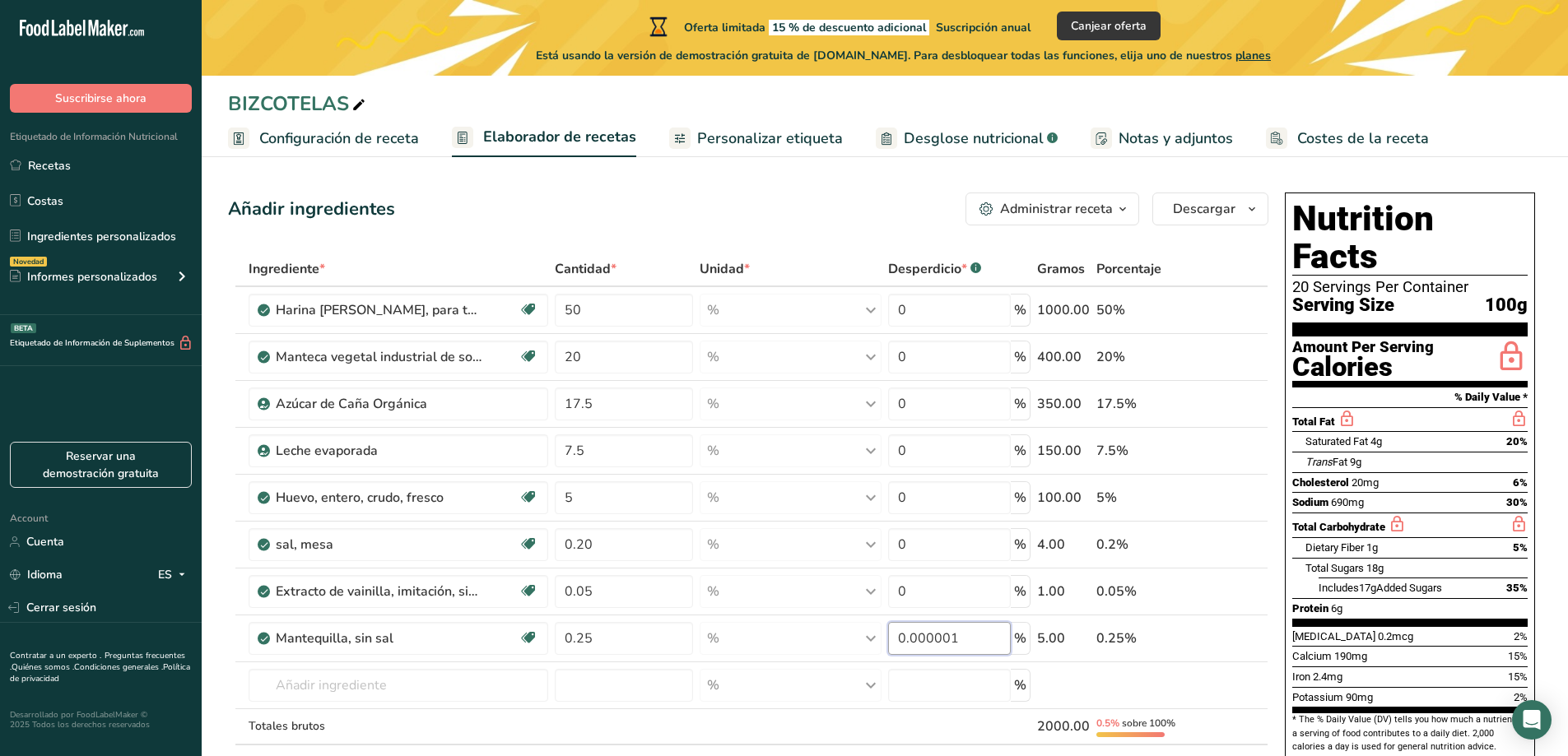
scroll to position [0, 0]
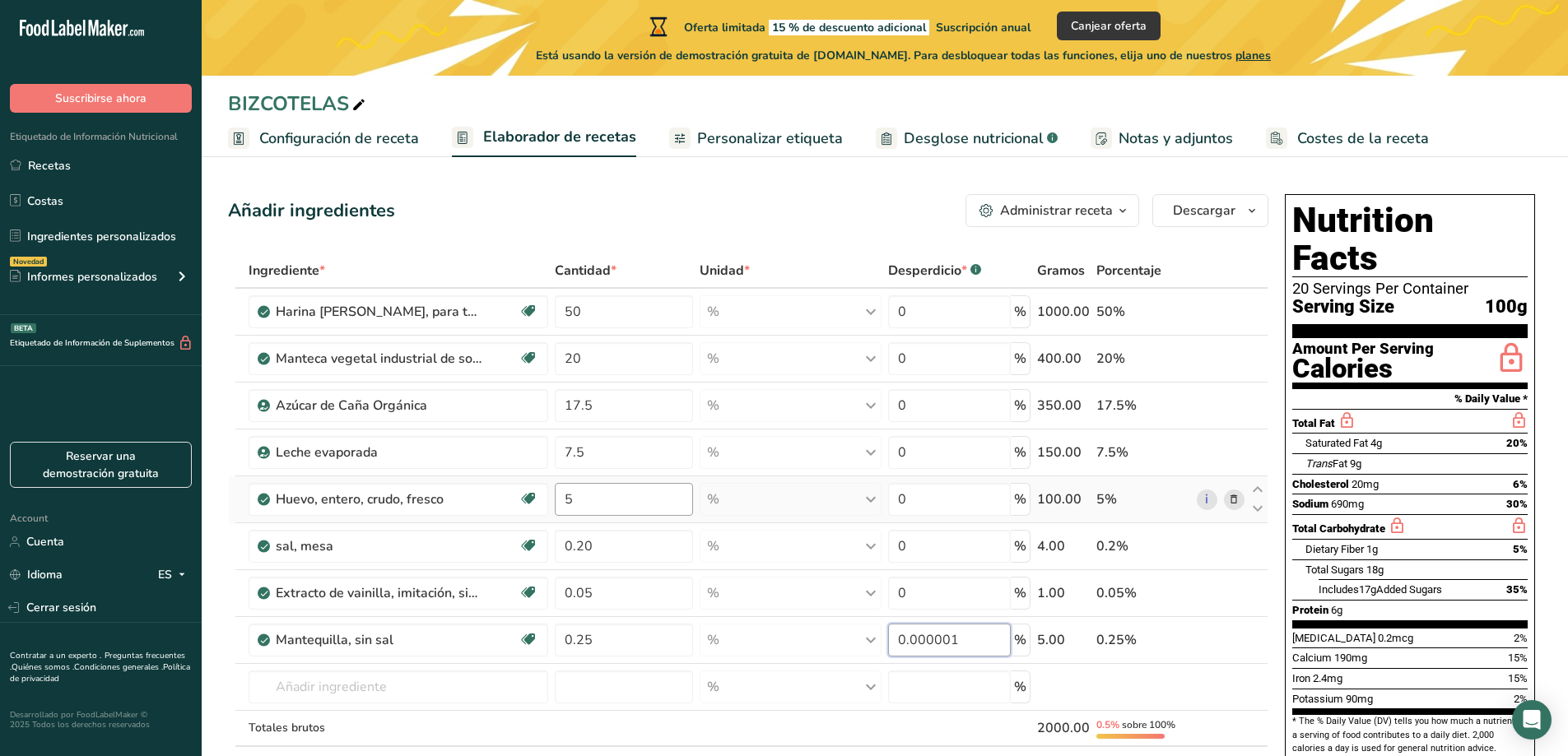
type input "0.000001"
click at [589, 500] on div "Ingrediente * Cantidad * Unidad * Desperdicio * .a-a{fill:#347362;}.b-a{fill:#f…" at bounding box center [748, 534] width 1040 height 562
type input "4"
click at [598, 546] on div "Ingrediente * Cantidad * Unidad * Desperdicio * .a-a{fill:#347362;}.b-a{fill:#f…" at bounding box center [748, 534] width 1040 height 562
click at [586, 500] on div "Ingrediente * Cantidad * Unidad * Desperdicio * .a-a{fill:#347362;}.b-a{fill:#f…" at bounding box center [748, 534] width 1040 height 562
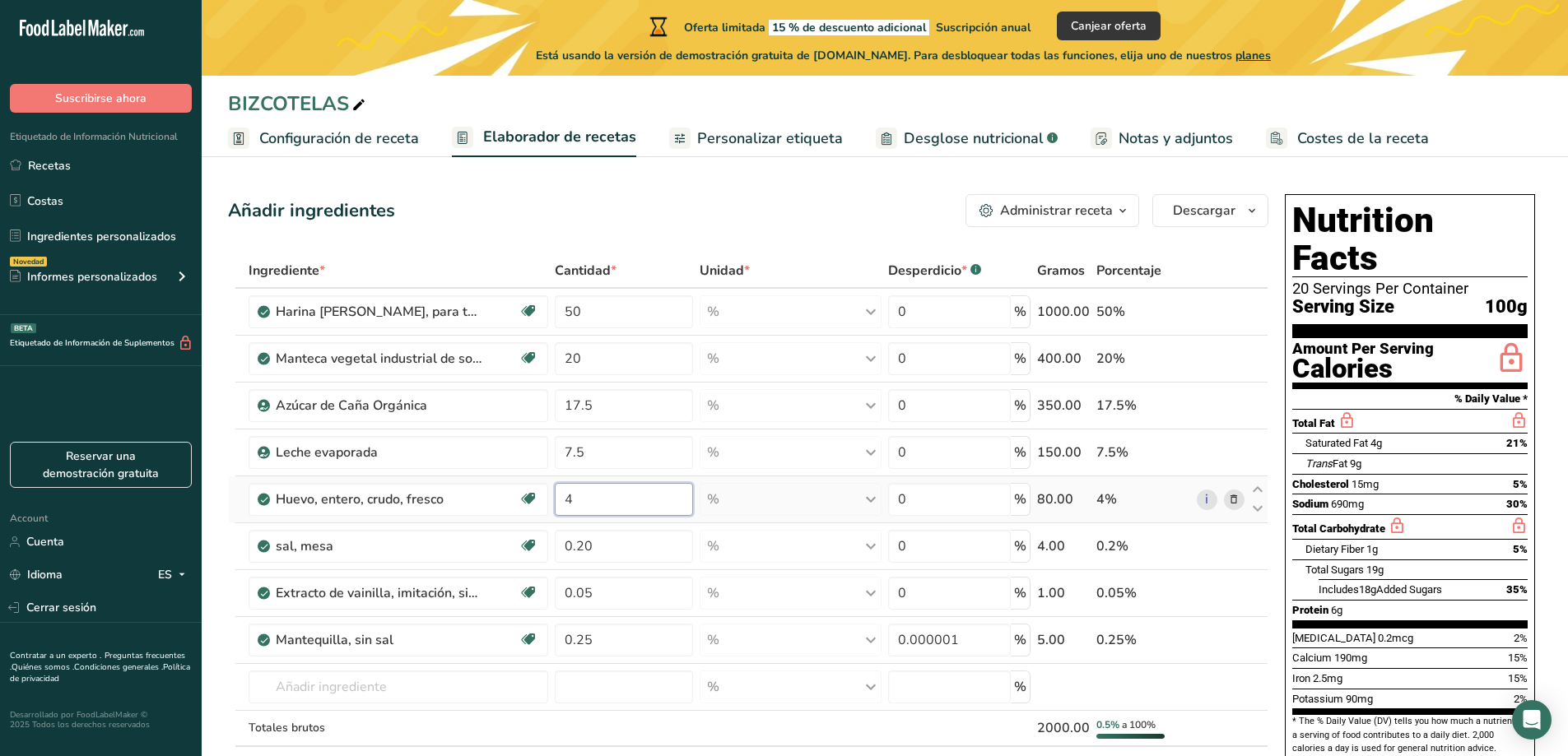
click at [577, 500] on input "4" at bounding box center [624, 499] width 138 height 33
type input "3"
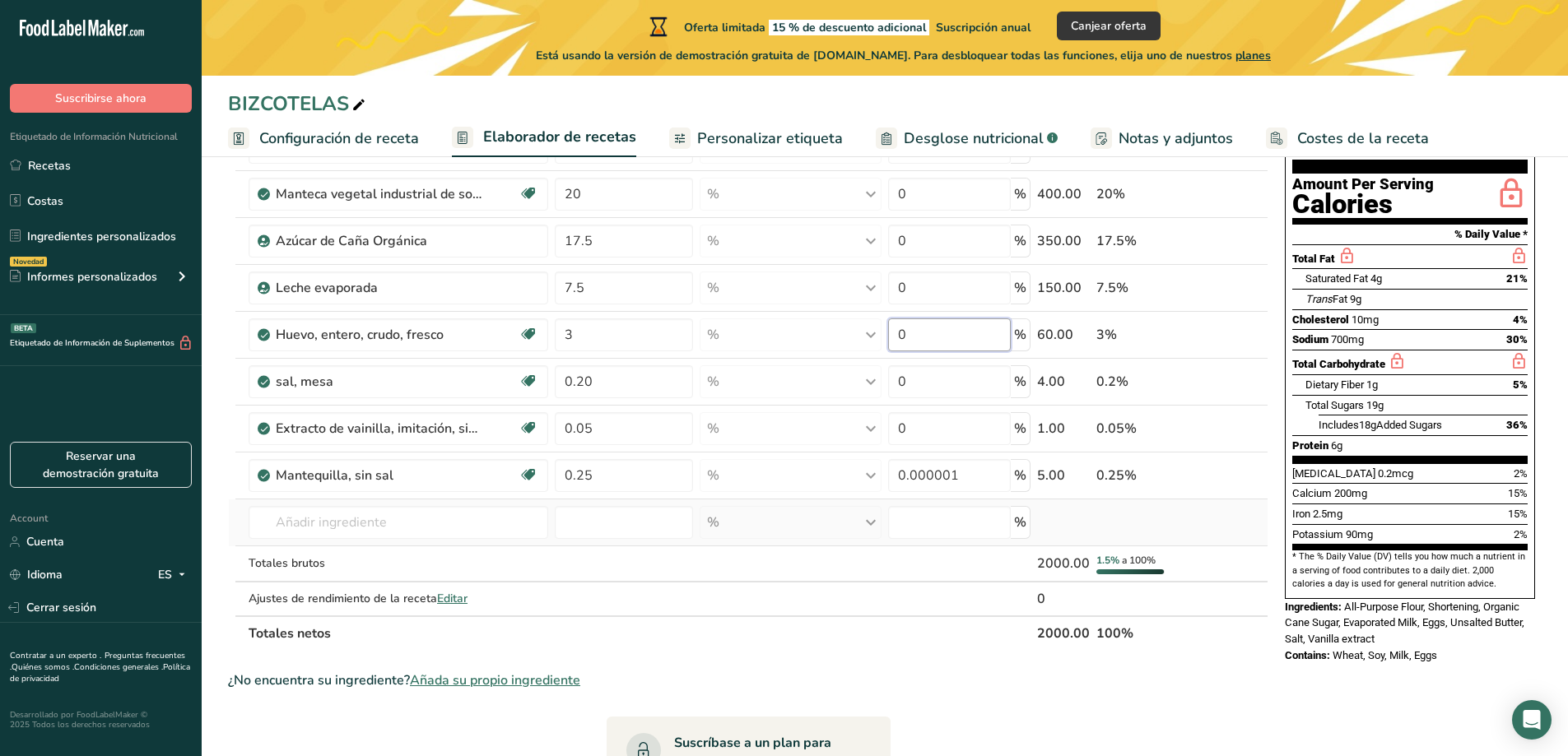
scroll to position [82, 0]
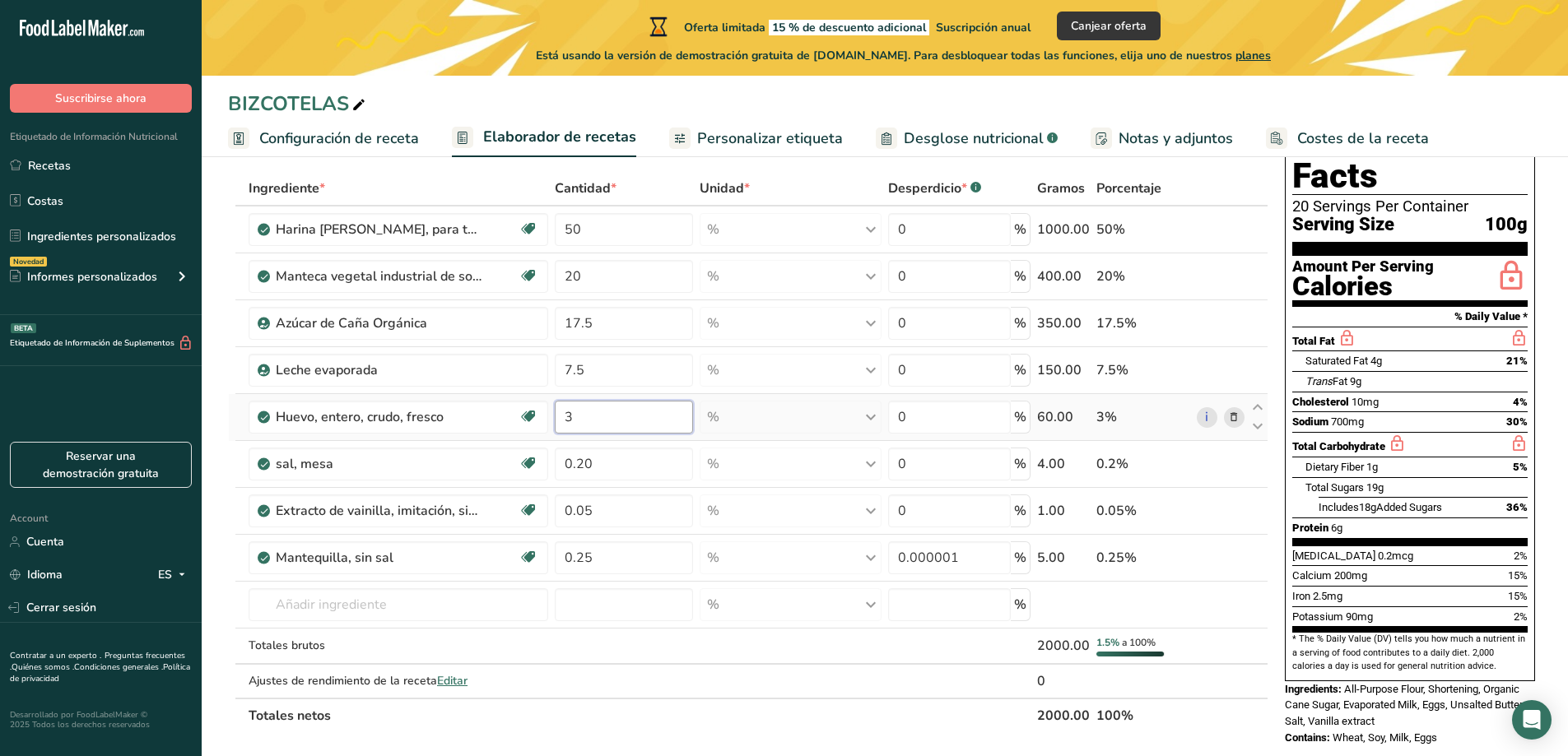
click at [576, 417] on div "Ingrediente * Cantidad * Unidad * Desperdicio * .a-a{fill:#347362;}.b-a{fill:#f…" at bounding box center [748, 452] width 1040 height 562
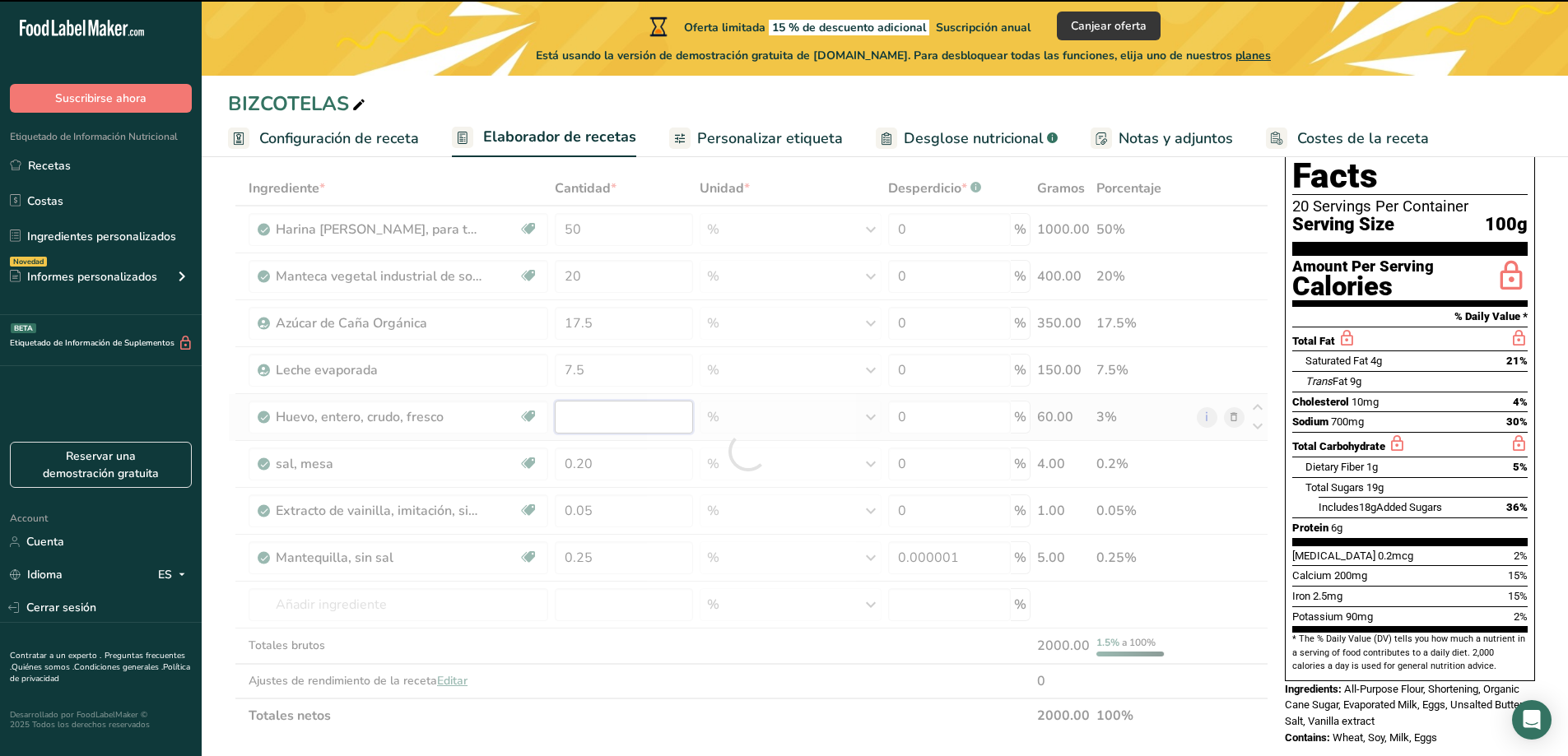
type input "3"
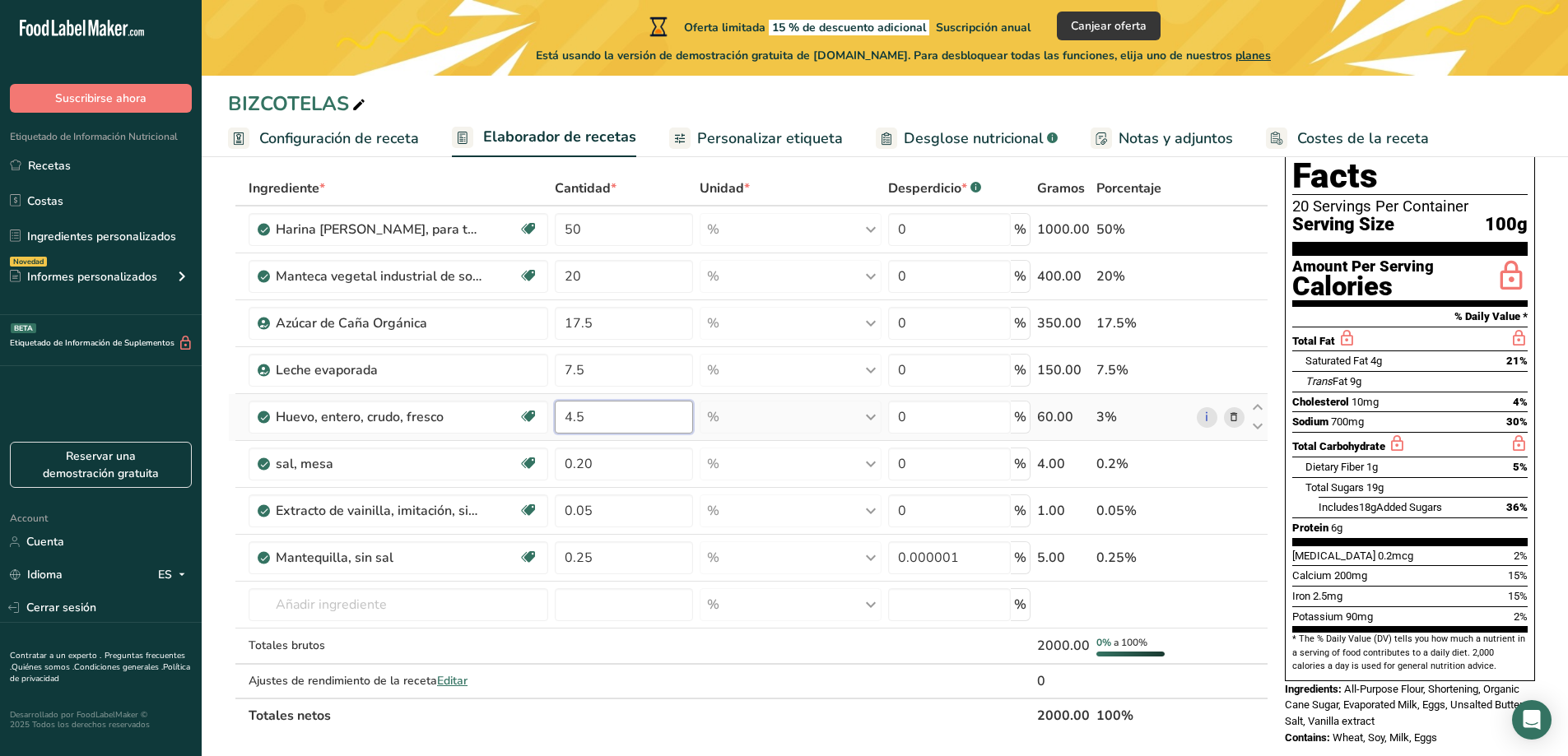
type input "4.5"
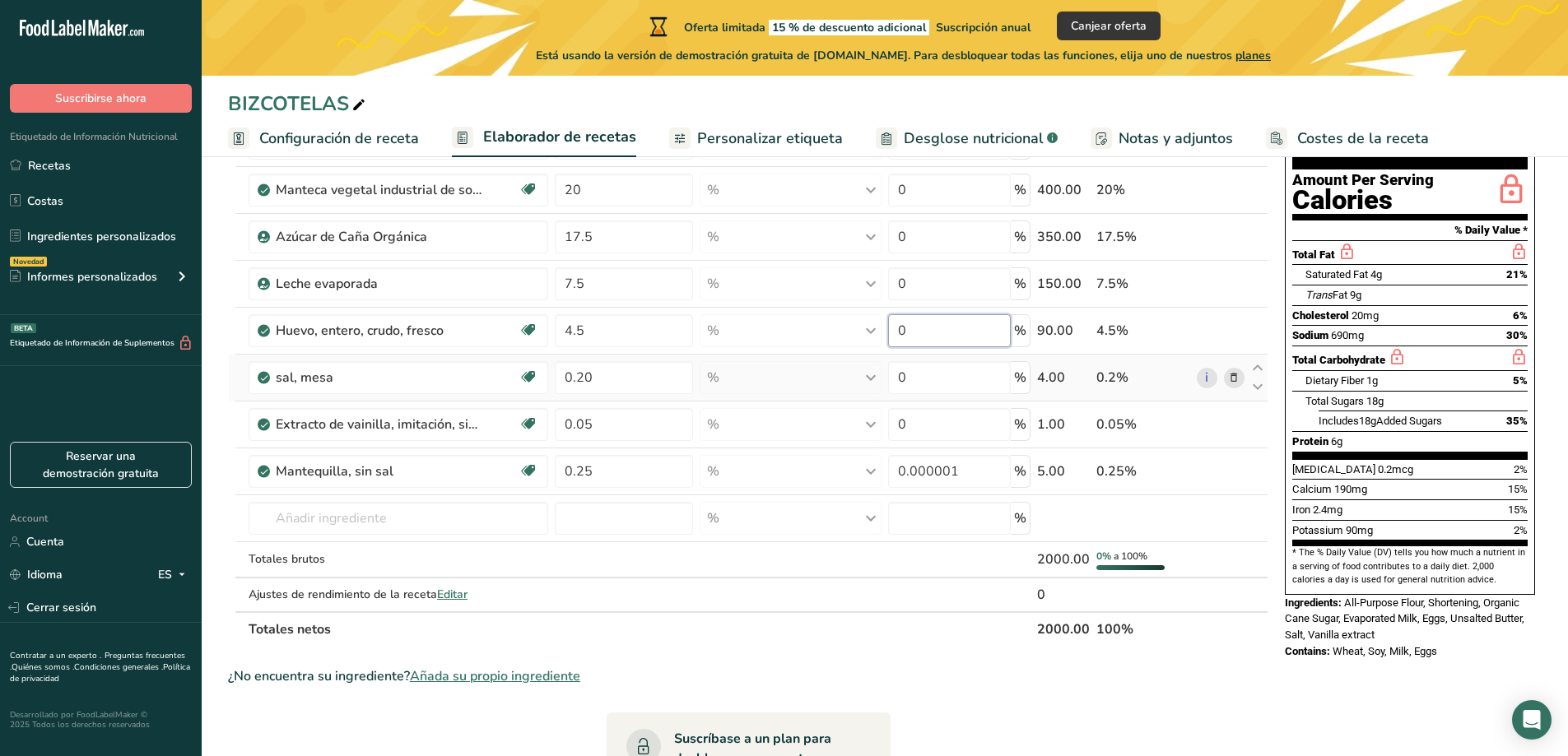
scroll to position [0, 0]
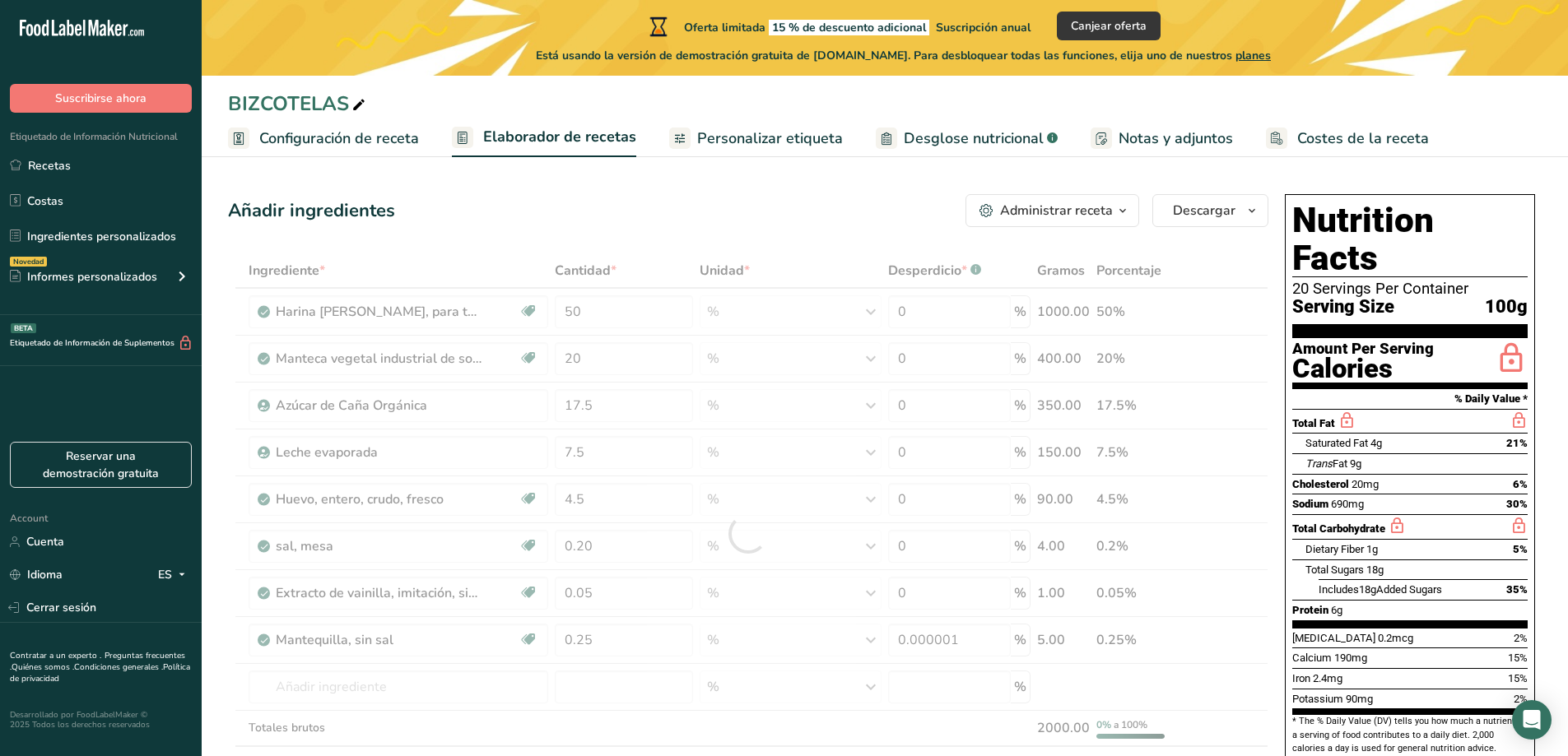
click at [1125, 209] on icon "button" at bounding box center [1123, 211] width 13 height 21
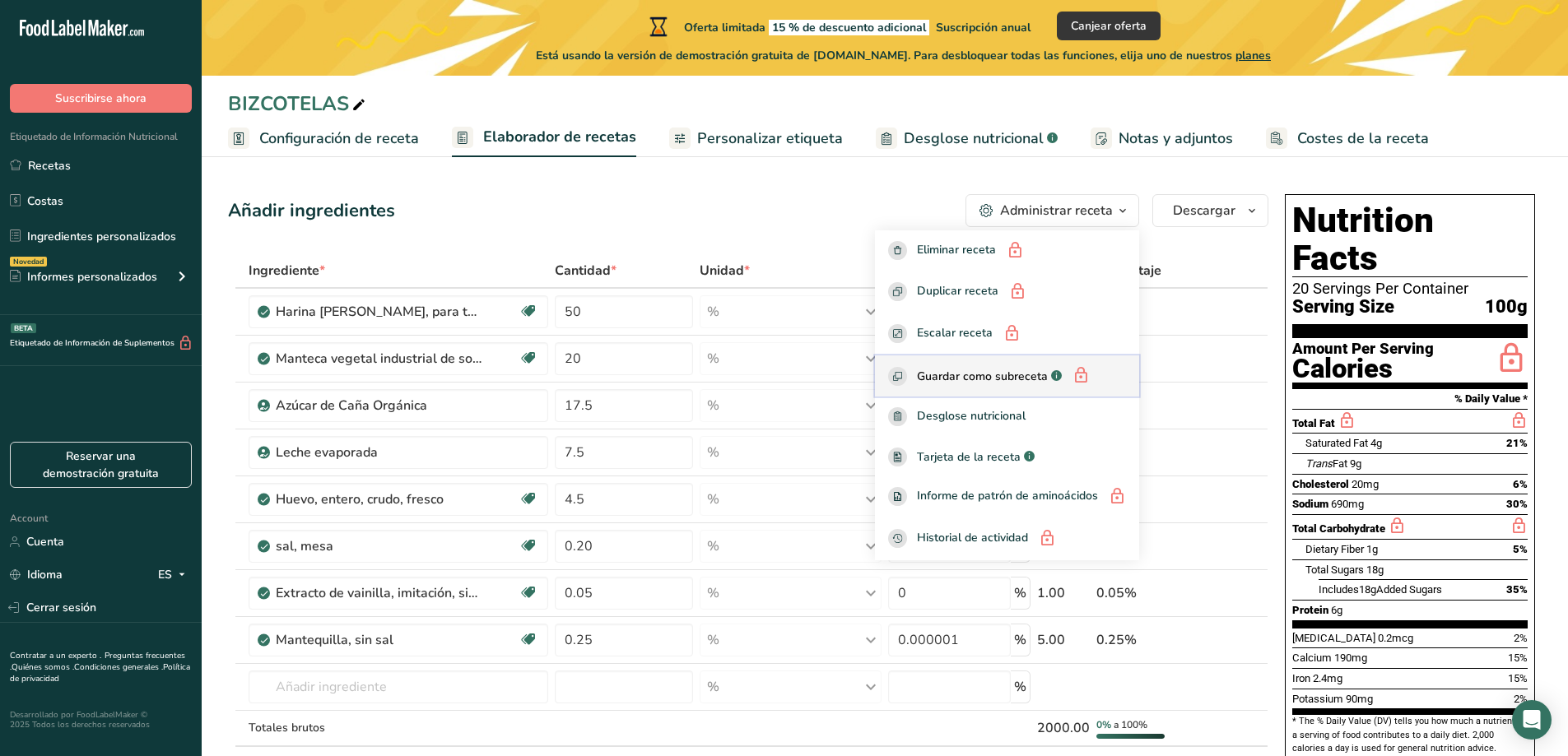
click at [969, 374] on span "Guardar como subreceta" at bounding box center [982, 376] width 131 height 18
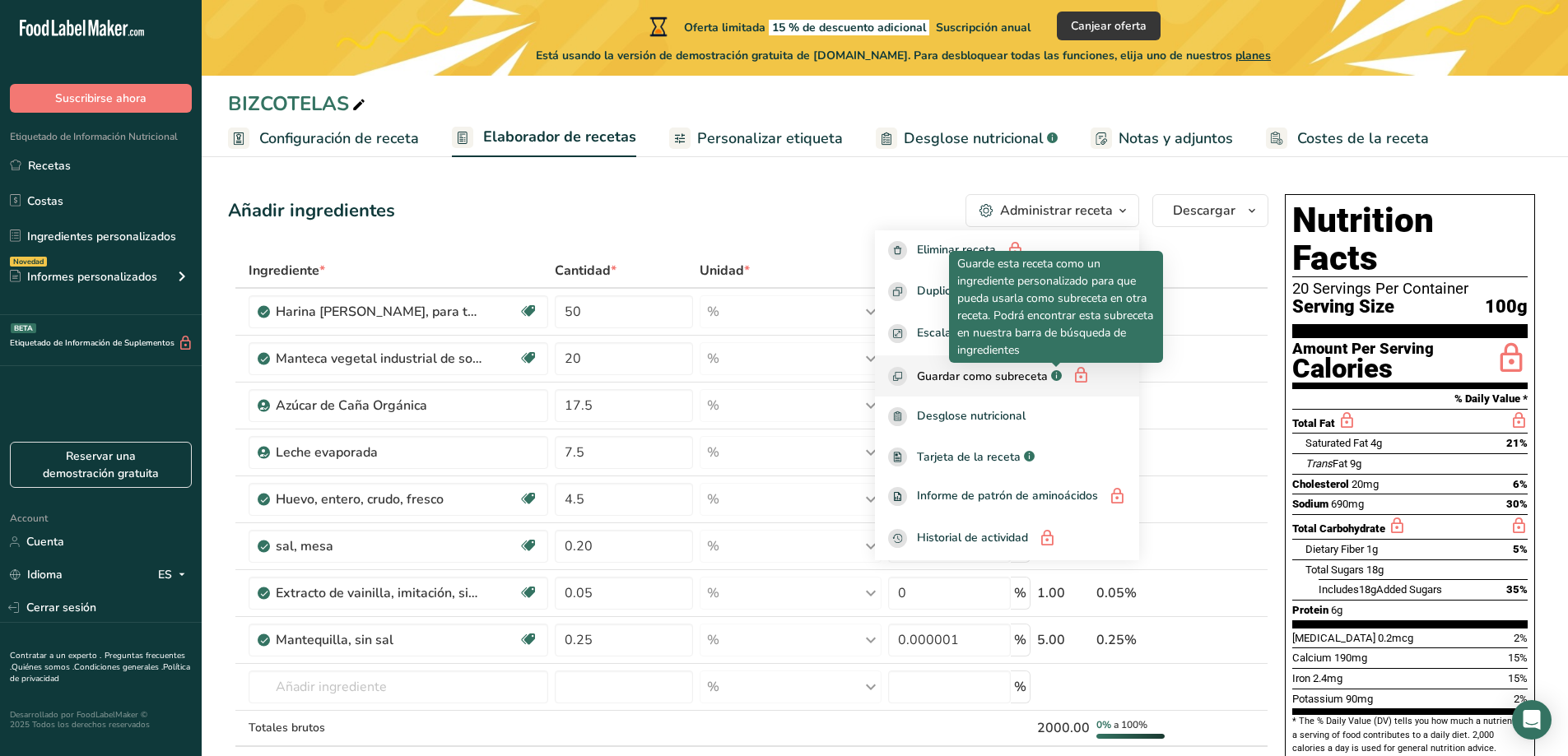
click at [1054, 371] on rect "button" at bounding box center [1056, 375] width 11 height 11
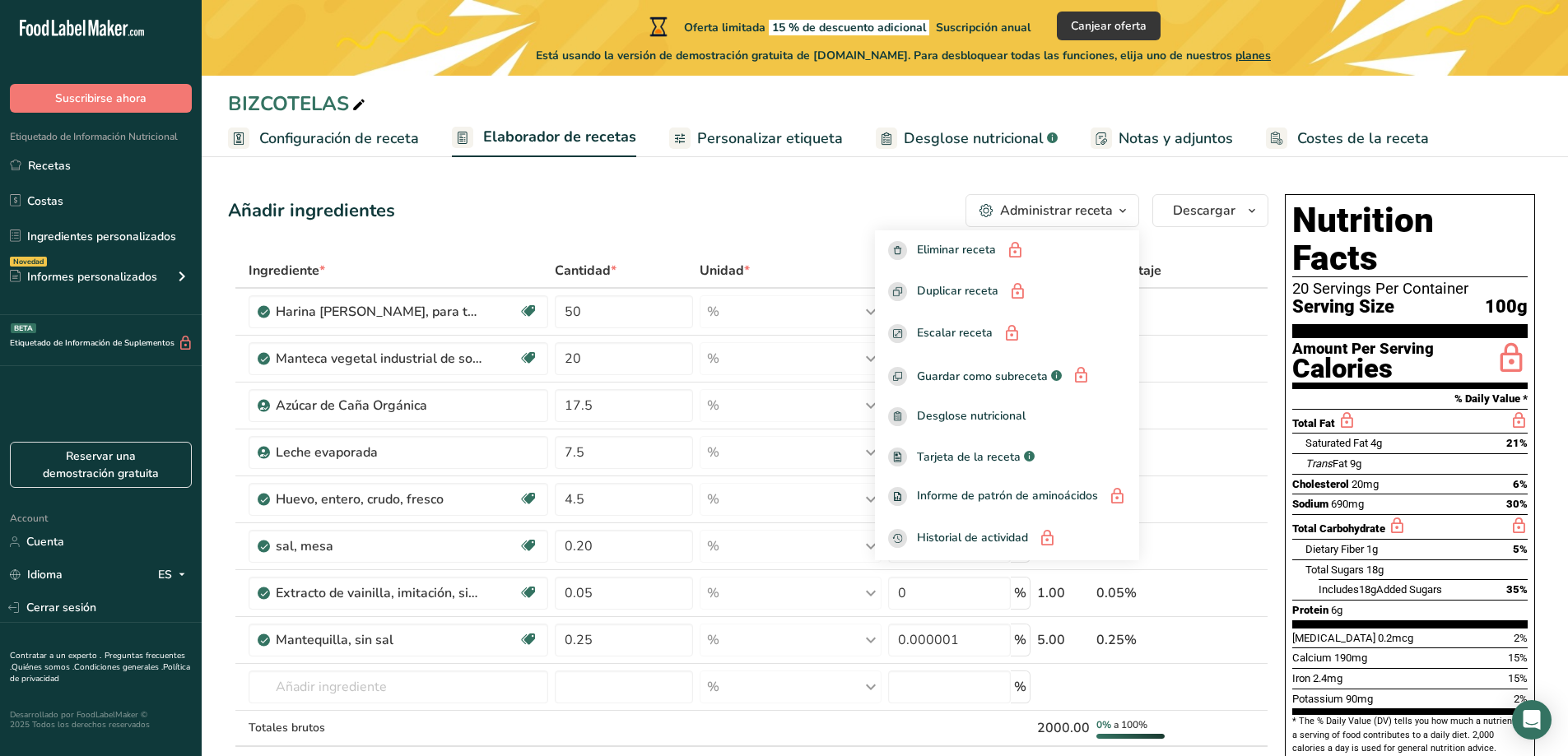
click at [826, 206] on div "Añadir ingredientes Administrar receta Eliminar receta Duplicar receta Escalar …" at bounding box center [748, 210] width 1040 height 33
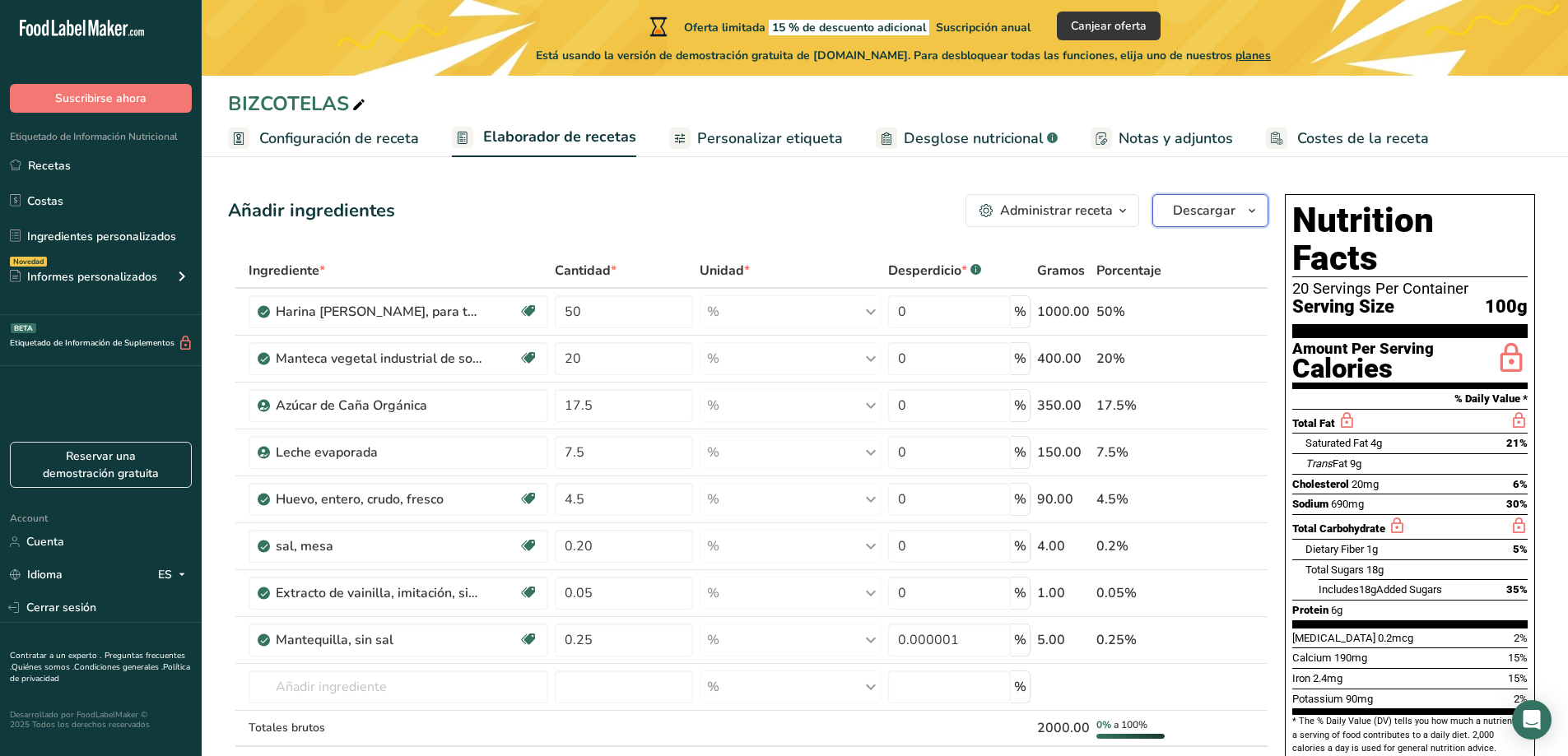
click at [1195, 205] on span "Descargar" at bounding box center [1203, 211] width 63 height 20
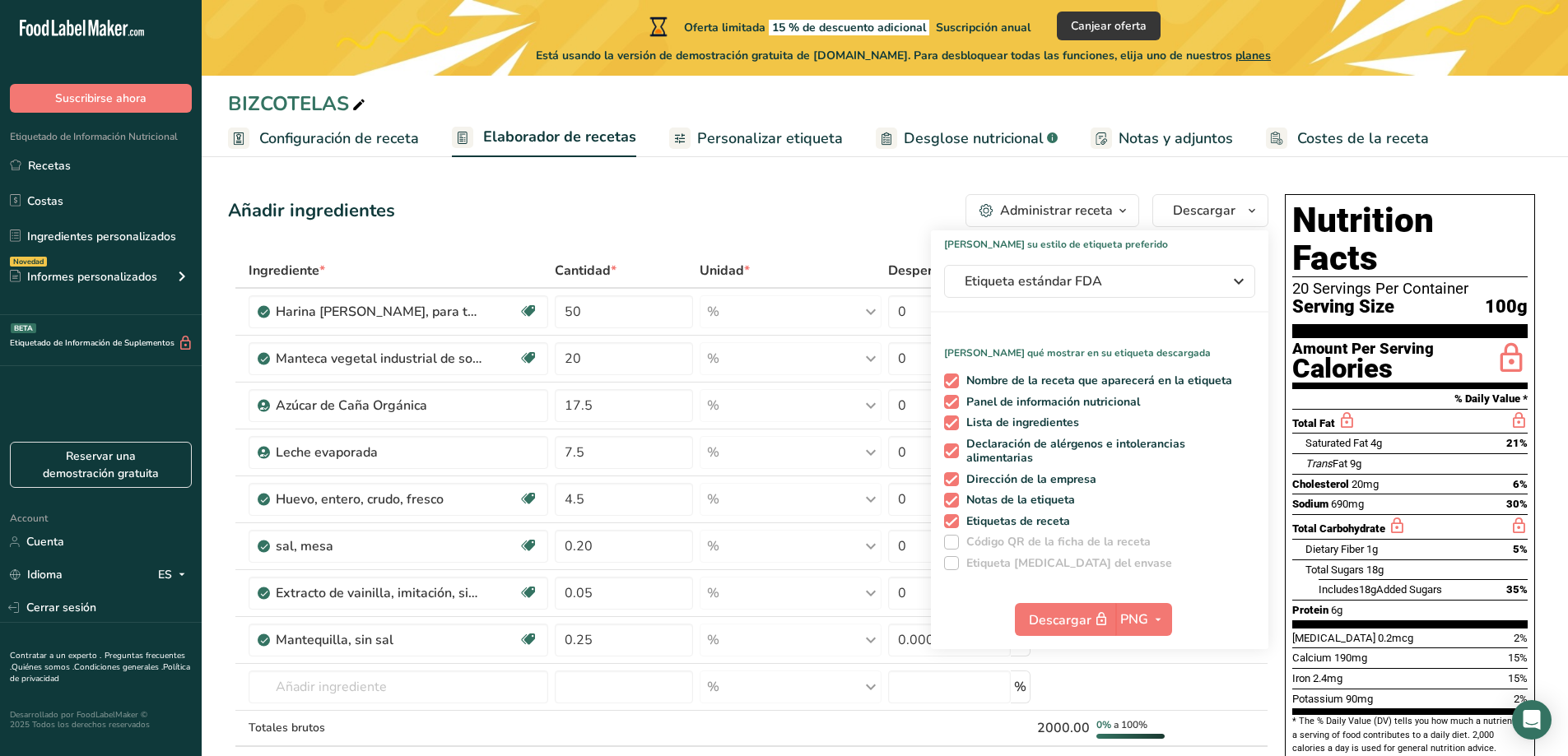
click at [953, 544] on span at bounding box center [951, 542] width 15 height 15
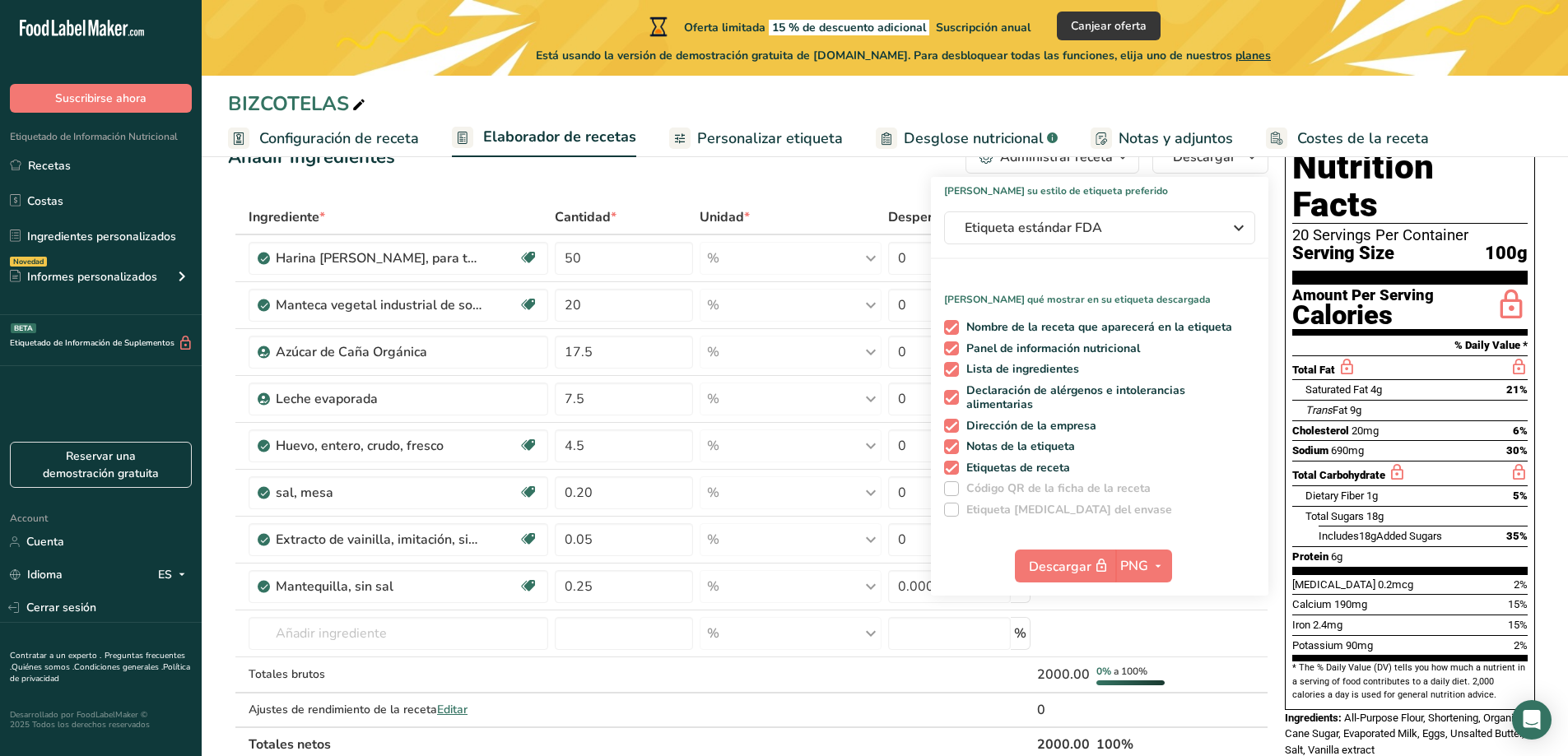
scroll to position [82, 0]
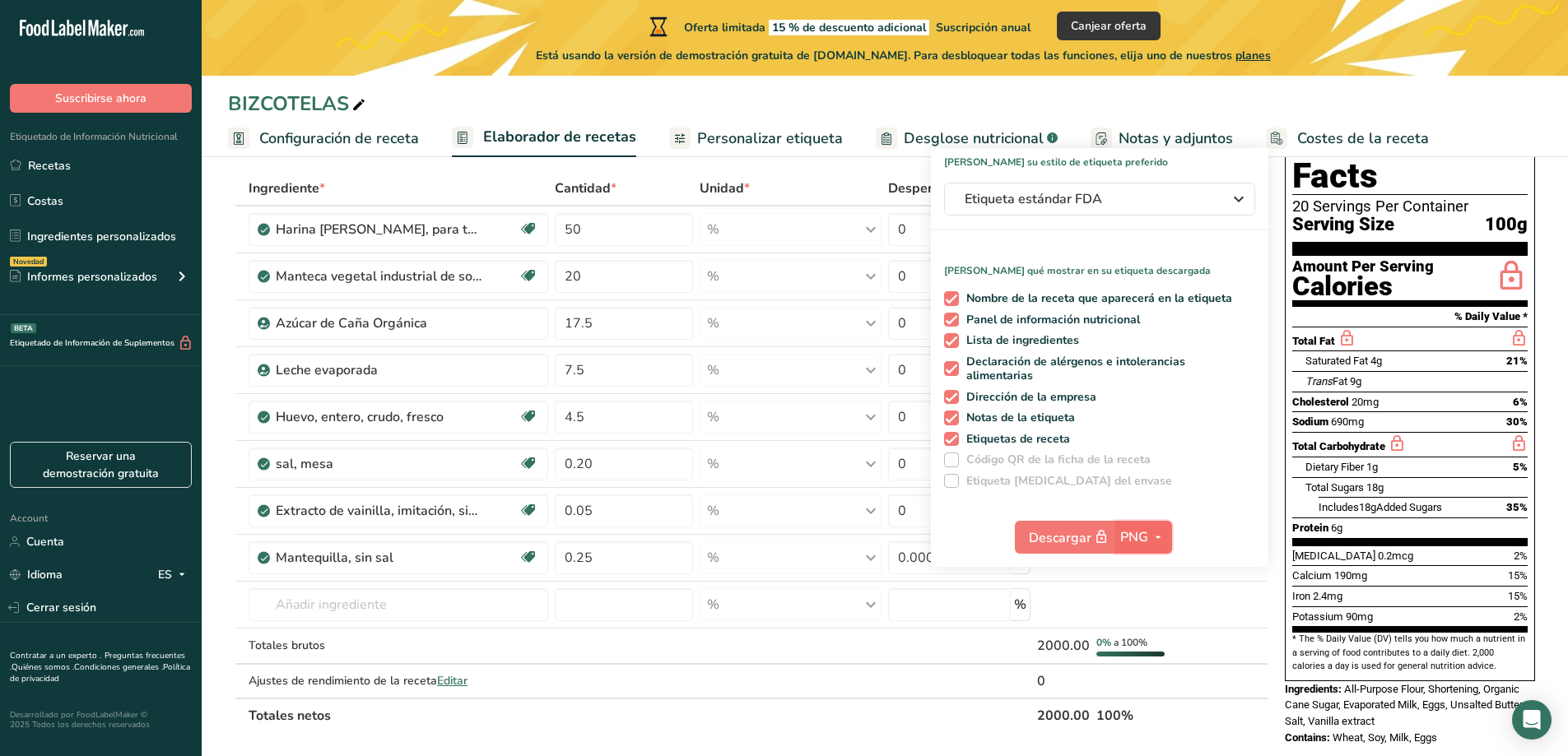
click at [1161, 532] on icon "button" at bounding box center [1158, 537] width 13 height 21
click at [1150, 647] on link "PDF" at bounding box center [1145, 652] width 53 height 27
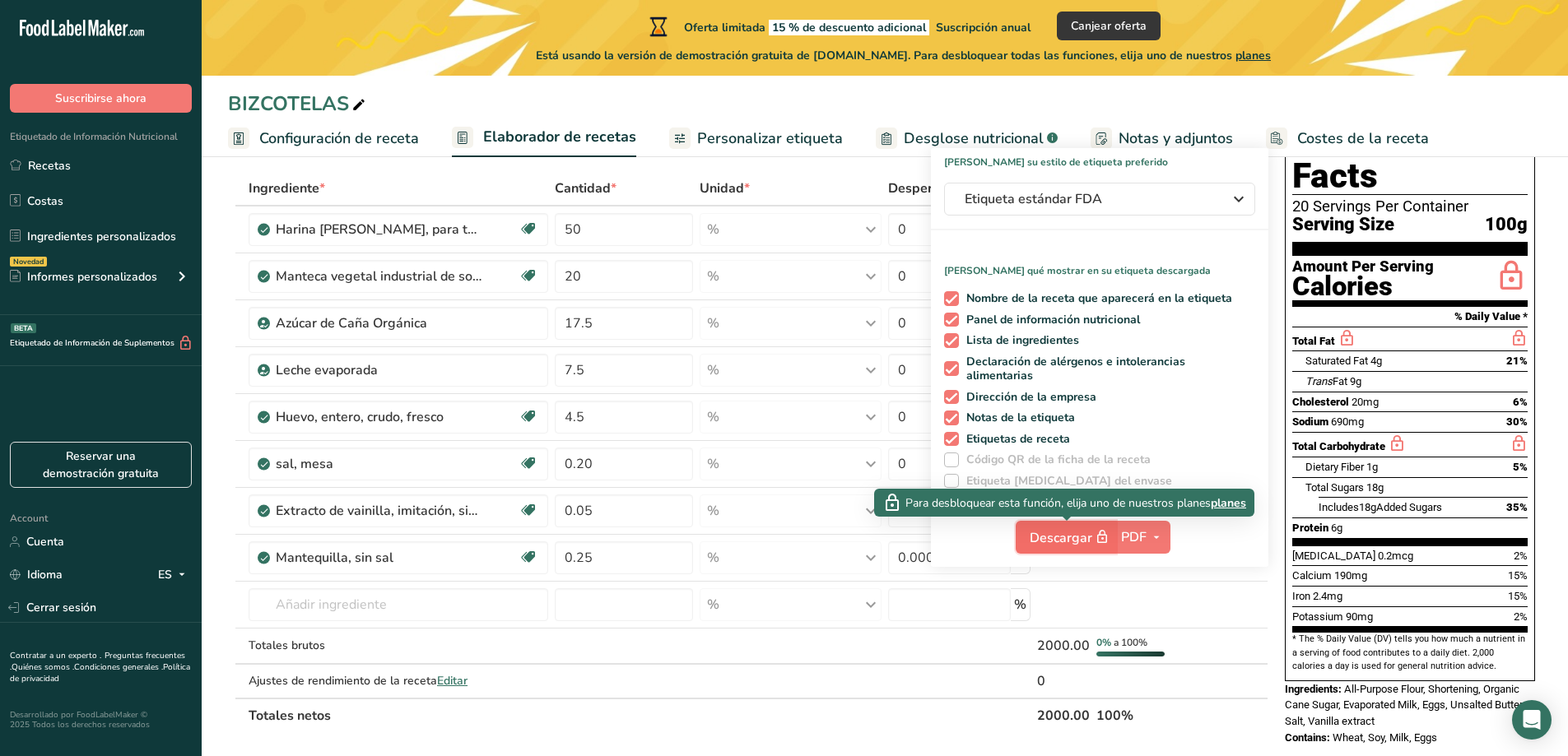
click at [1074, 536] on span "Descargar" at bounding box center [1070, 537] width 82 height 21
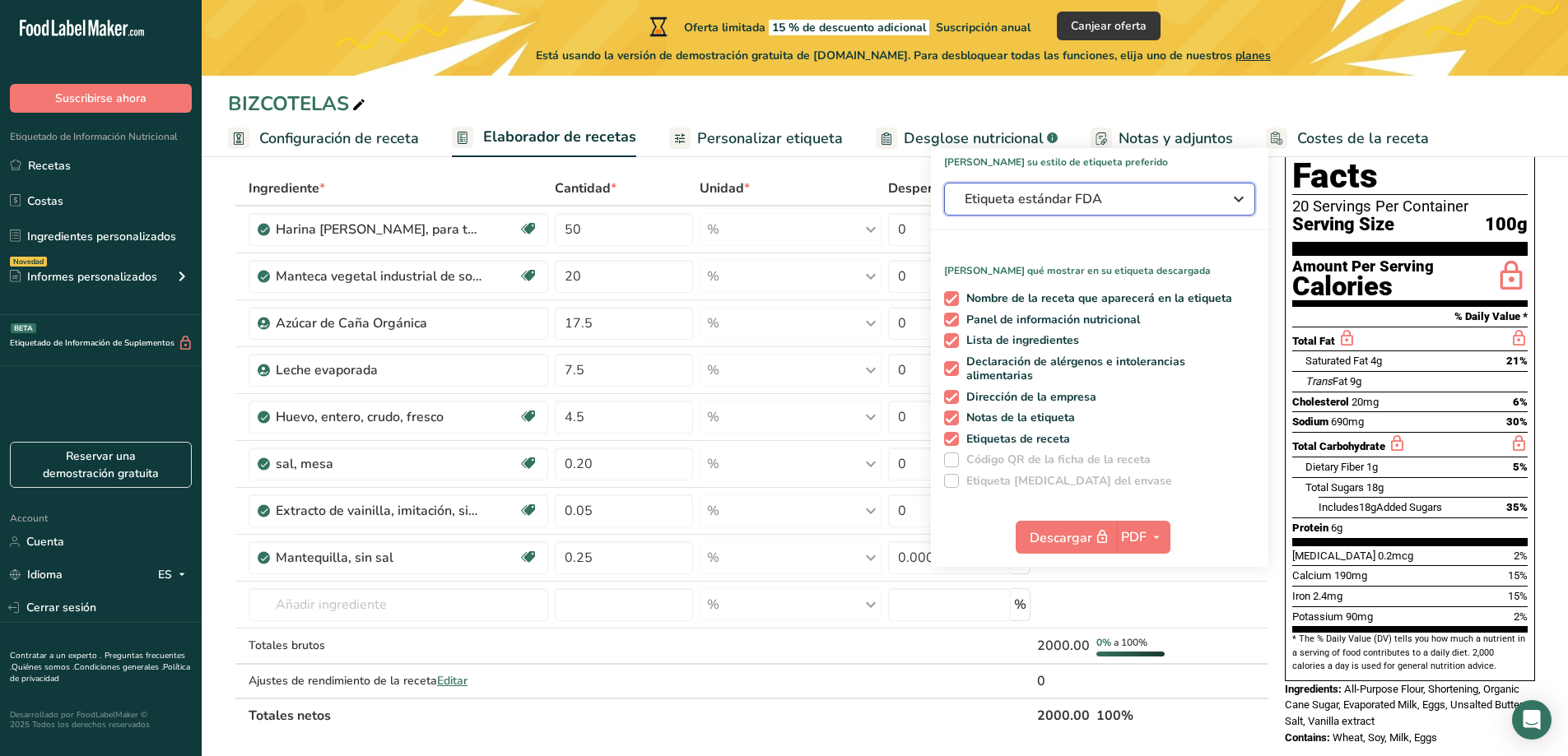
click at [1236, 196] on icon "button" at bounding box center [1239, 199] width 20 height 29
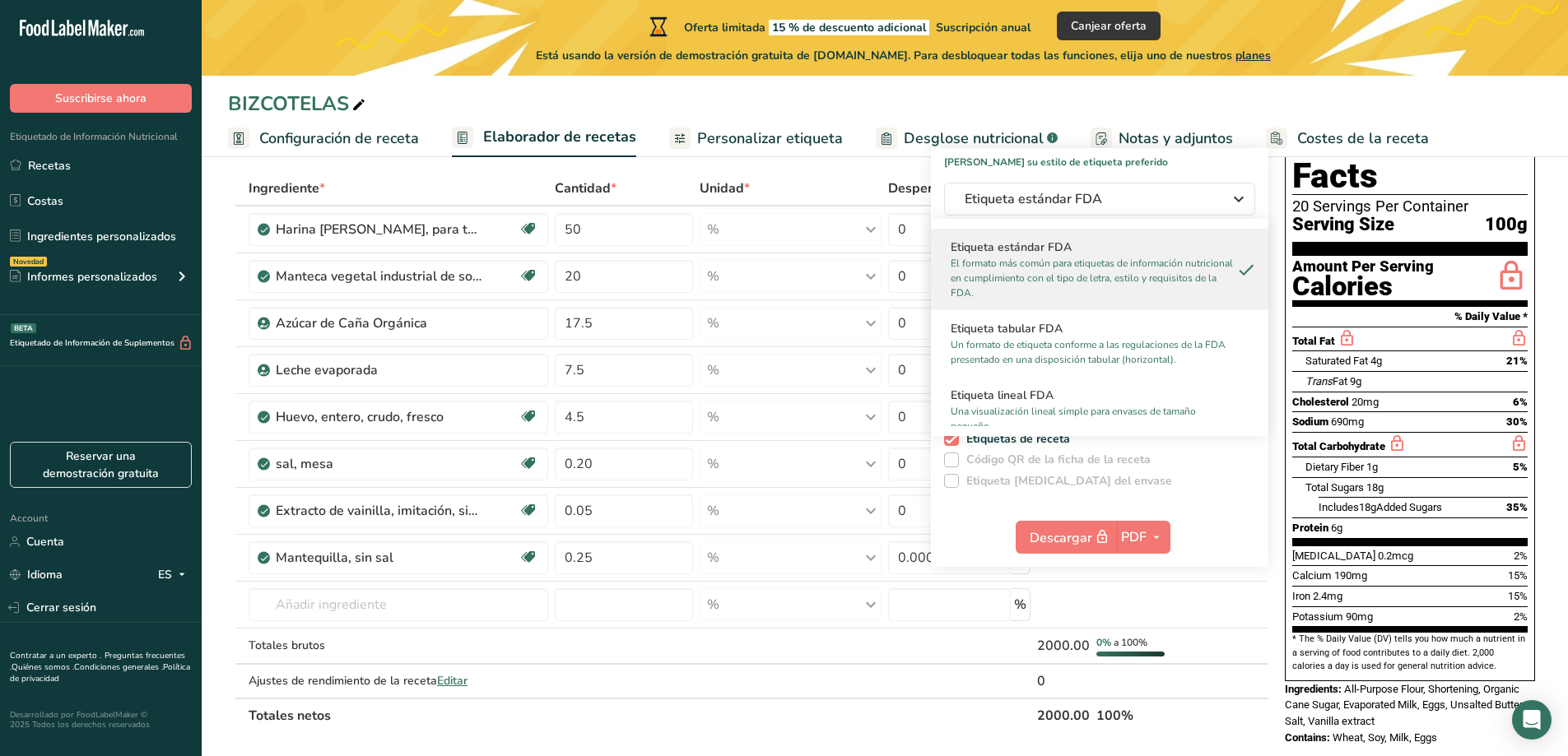
click at [1061, 251] on h2 "Etiqueta estándar FDA" at bounding box center [1099, 247] width 298 height 18
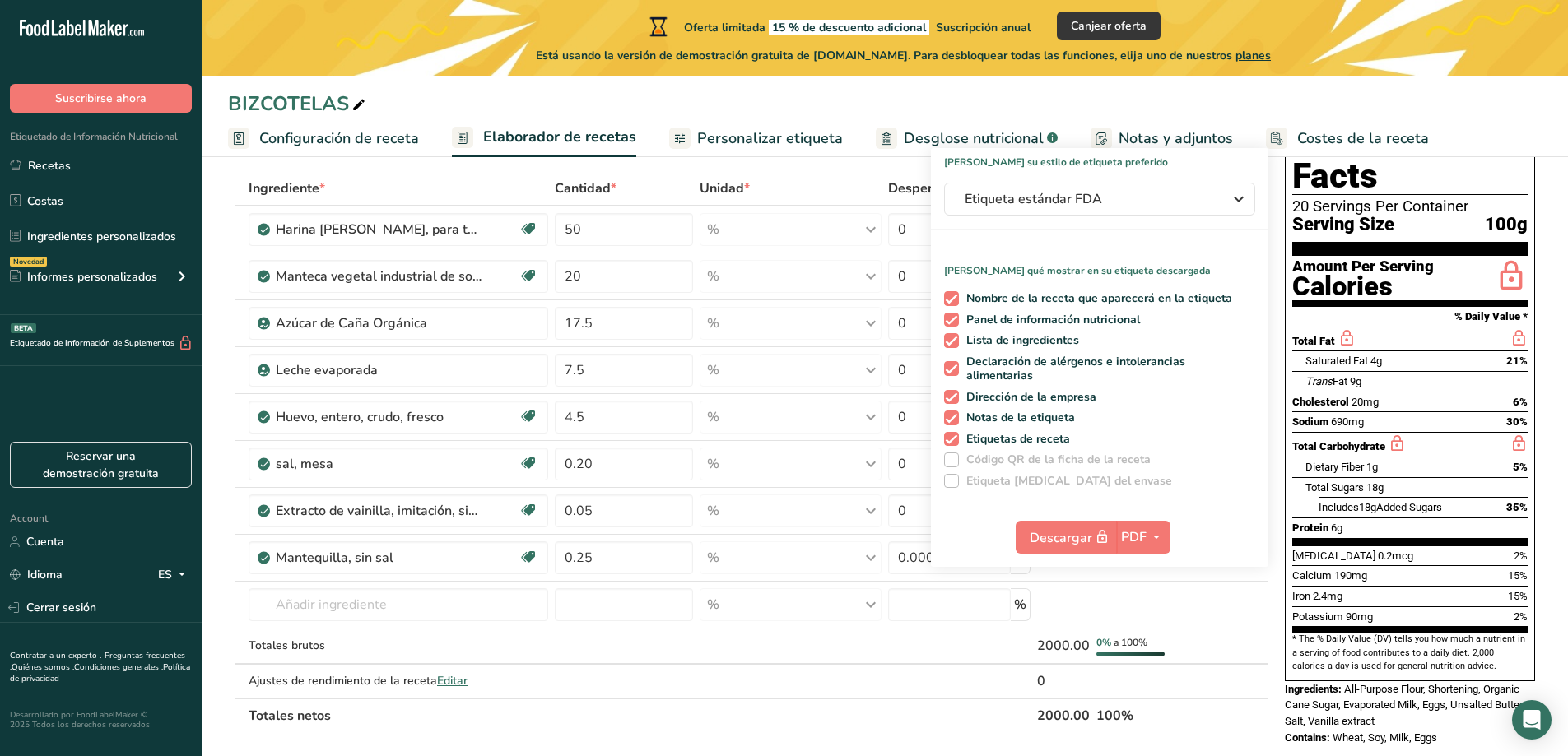
click at [952, 483] on span at bounding box center [951, 482] width 15 height 15
click at [955, 465] on span at bounding box center [951, 460] width 15 height 15
click at [955, 463] on span at bounding box center [951, 460] width 15 height 15
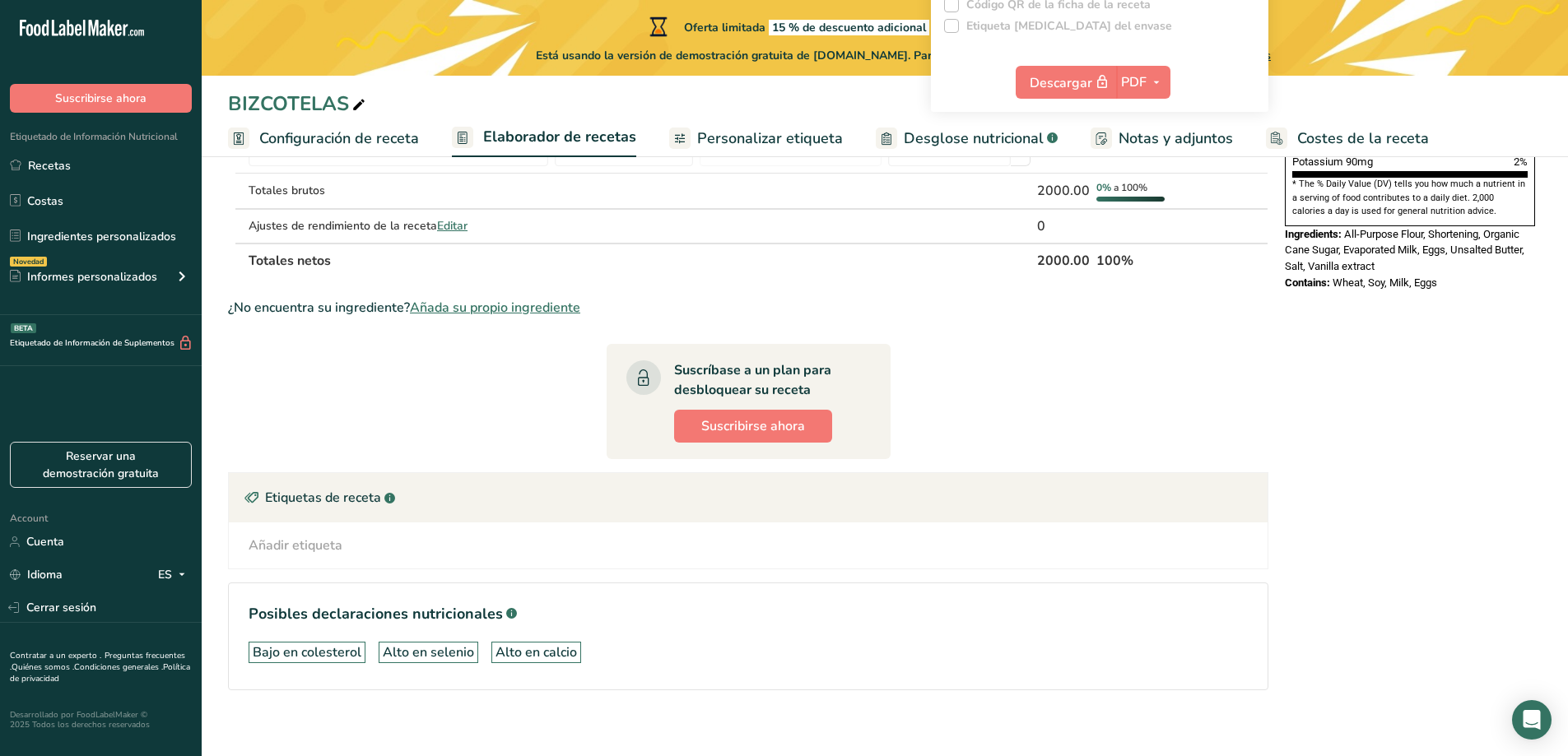
scroll to position [551, 0]
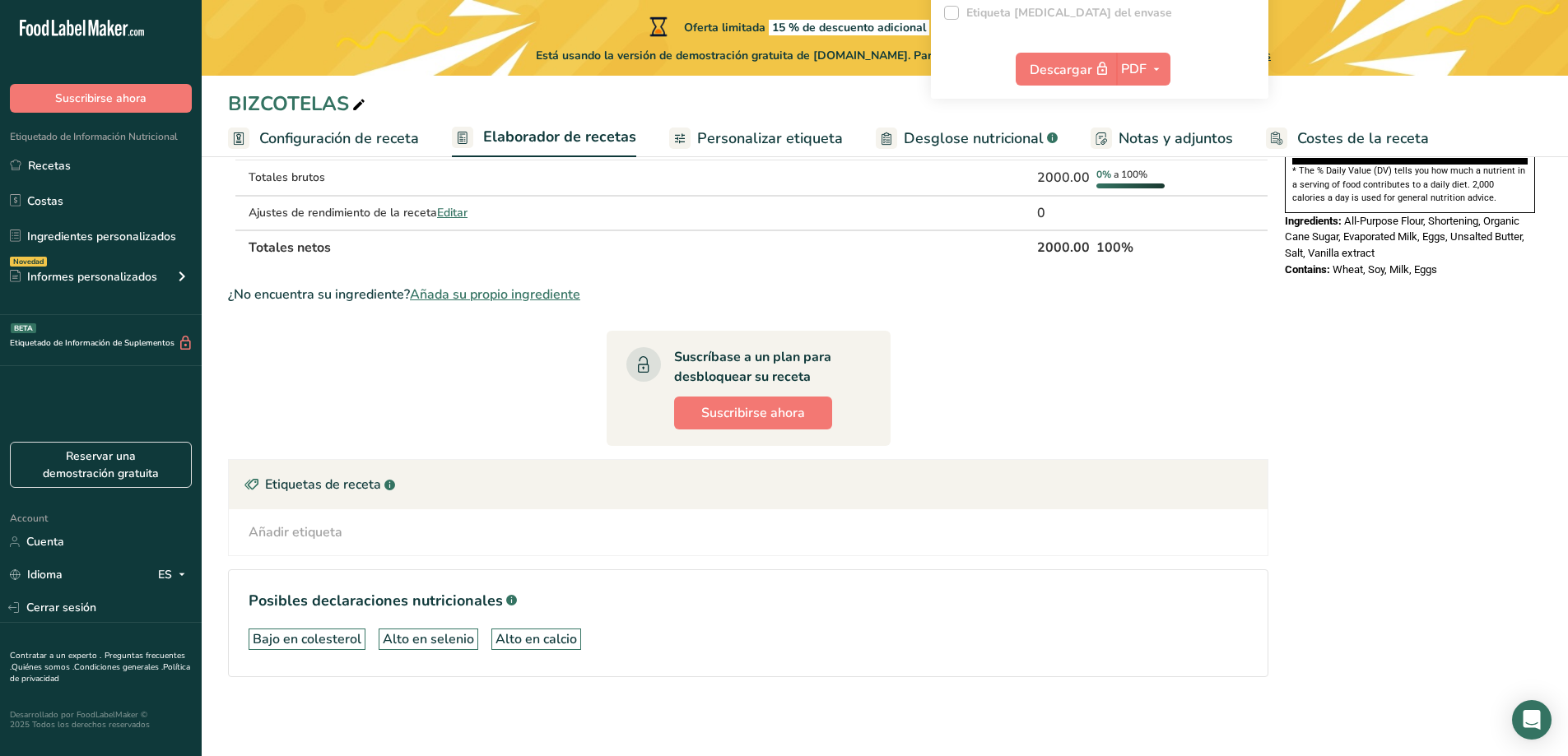
click at [284, 528] on div "Añadir etiqueta" at bounding box center [296, 533] width 94 height 20
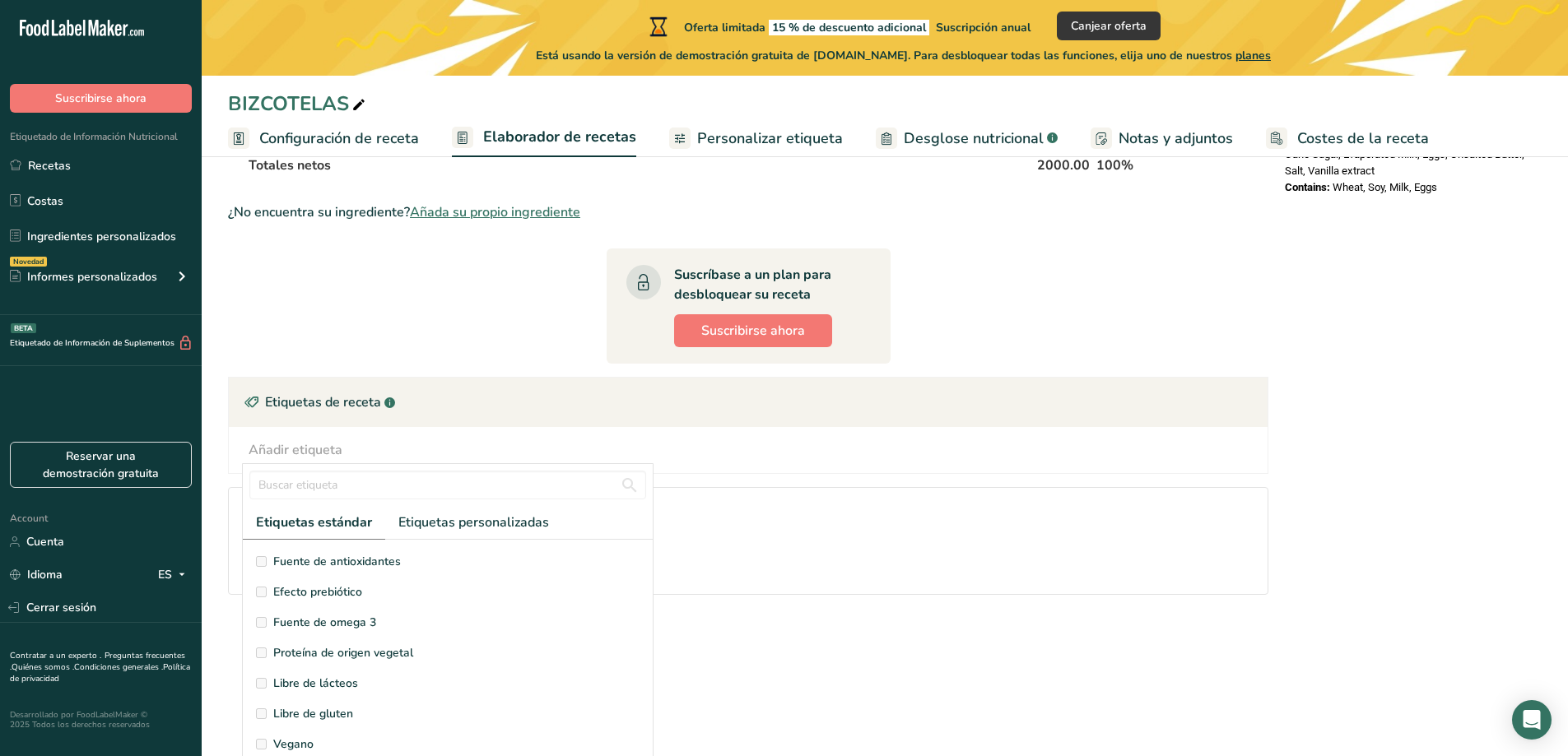
scroll to position [163, 0]
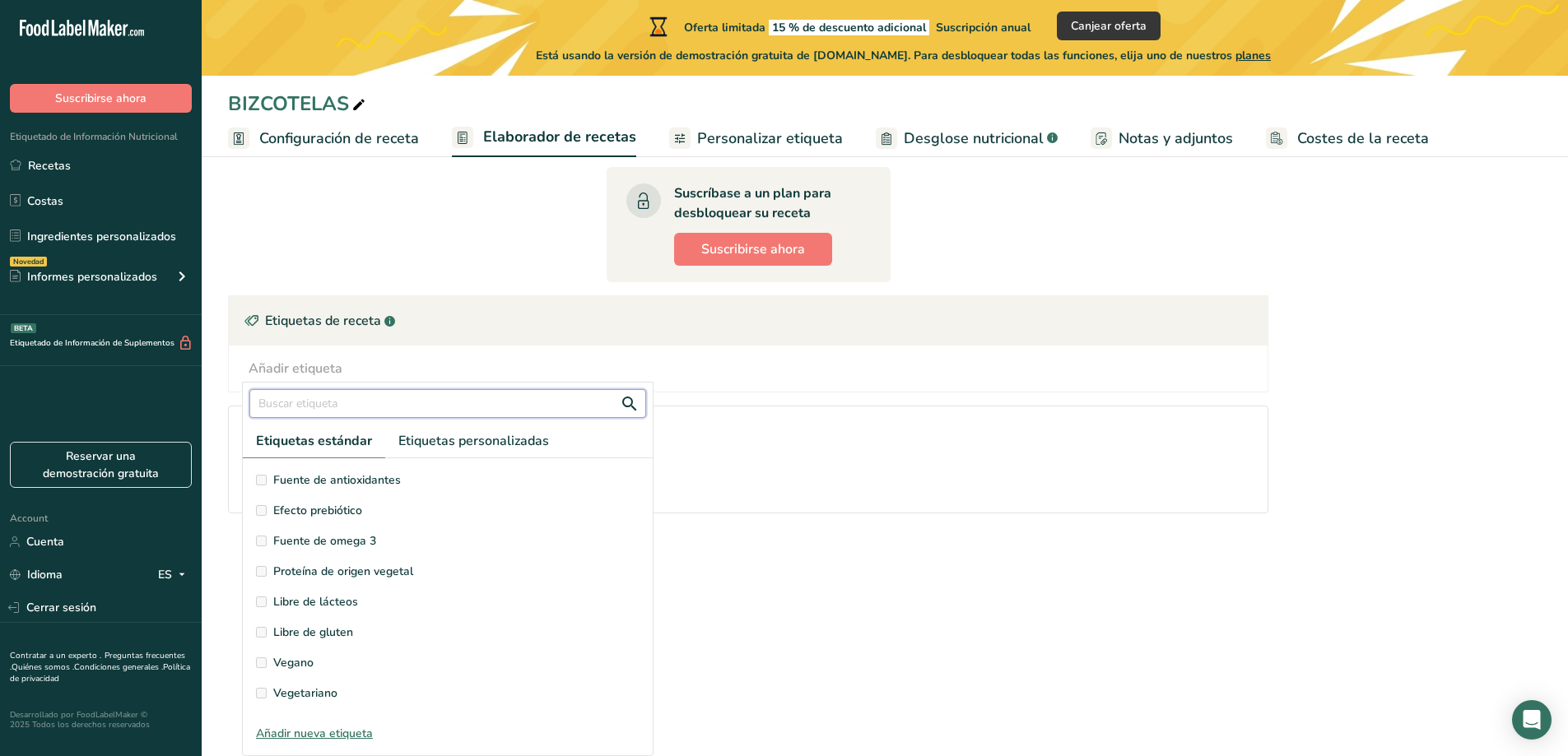
click at [282, 402] on input "text" at bounding box center [448, 403] width 396 height 28
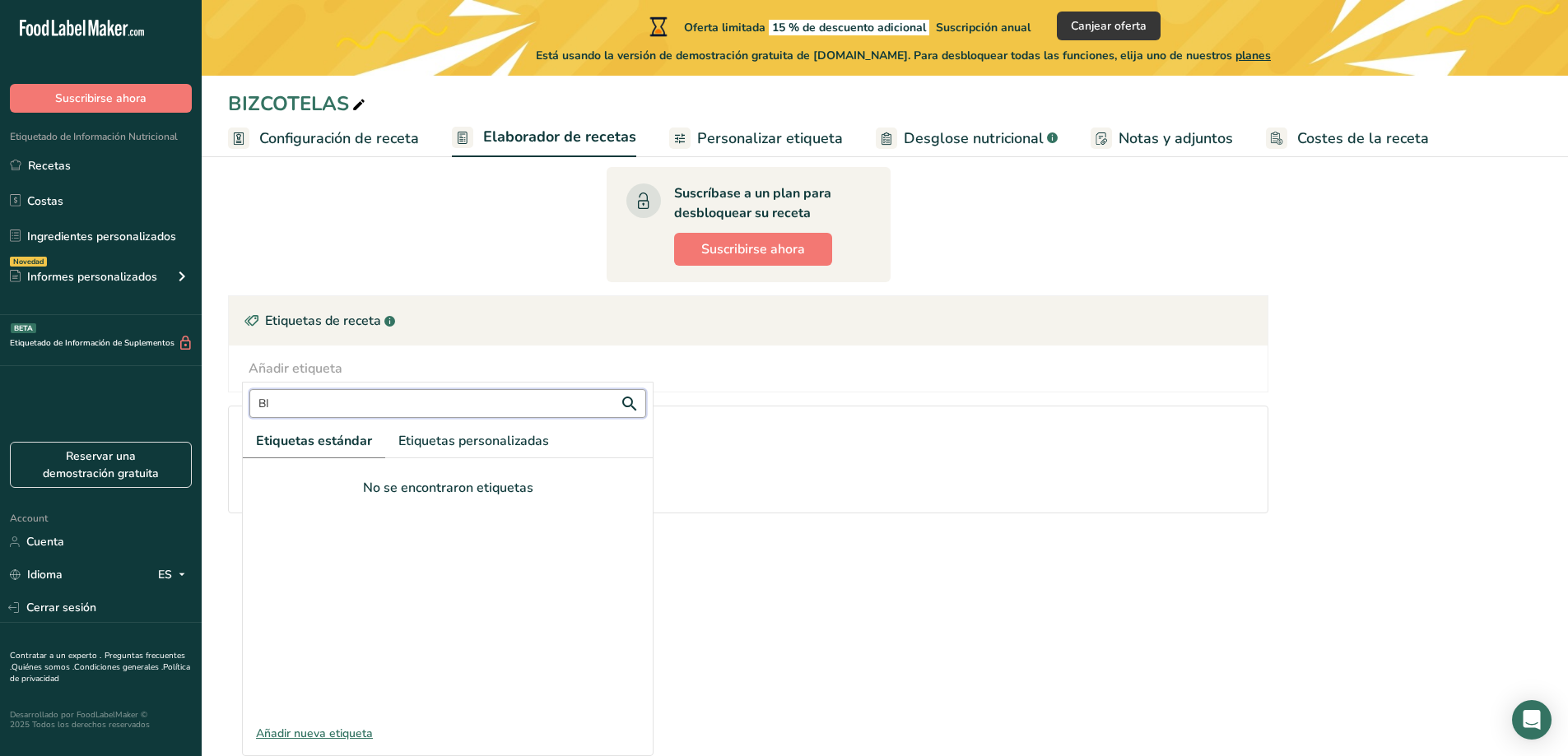
type input "B"
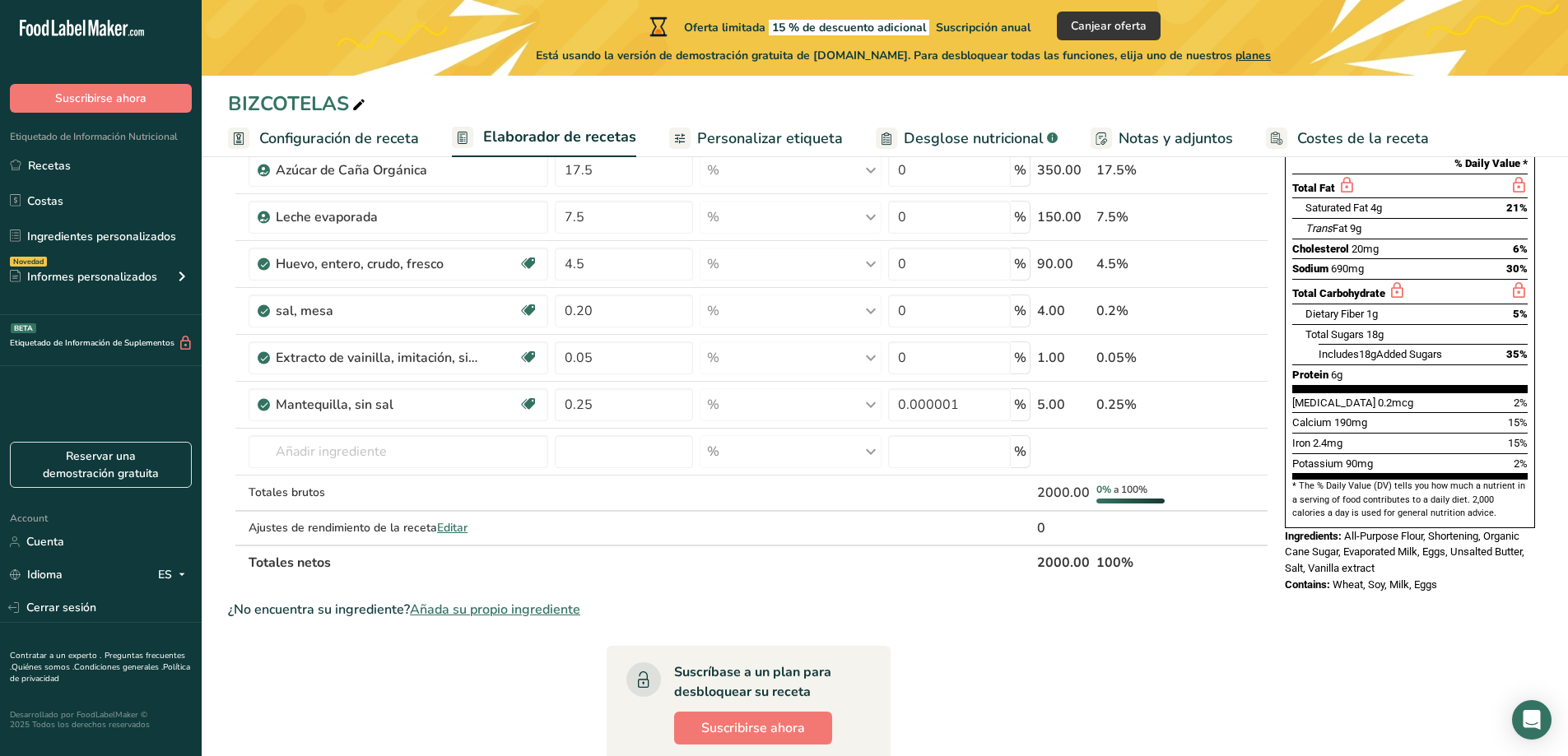
scroll to position [221, 0]
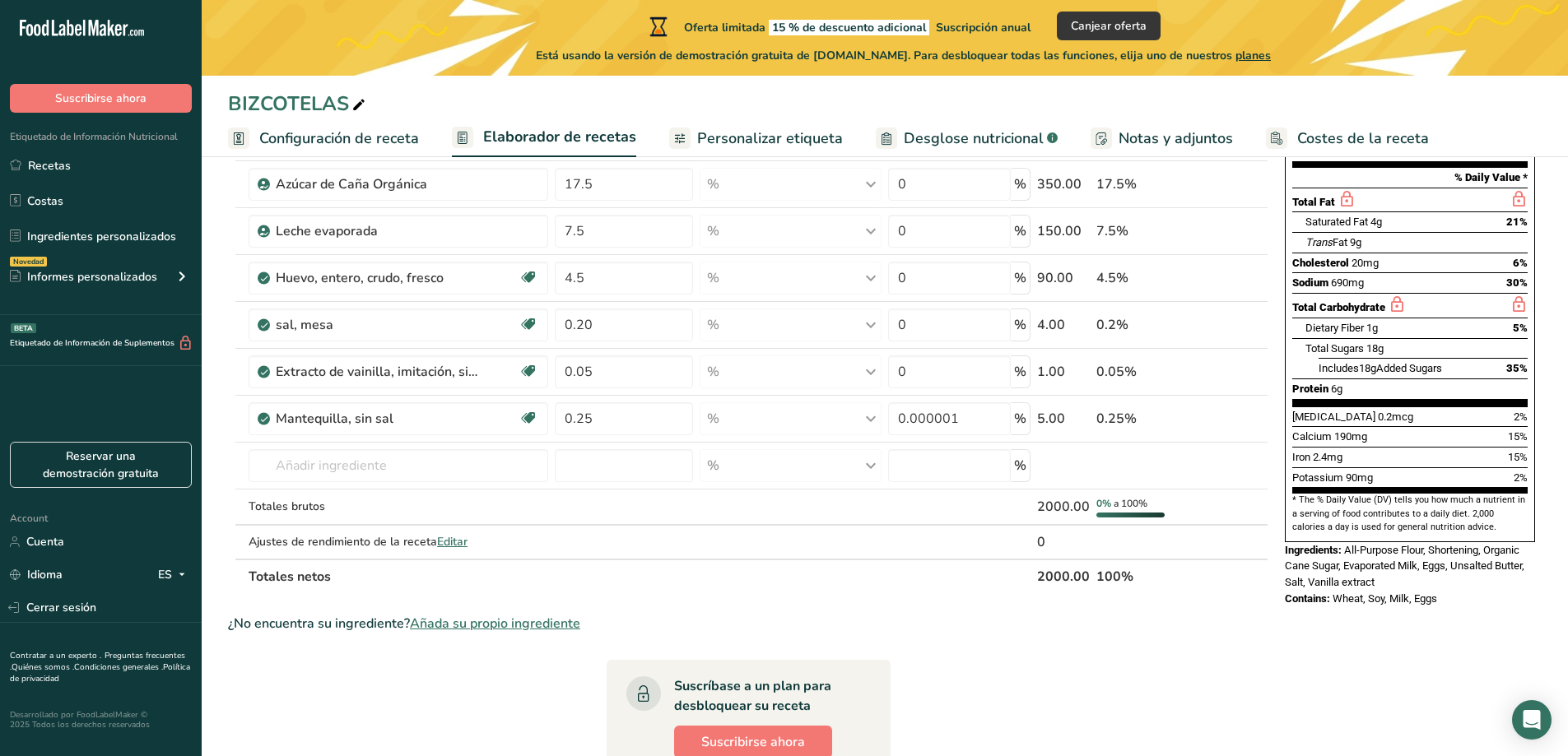
click at [774, 132] on span "Personalizar etiqueta" at bounding box center [770, 138] width 146 height 23
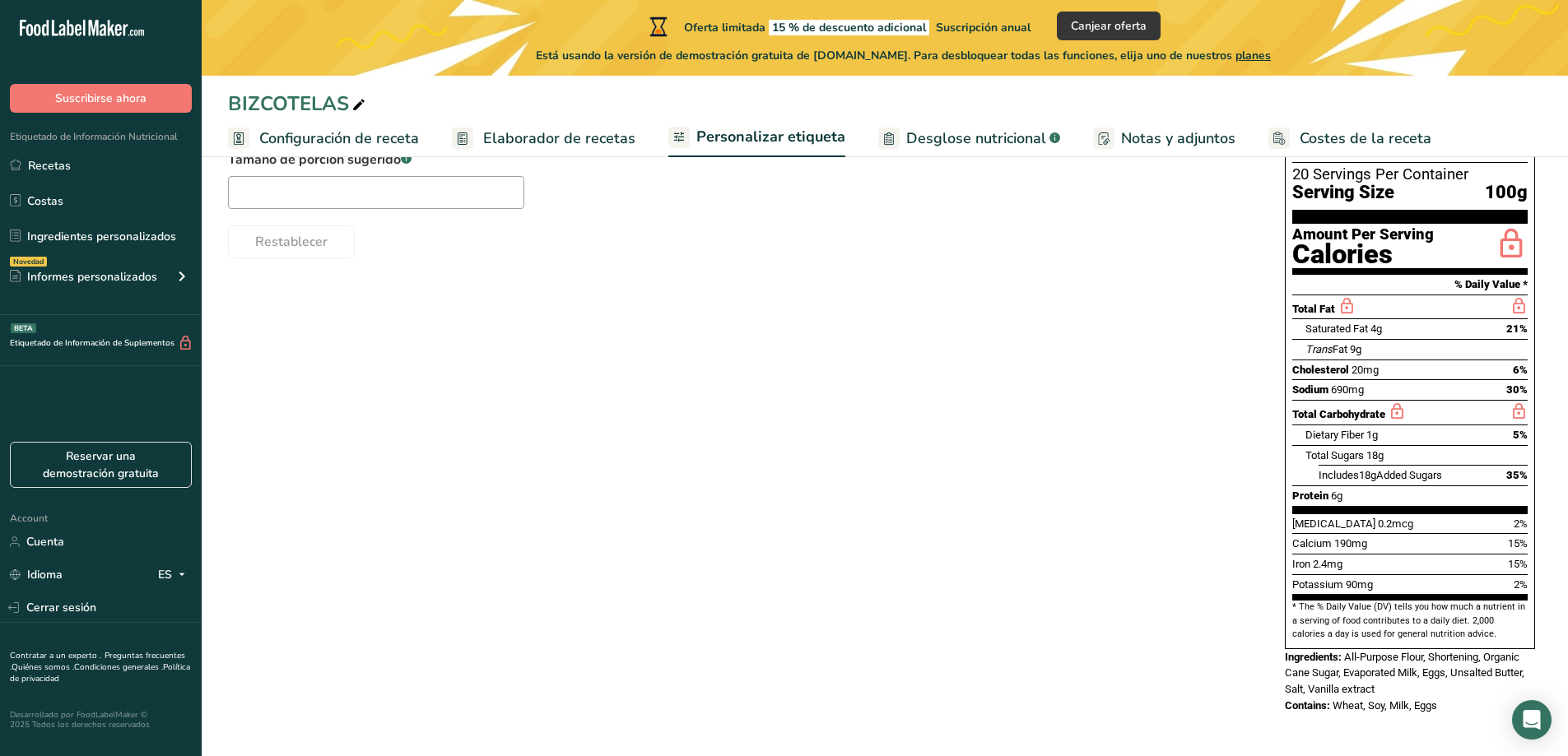
scroll to position [183, 0]
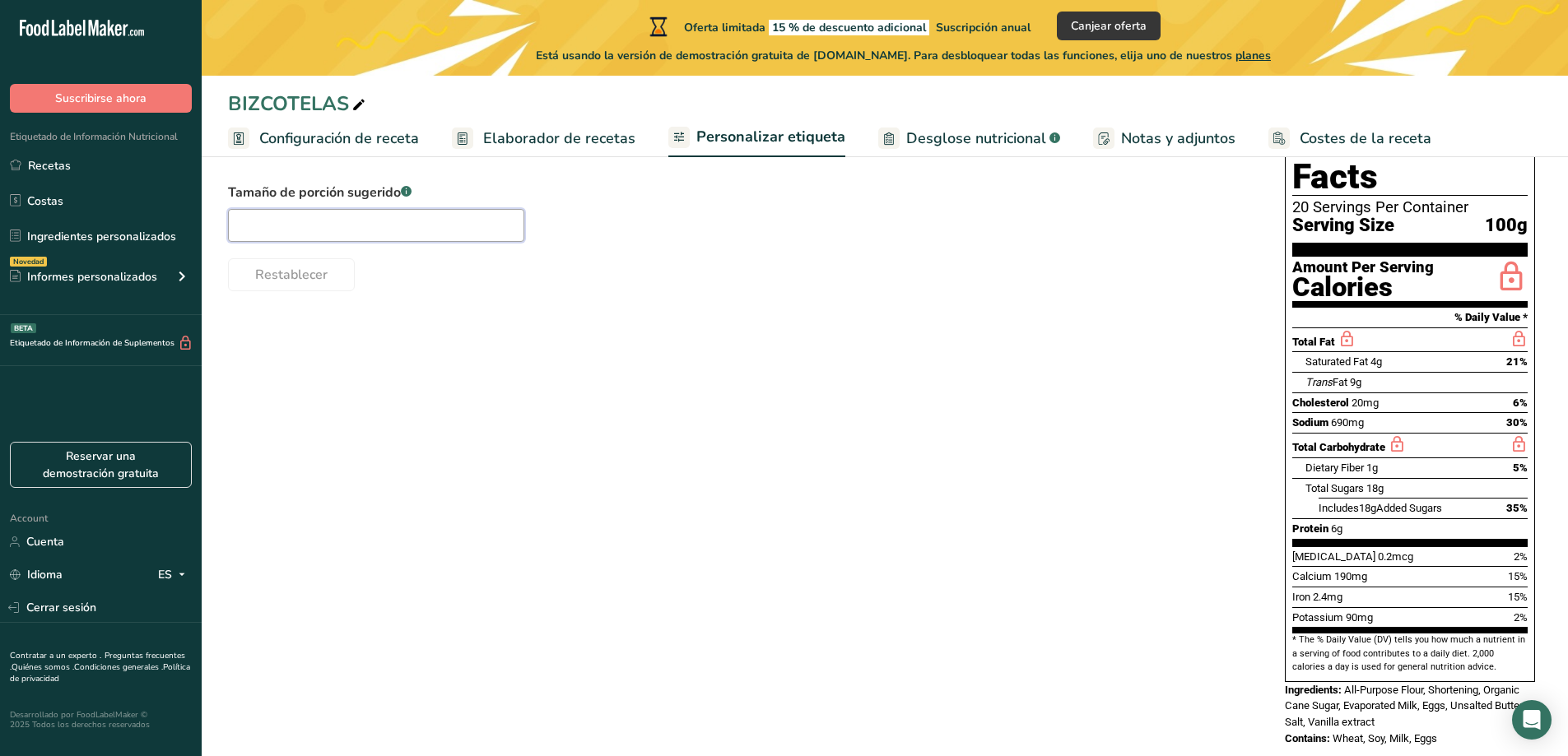
click at [256, 223] on input "text" at bounding box center [376, 225] width 297 height 33
type input "100"
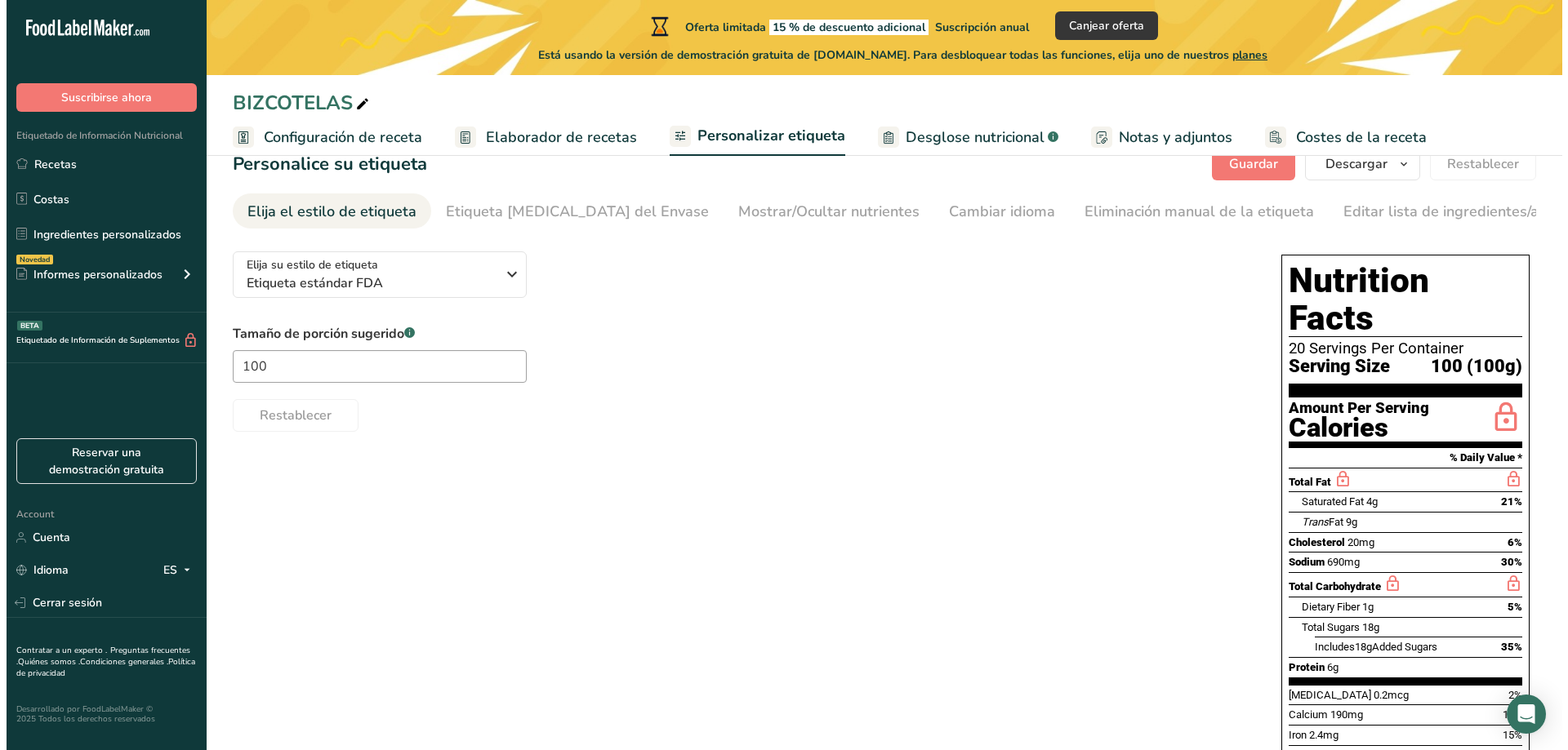
scroll to position [0, 0]
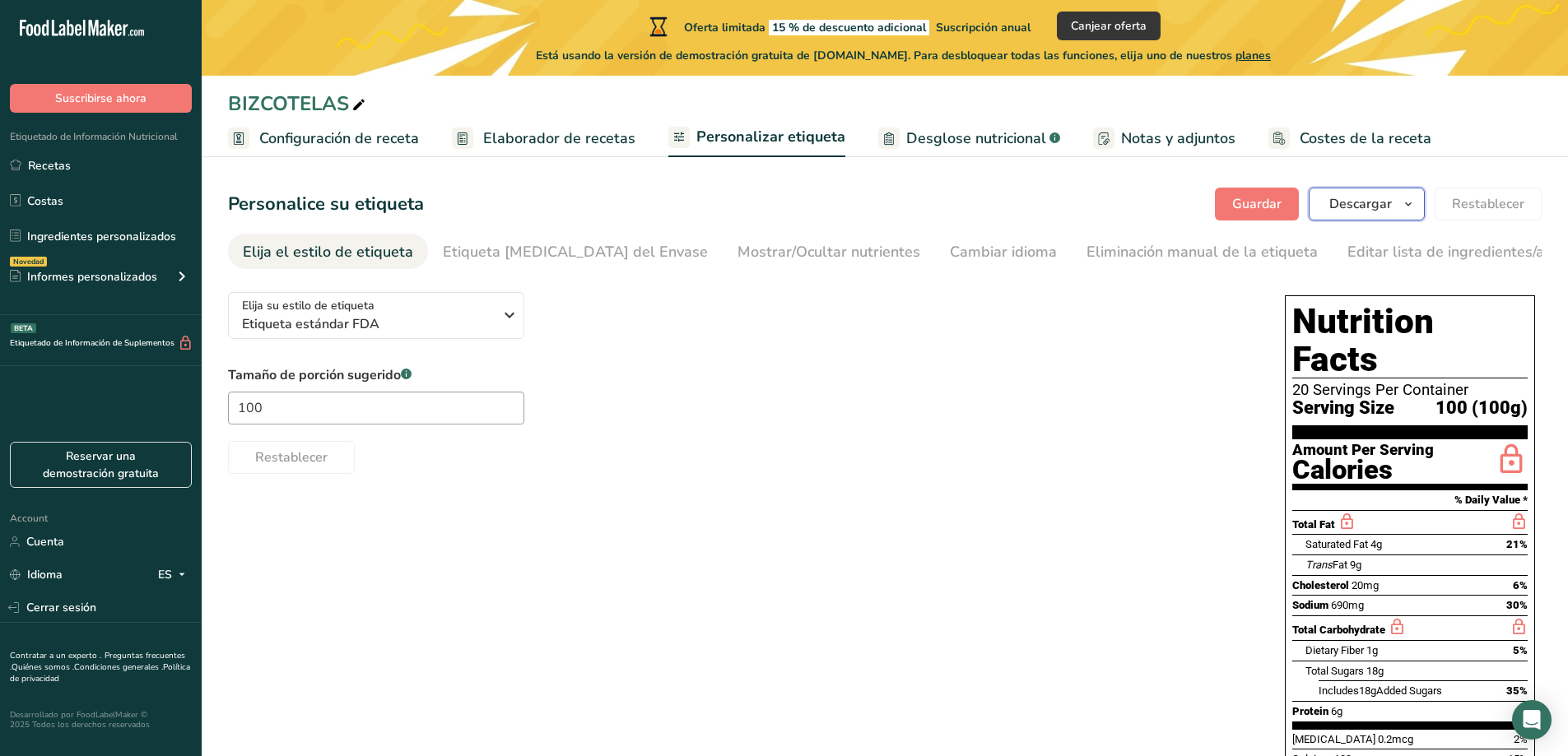
click at [1347, 203] on span "Descargar" at bounding box center [1360, 205] width 63 height 20
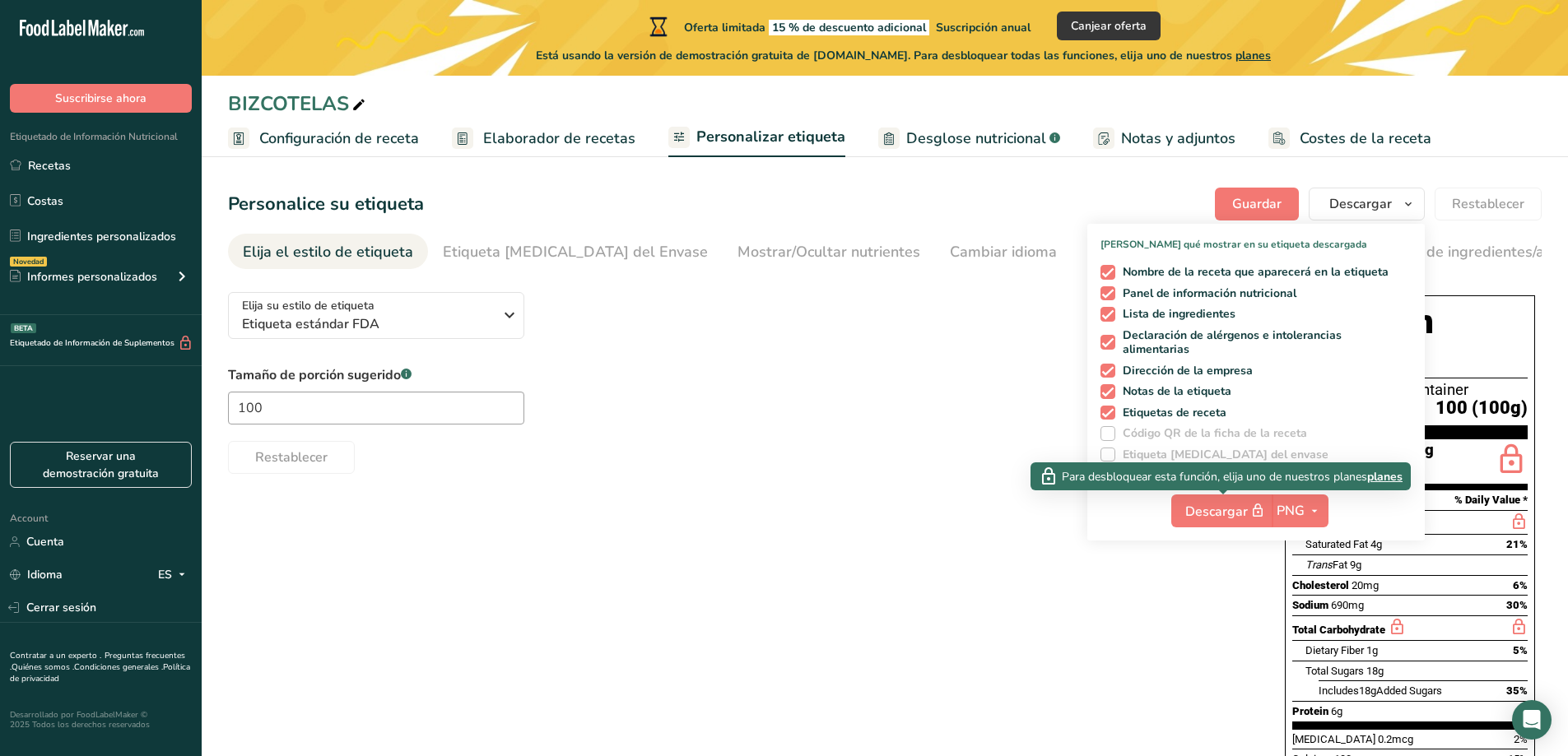
click at [1385, 479] on span "planes" at bounding box center [1384, 477] width 35 height 18
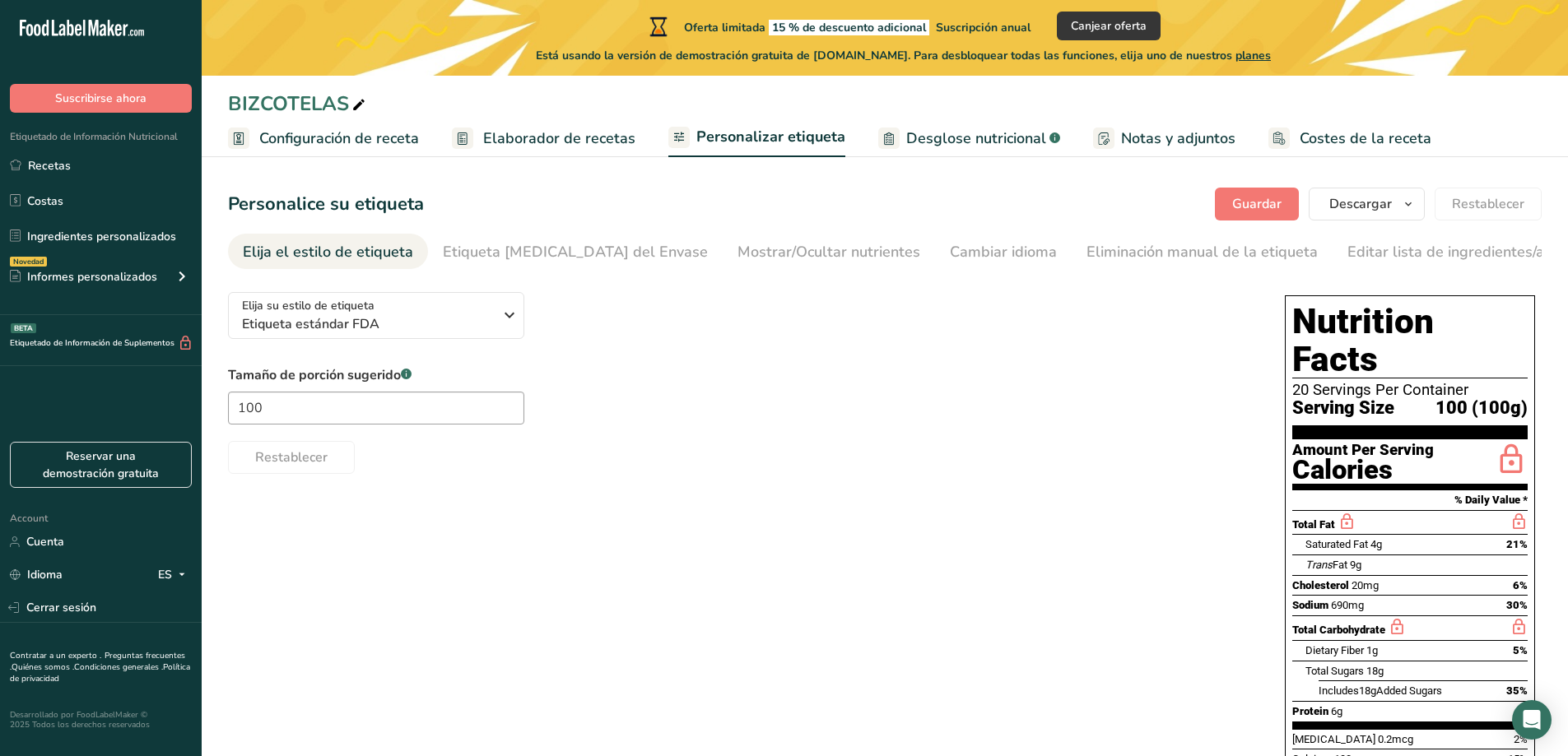
click at [976, 142] on span "Desglose nutricional" at bounding box center [975, 138] width 140 height 23
click at [1275, 205] on span "Guardar" at bounding box center [1256, 205] width 49 height 20
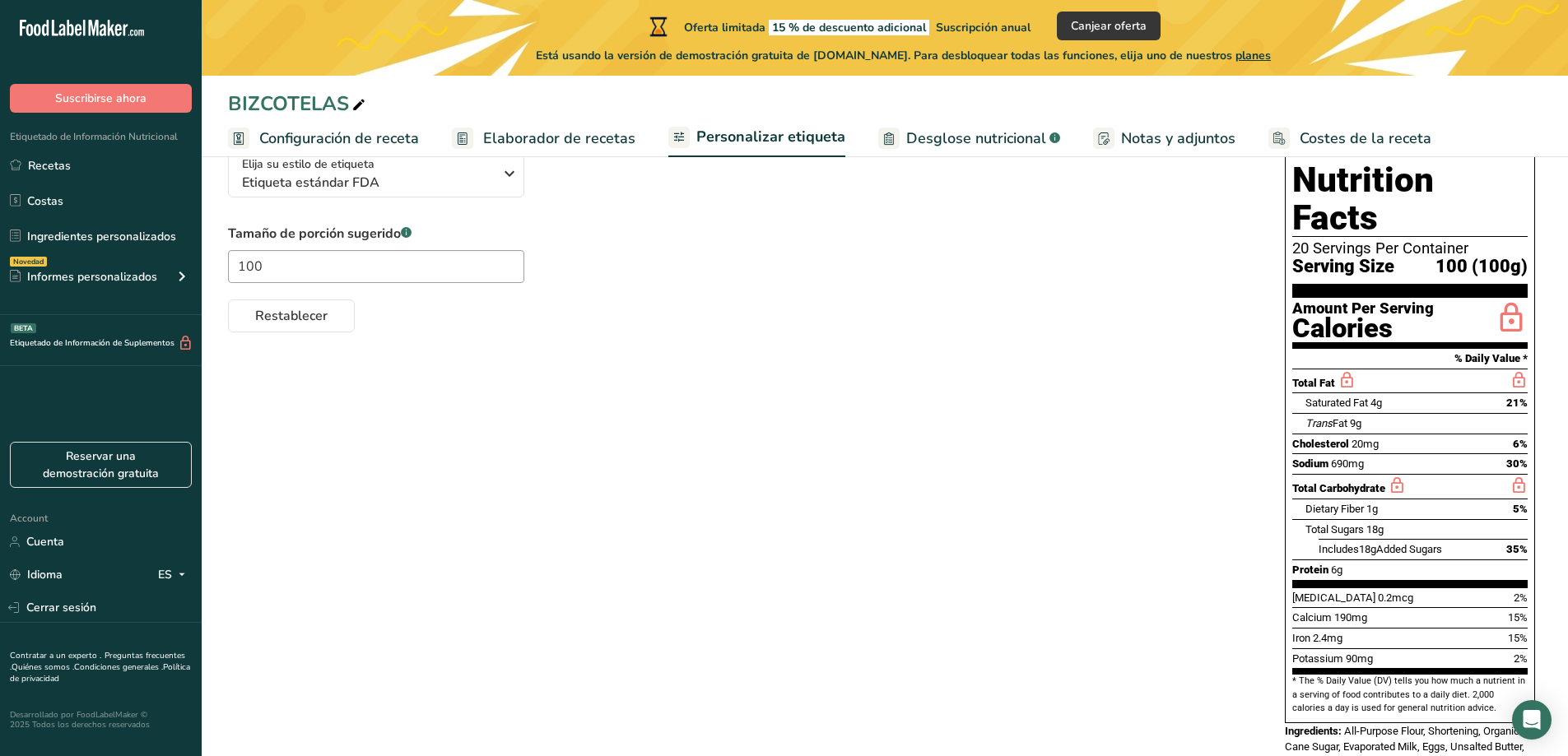
scroll to position [134, 0]
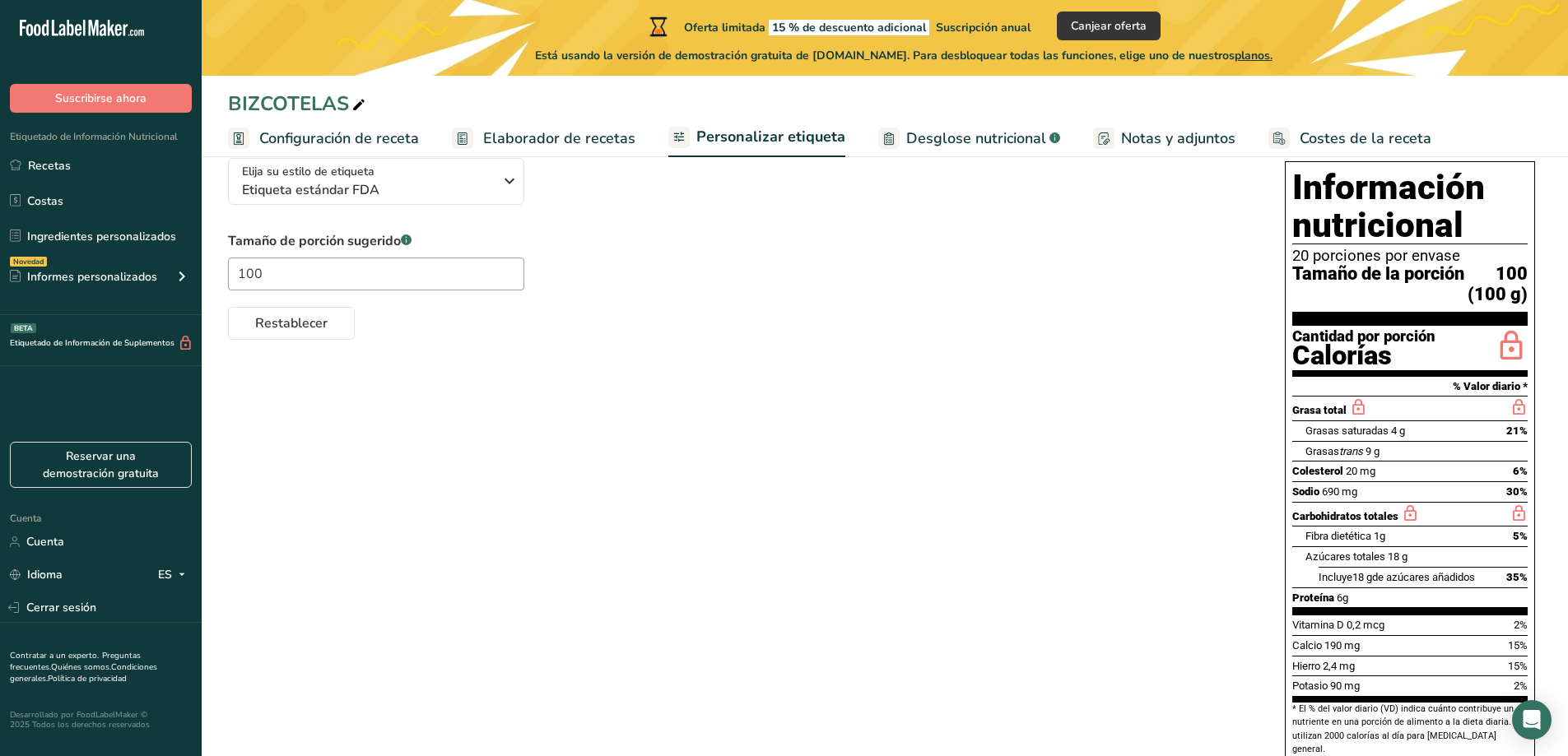
click at [1107, 388] on div "Elija su estilo de etiqueta Etiqueta estándar FDA EE. UU. (FDA) Etiqueta estánd…" at bounding box center [884, 495] width 1313 height 701
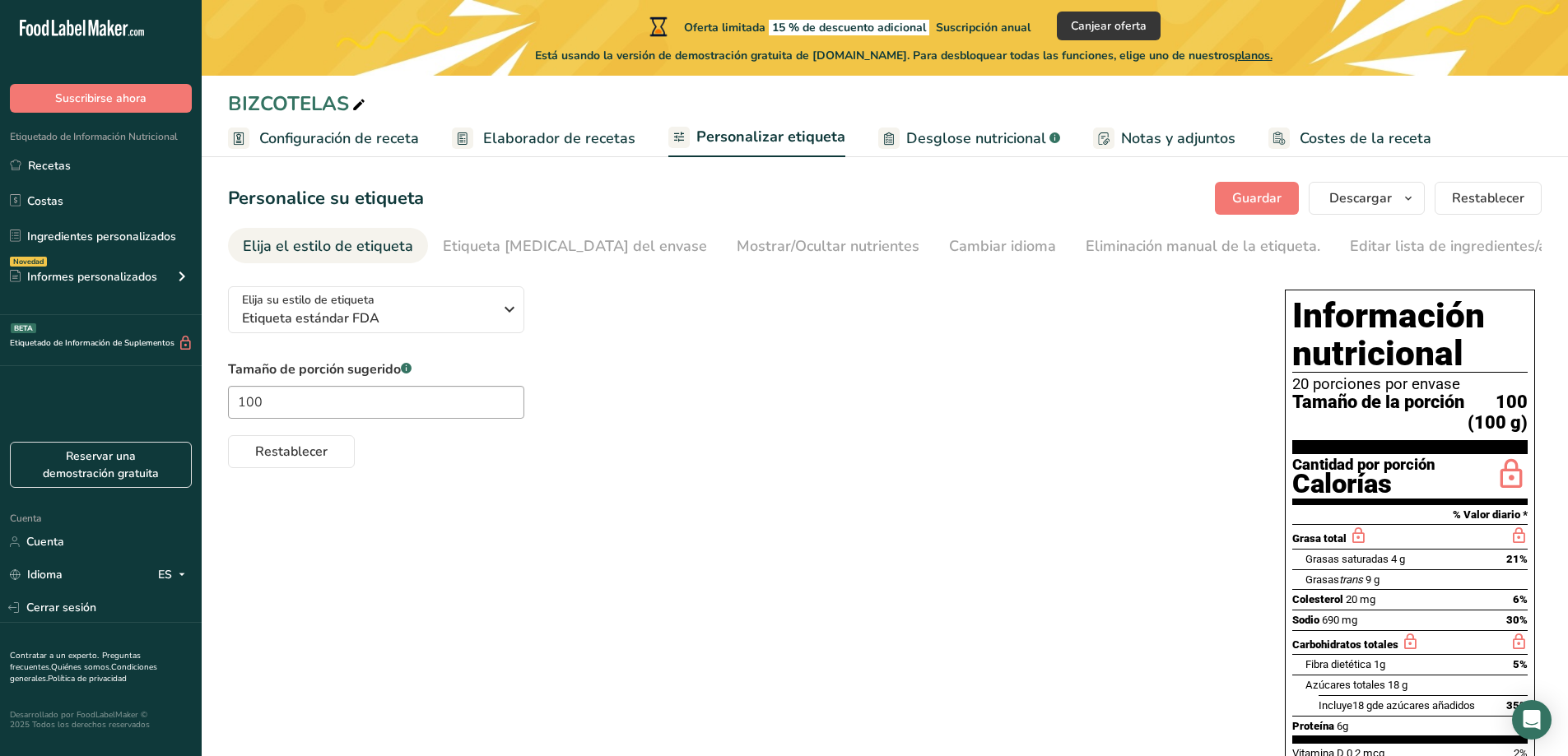
scroll to position [0, 0]
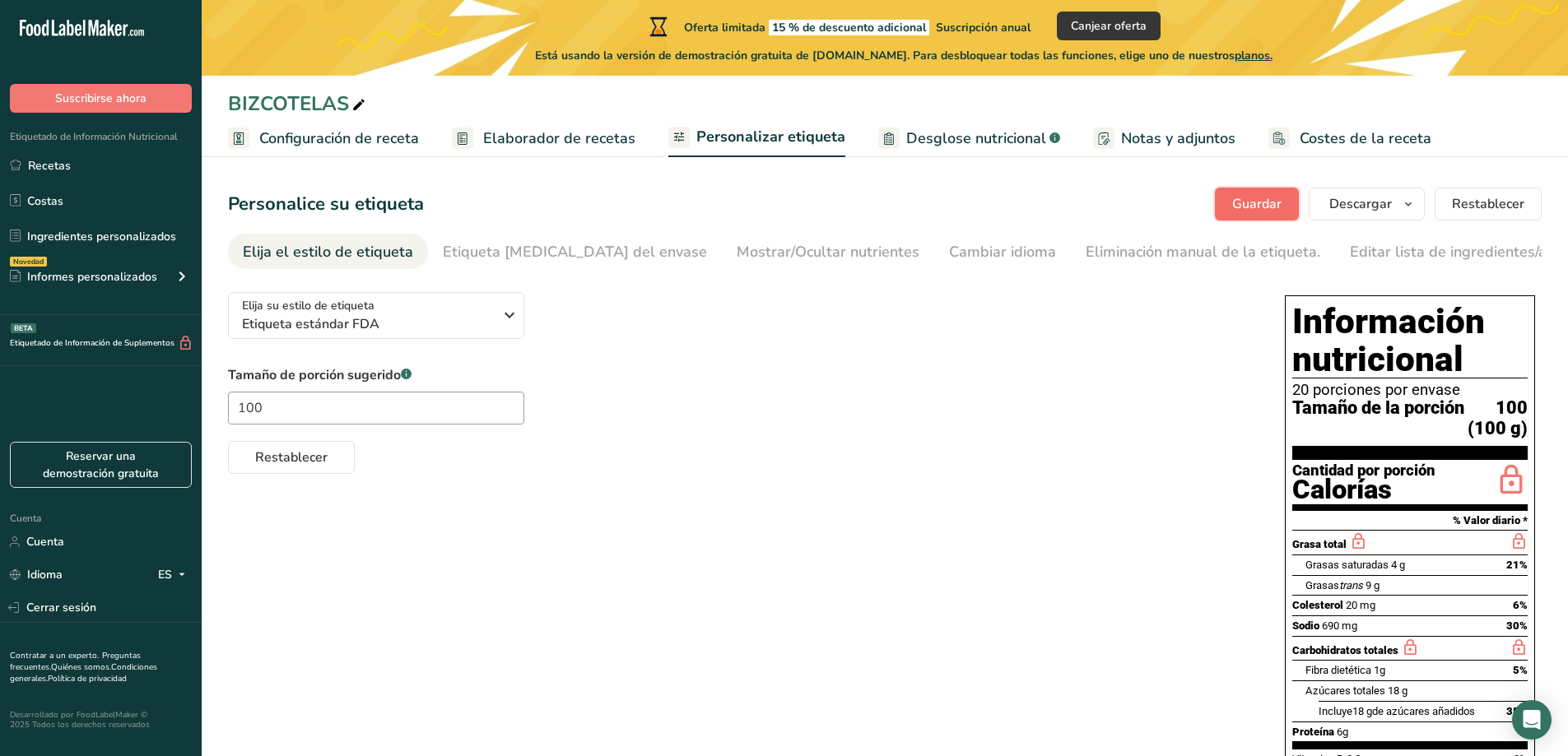
click at [1255, 195] on font "Guardar" at bounding box center [1256, 205] width 49 height 18
